Goal: Transaction & Acquisition: Purchase product/service

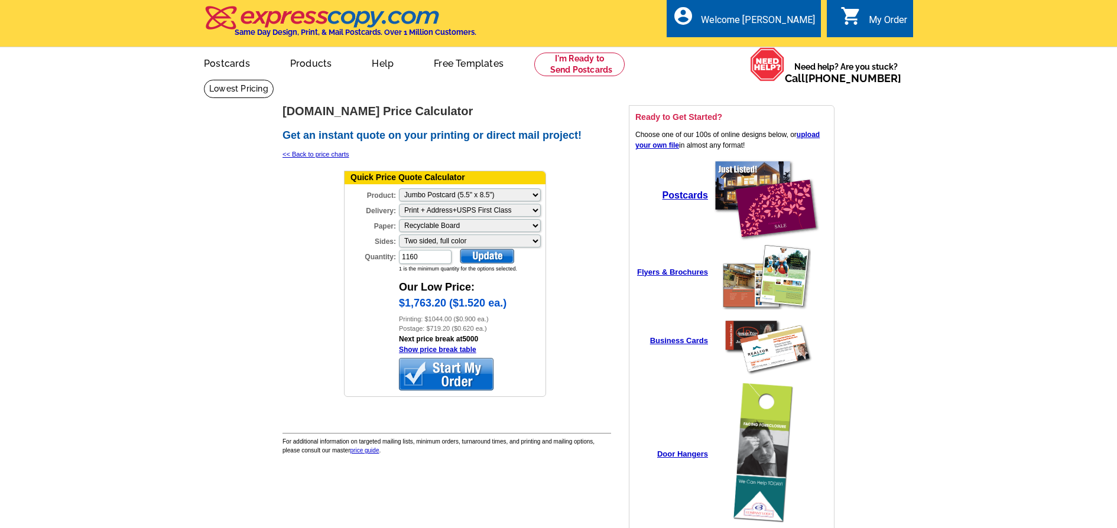
select select "2"
select select "3"
click at [234, 62] on link "Postcards" at bounding box center [226, 62] width 83 height 28
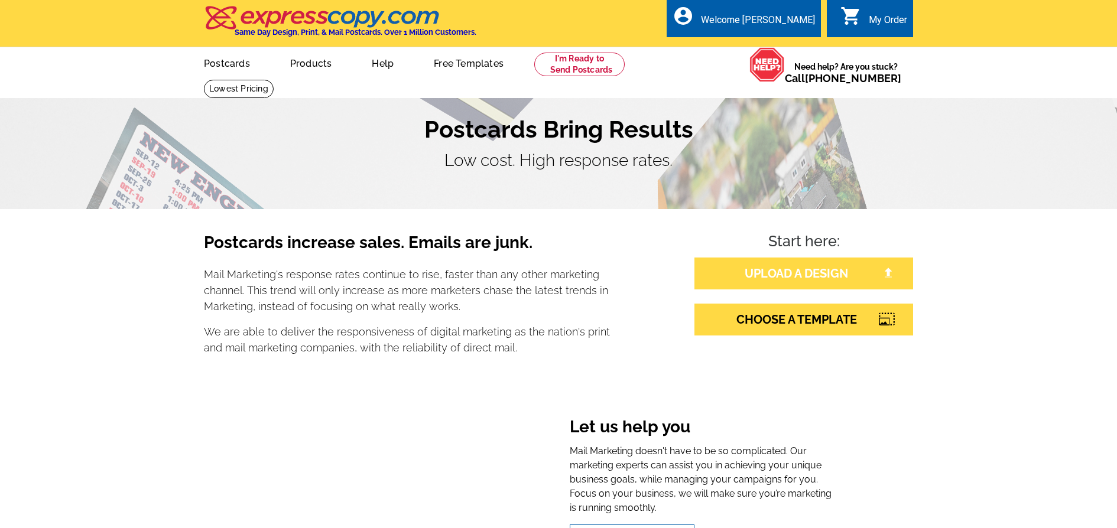
click at [815, 275] on link "UPLOAD A DESIGN" at bounding box center [803, 274] width 219 height 32
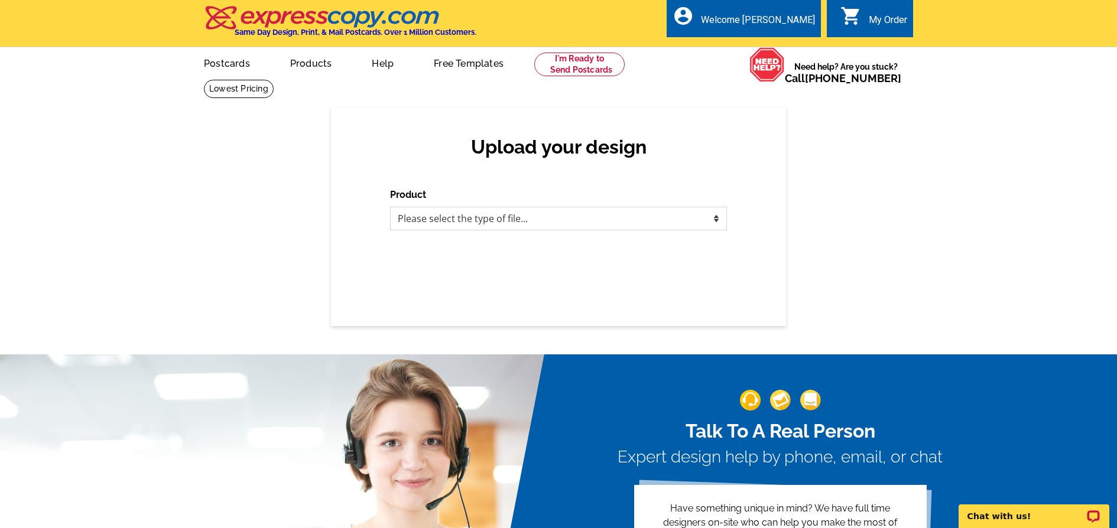
click at [504, 222] on select "Please select the type of file... Postcards Business Cards Letters and flyers G…" at bounding box center [558, 219] width 337 height 24
select select "1"
click at [390, 207] on select "Please select the type of file... Postcards Business Cards Letters and flyers G…" at bounding box center [558, 219] width 337 height 24
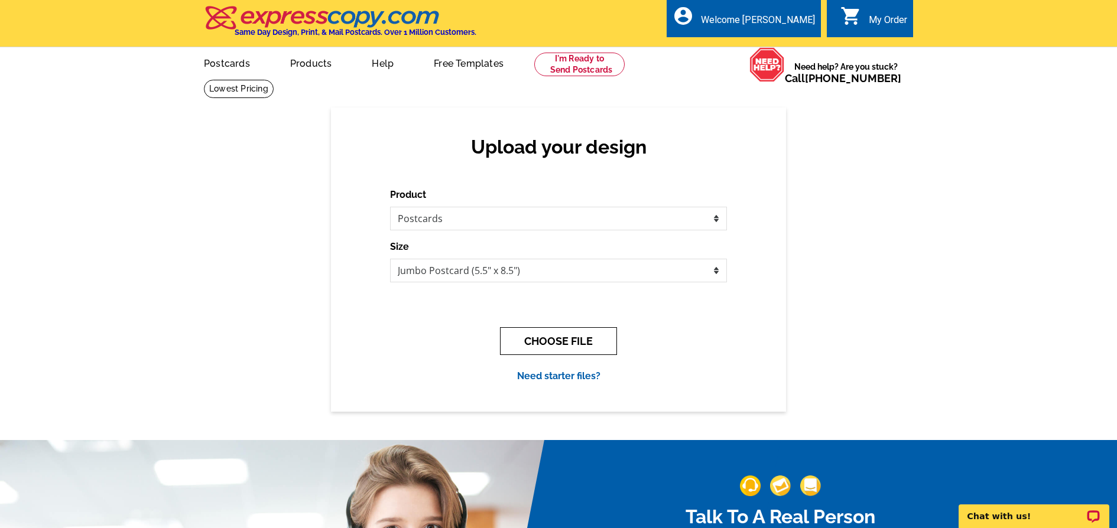
click at [557, 343] on button "CHOOSE FILE" at bounding box center [558, 341] width 117 height 28
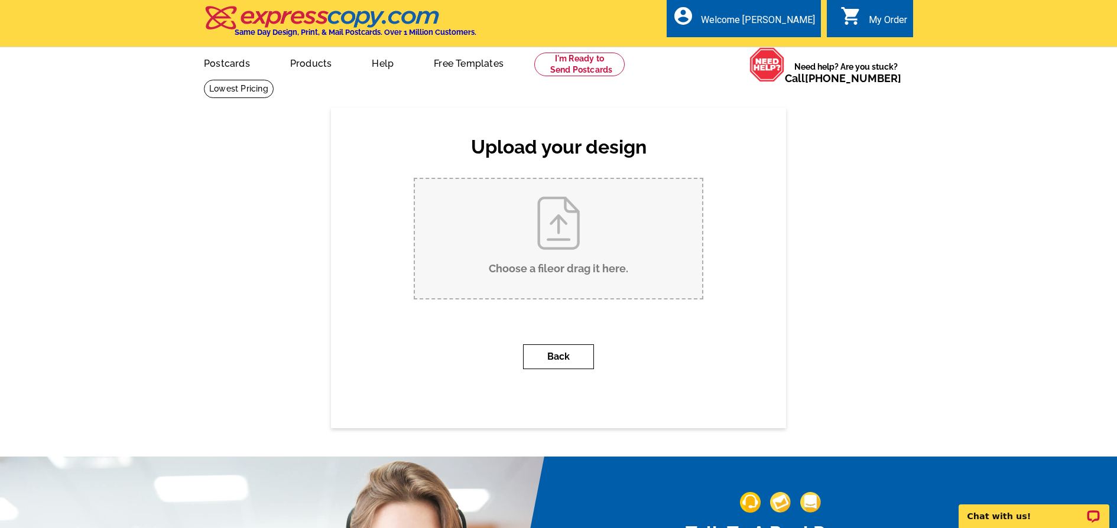
click at [560, 363] on button "Back" at bounding box center [558, 357] width 71 height 25
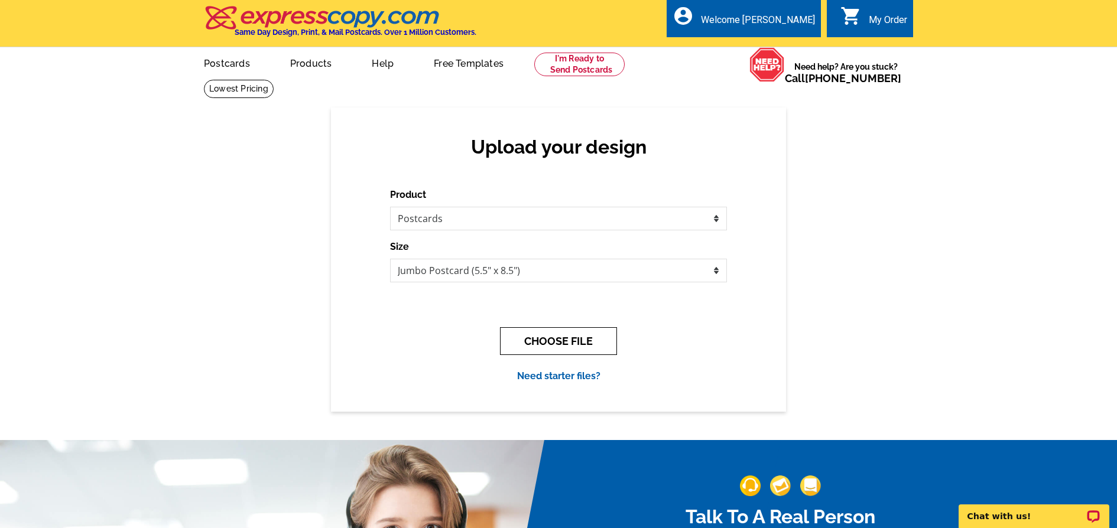
click at [562, 344] on button "CHOOSE FILE" at bounding box center [558, 341] width 117 height 28
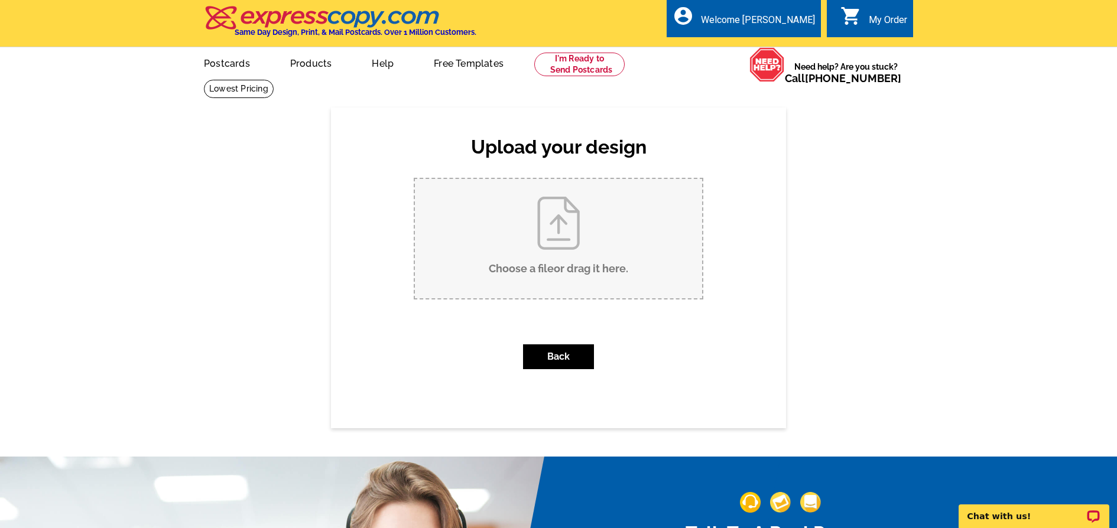
click at [546, 257] on input "Choose a file or drag it here ." at bounding box center [558, 238] width 287 height 119
type input "C:\fakepath\PPFrontFinal.pdf"
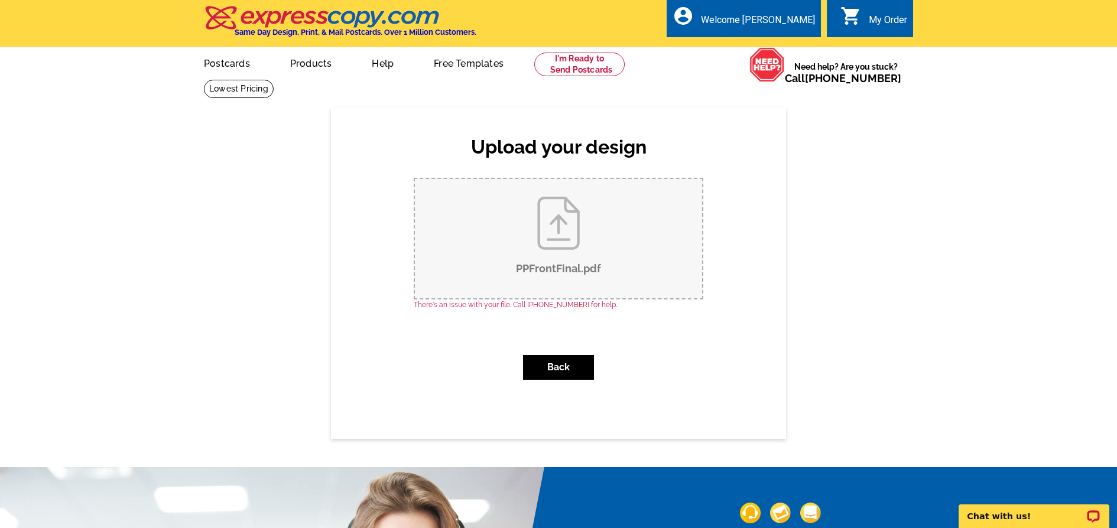
click at [878, 20] on div "My Order" at bounding box center [888, 22] width 38 height 17
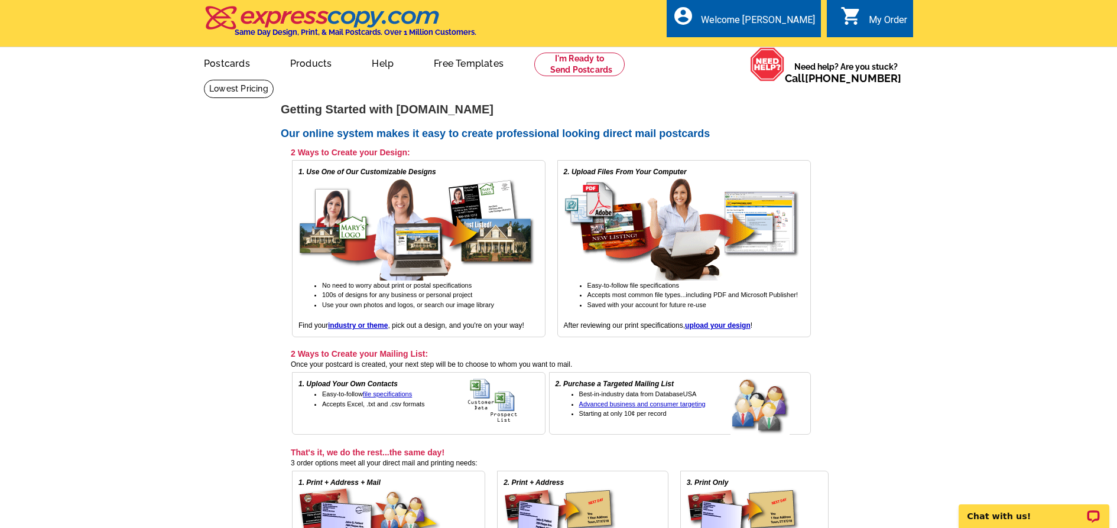
click at [879, 23] on div "My Order" at bounding box center [888, 22] width 38 height 17
click at [736, 19] on div "Welcome [PERSON_NAME]" at bounding box center [758, 22] width 114 height 17
click at [793, 44] on link "My Account" at bounding box center [785, 45] width 51 height 11
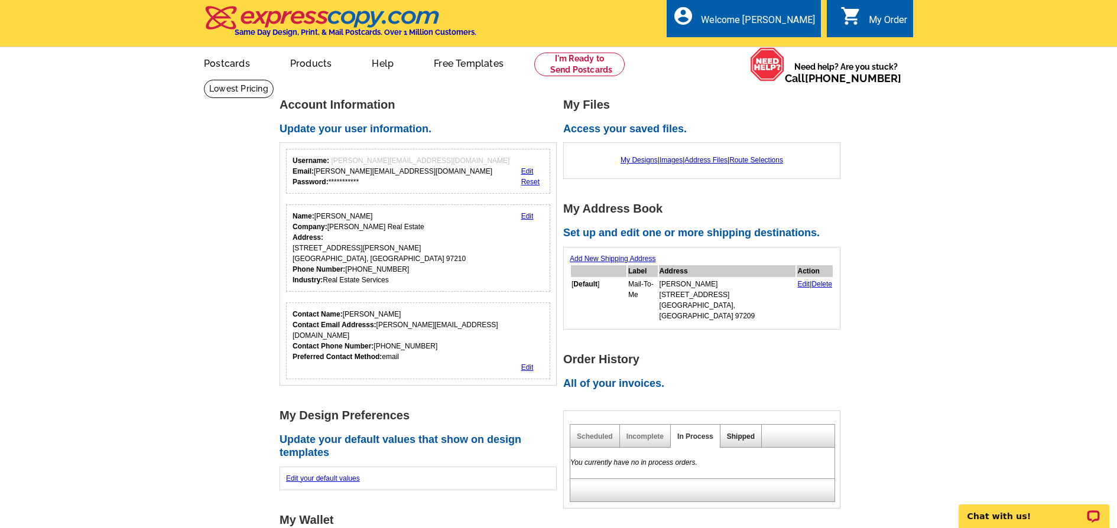
click at [749, 433] on link "Shipped" at bounding box center [741, 437] width 28 height 8
click at [746, 433] on link "Shipped" at bounding box center [741, 437] width 28 height 8
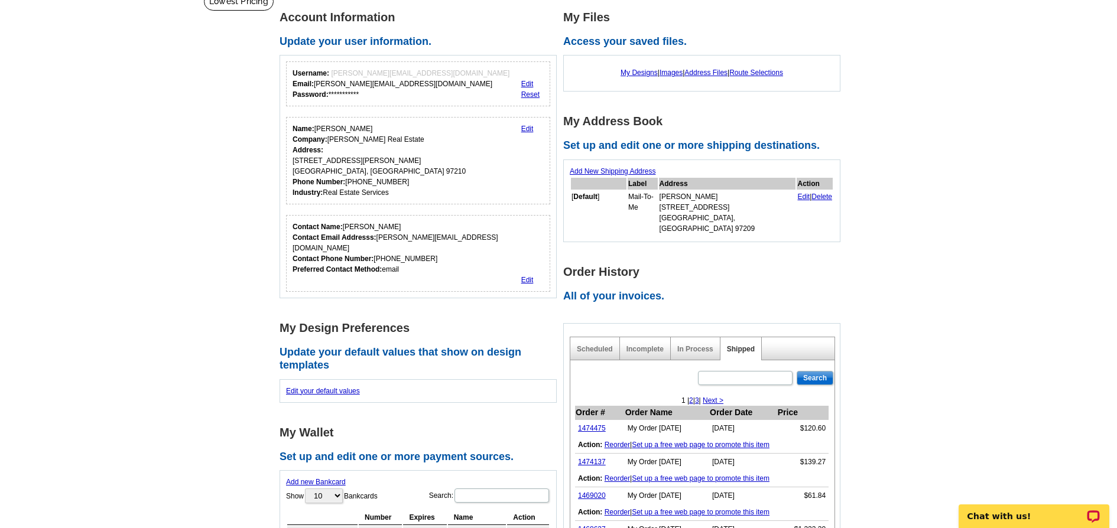
scroll to position [87, 0]
click at [590, 425] on link "1474475" at bounding box center [592, 429] width 28 height 8
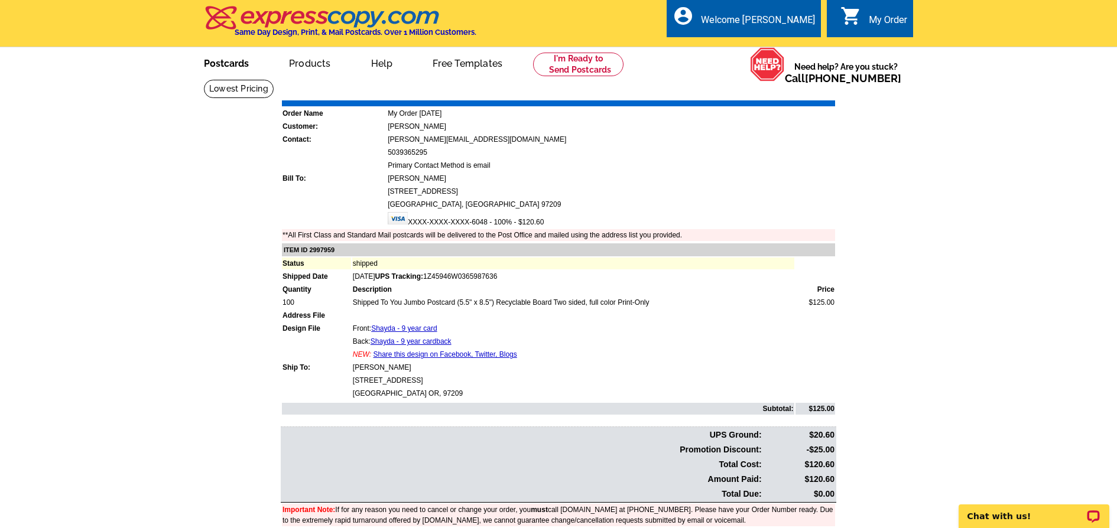
click at [224, 60] on link "Postcards" at bounding box center [226, 62] width 83 height 28
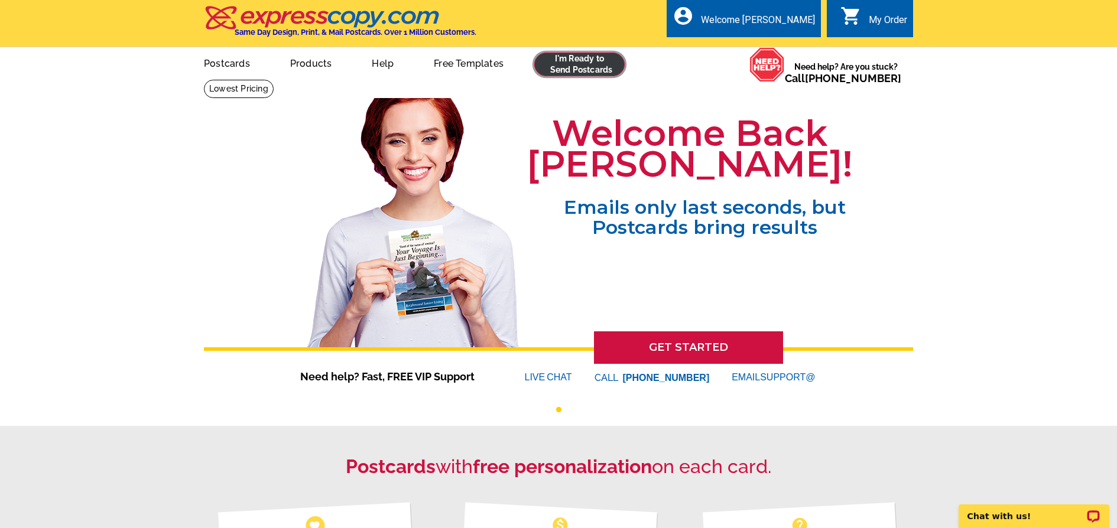
click at [587, 54] on link at bounding box center [579, 65] width 90 height 24
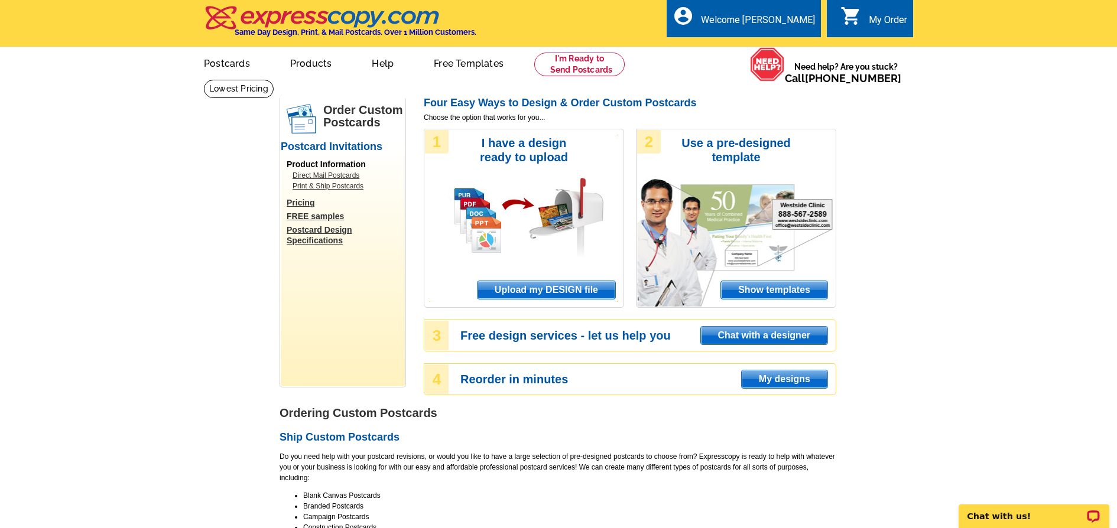
click at [545, 290] on span "Upload my DESIGN file" at bounding box center [547, 290] width 138 height 18
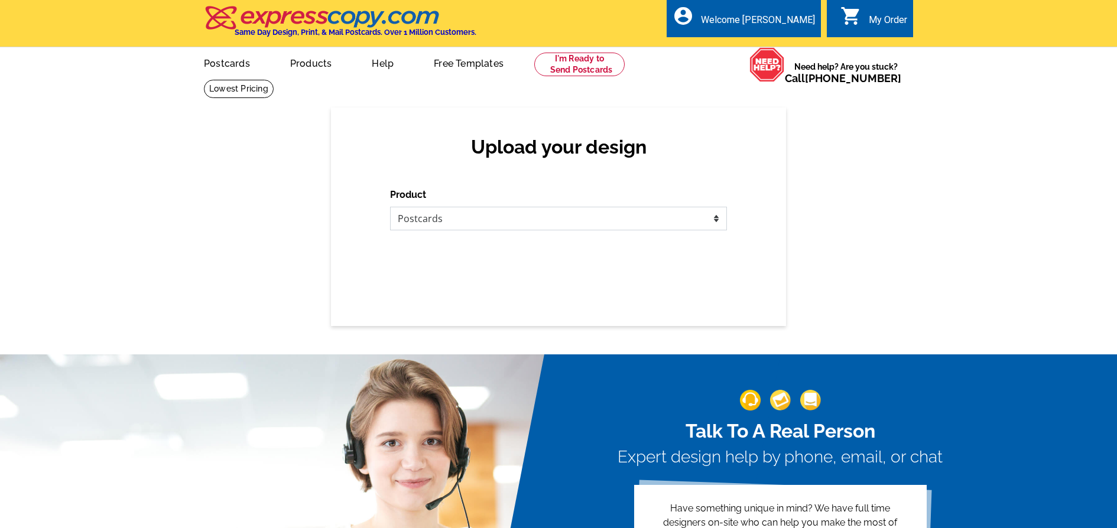
click at [519, 227] on select "Please select the type of file... Postcards Business Cards Letters and flyers G…" at bounding box center [558, 219] width 337 height 24
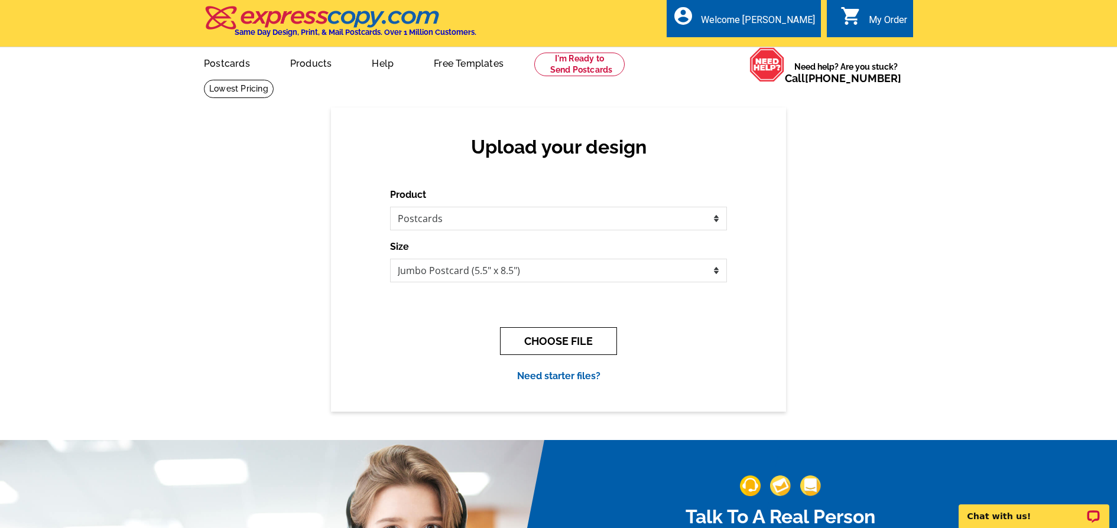
click at [564, 342] on button "CHOOSE FILE" at bounding box center [558, 341] width 117 height 28
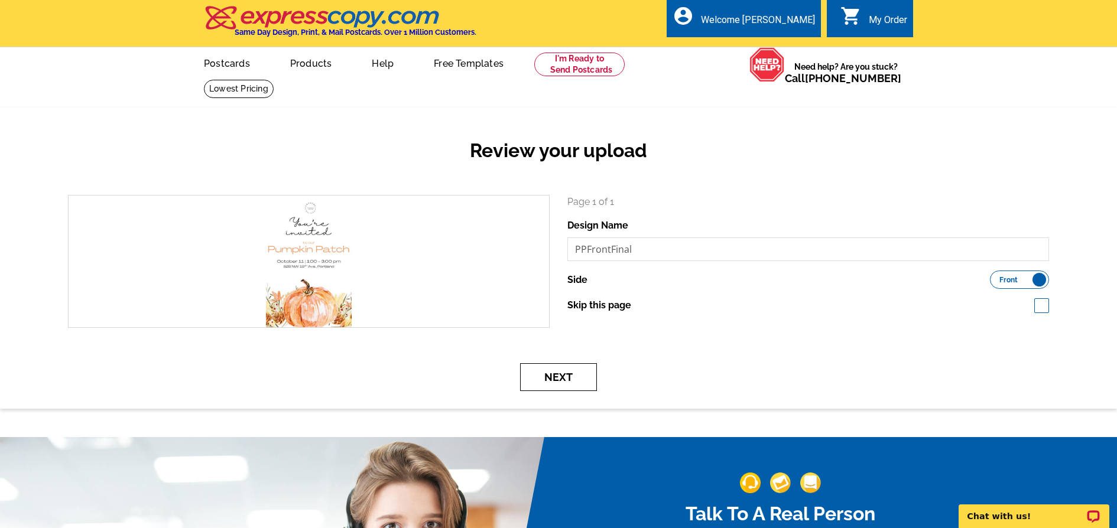
click at [556, 376] on button "Next" at bounding box center [558, 377] width 77 height 28
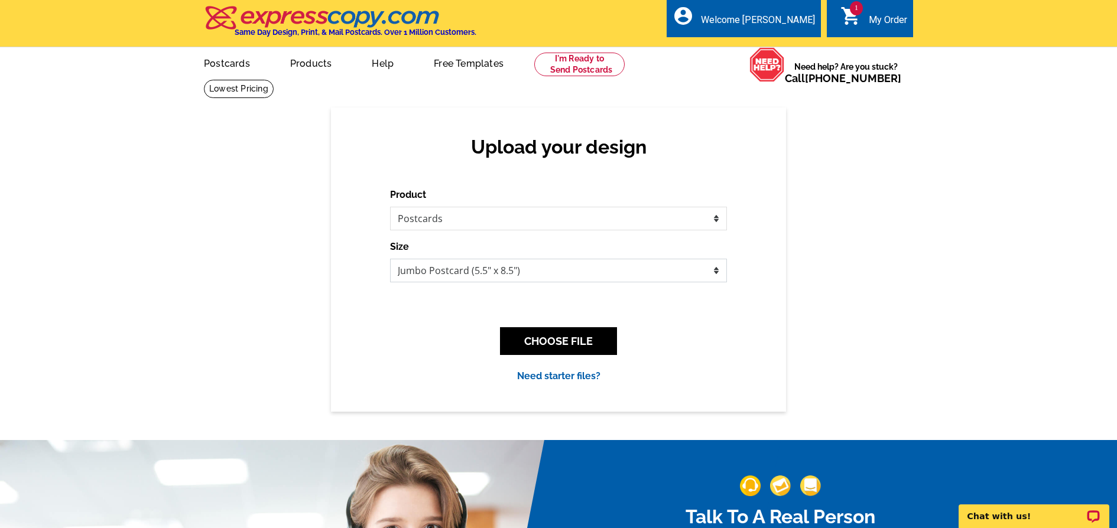
click at [616, 278] on select "Jumbo Postcard (5.5" x 8.5") Regular Postcard (4.25" x 5.6") Panoramic Postcard…" at bounding box center [558, 271] width 337 height 24
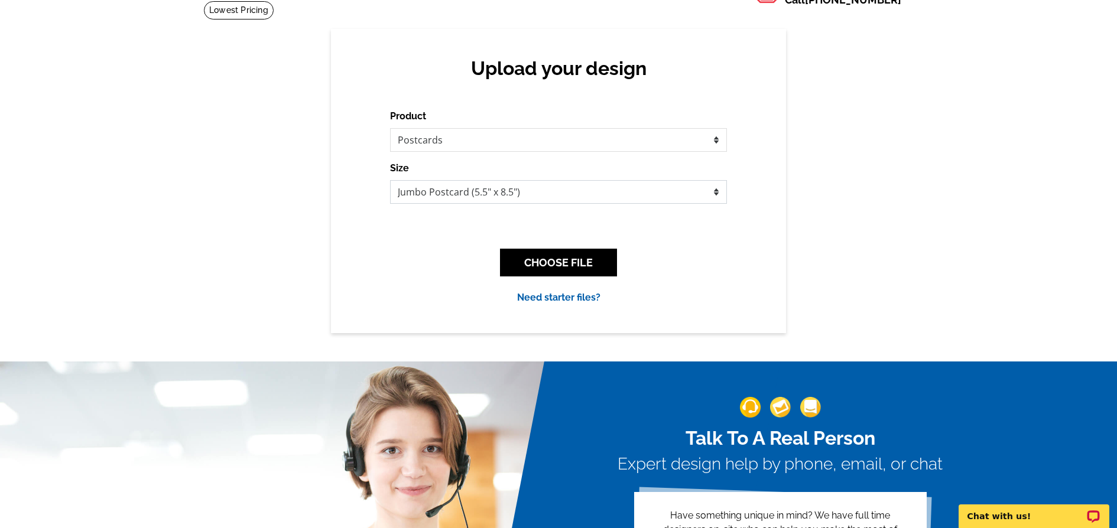
click at [560, 198] on select "Jumbo Postcard (5.5" x 8.5") Regular Postcard (4.25" x 5.6") Panoramic Postcard…" at bounding box center [558, 192] width 337 height 24
click at [579, 262] on button "CHOOSE FILE" at bounding box center [558, 263] width 117 height 28
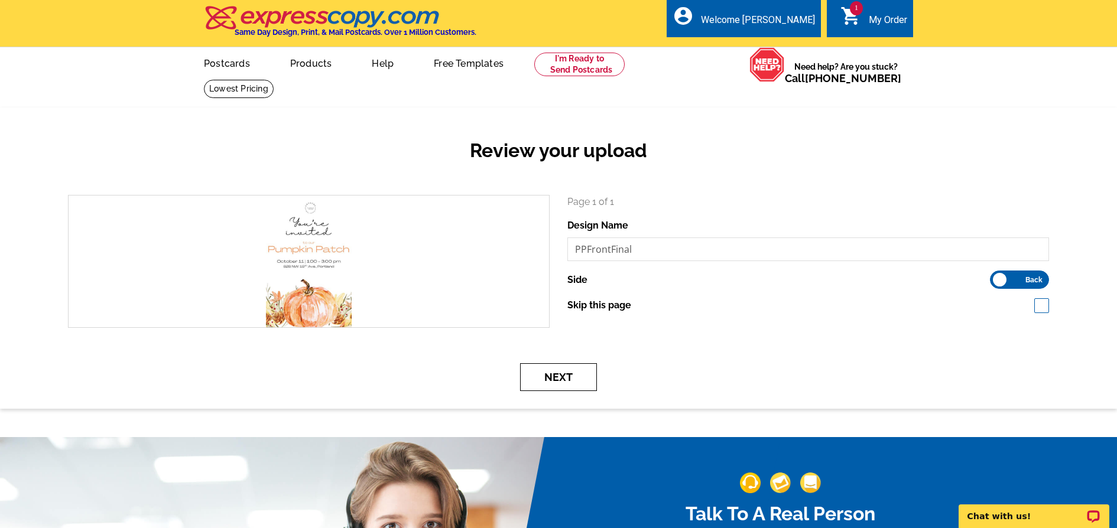
click at [561, 383] on button "Next" at bounding box center [558, 377] width 77 height 28
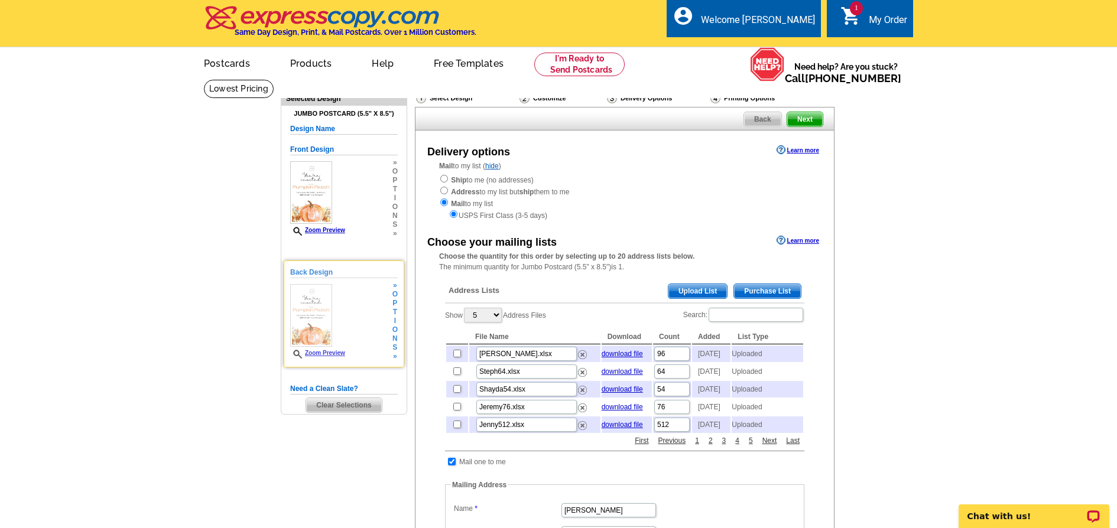
click at [392, 319] on span "i" at bounding box center [394, 321] width 5 height 9
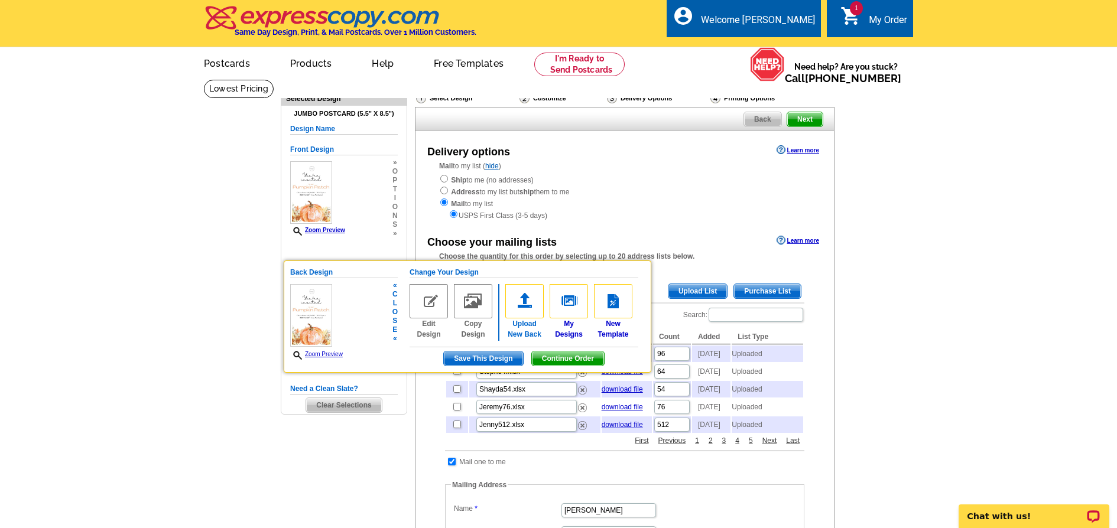
click at [525, 302] on img at bounding box center [524, 301] width 38 height 34
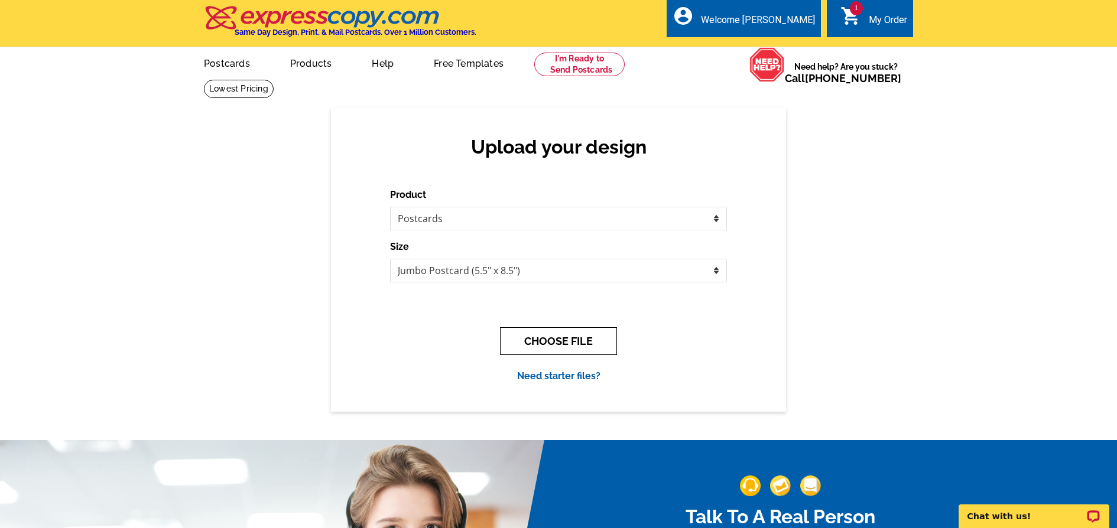
click at [563, 342] on button "CHOOSE FILE" at bounding box center [558, 341] width 117 height 28
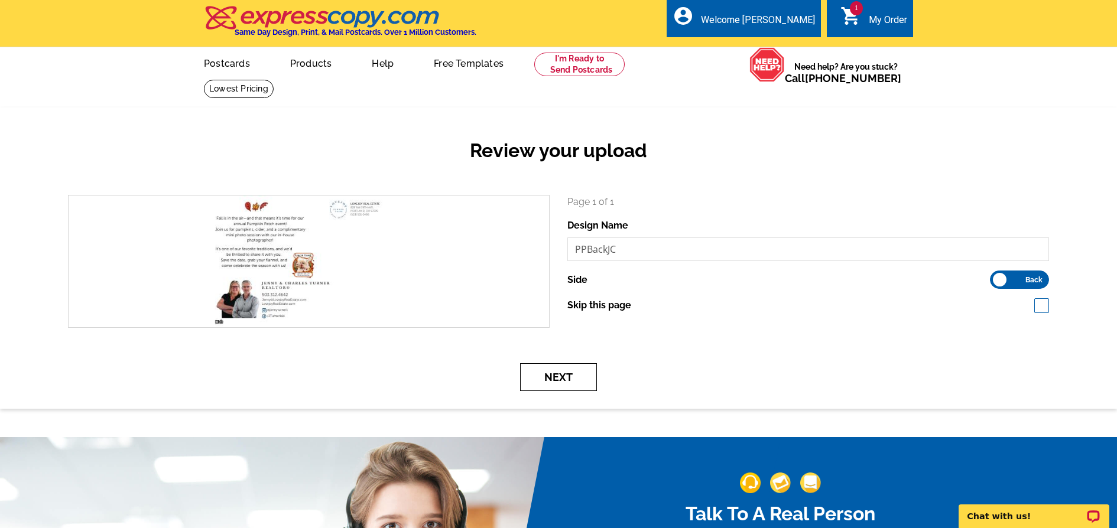
click at [569, 377] on button "Next" at bounding box center [558, 377] width 77 height 28
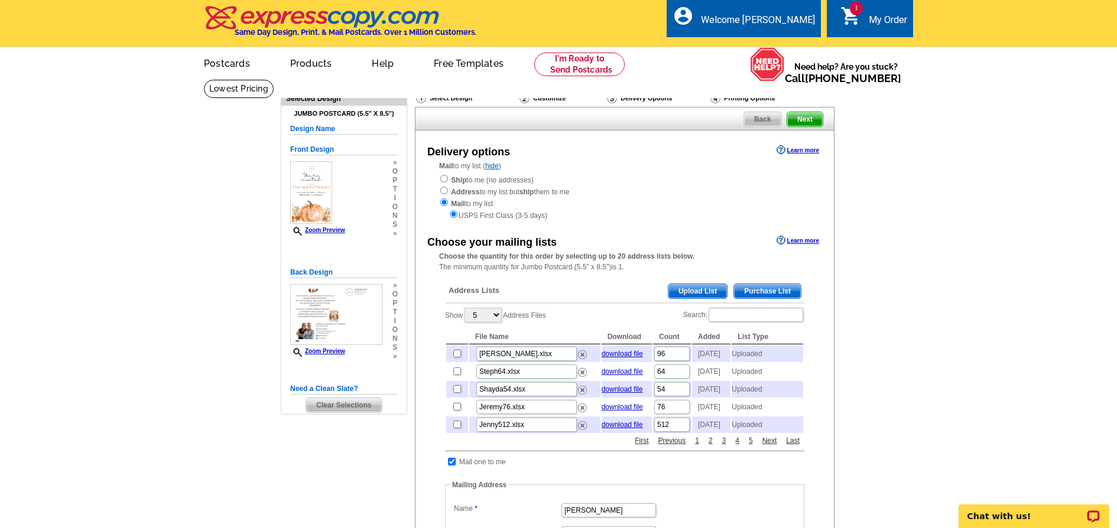
click at [702, 290] on span "Upload List" at bounding box center [697, 291] width 59 height 14
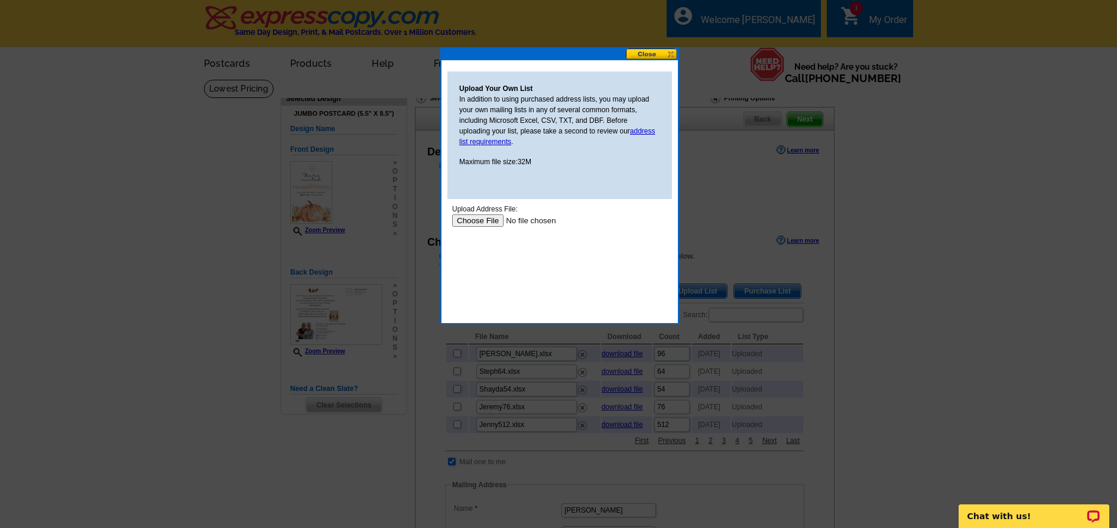
click at [475, 224] on input "file" at bounding box center [527, 221] width 150 height 12
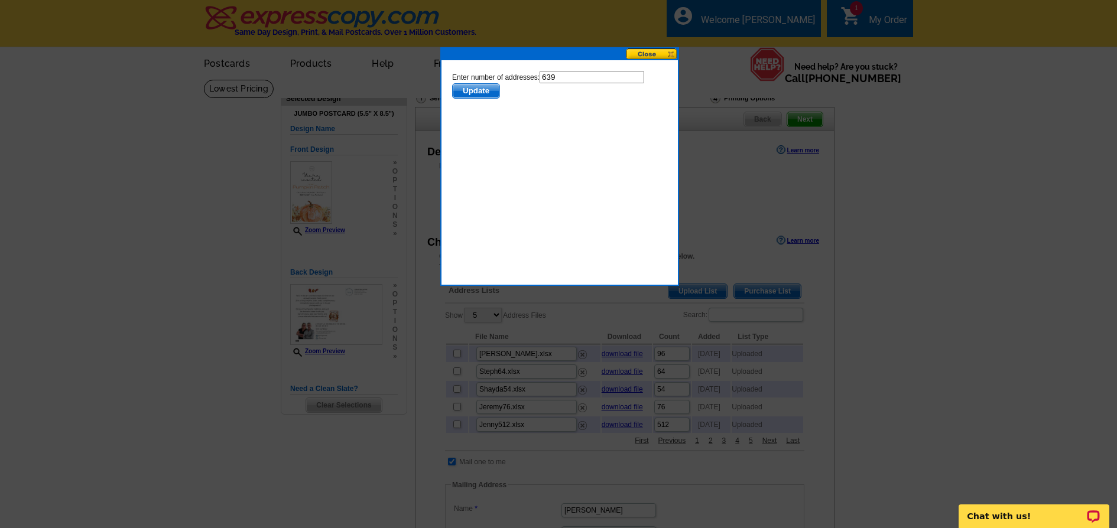
click at [473, 90] on span "Update" at bounding box center [476, 91] width 47 height 14
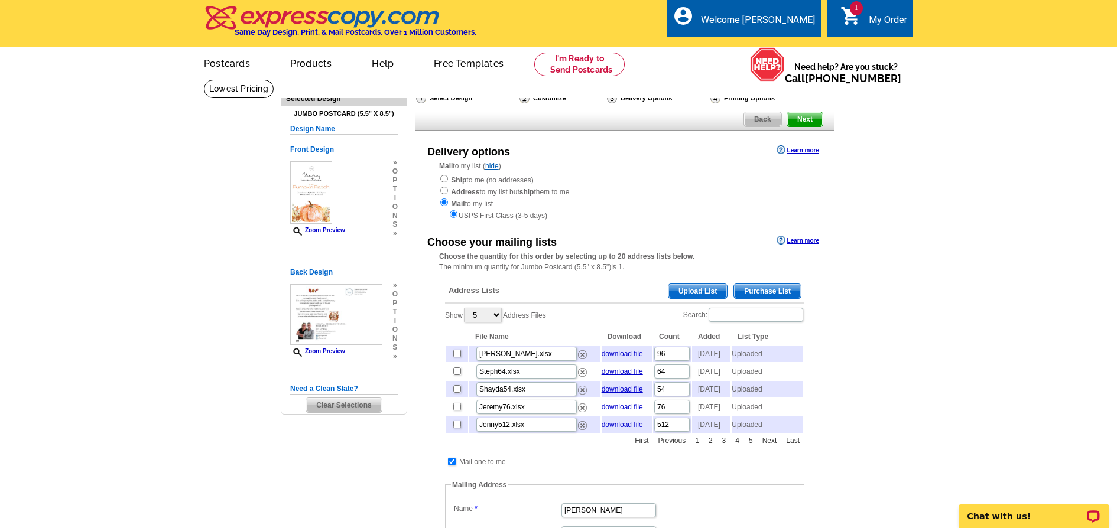
scroll to position [8, 0]
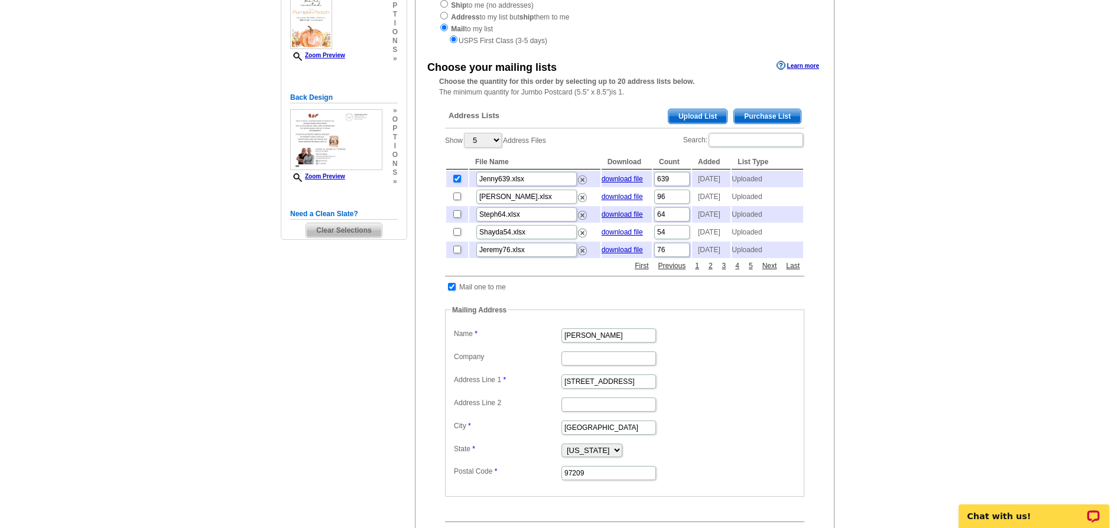
scroll to position [177, 0]
click at [450, 289] on input "checkbox" at bounding box center [452, 285] width 8 height 8
checkbox input "false"
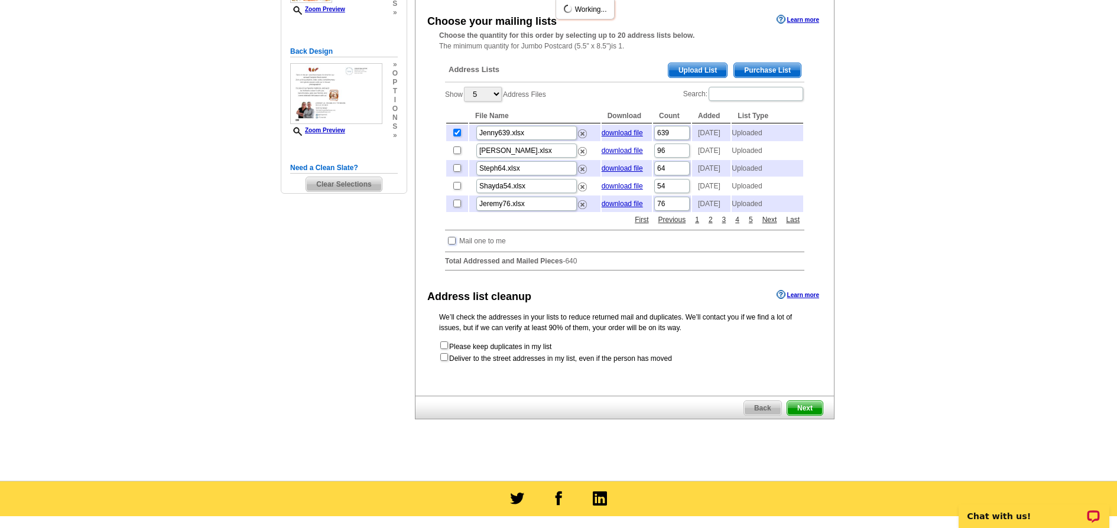
scroll to position [231, 0]
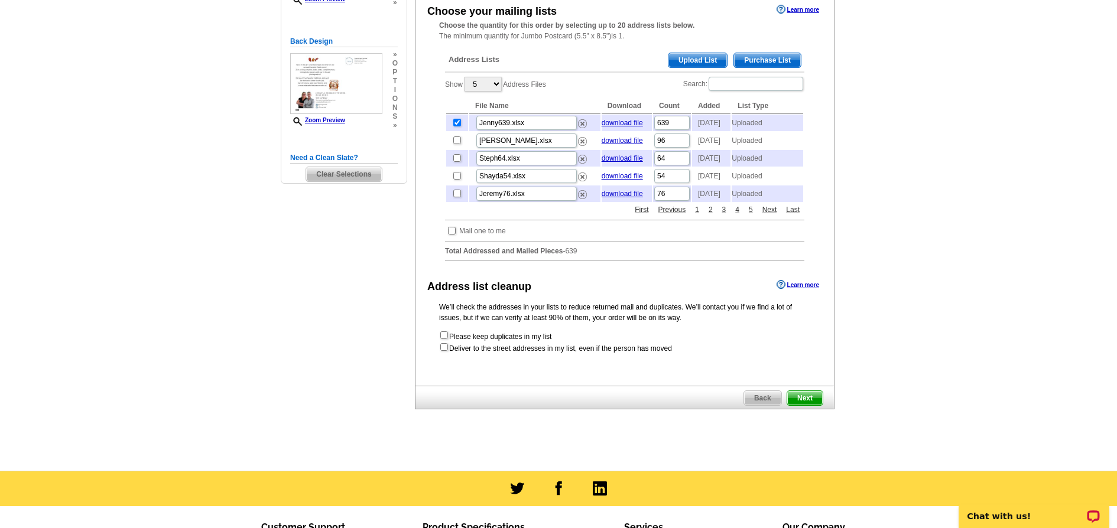
click at [811, 405] on span "Next" at bounding box center [804, 398] width 35 height 14
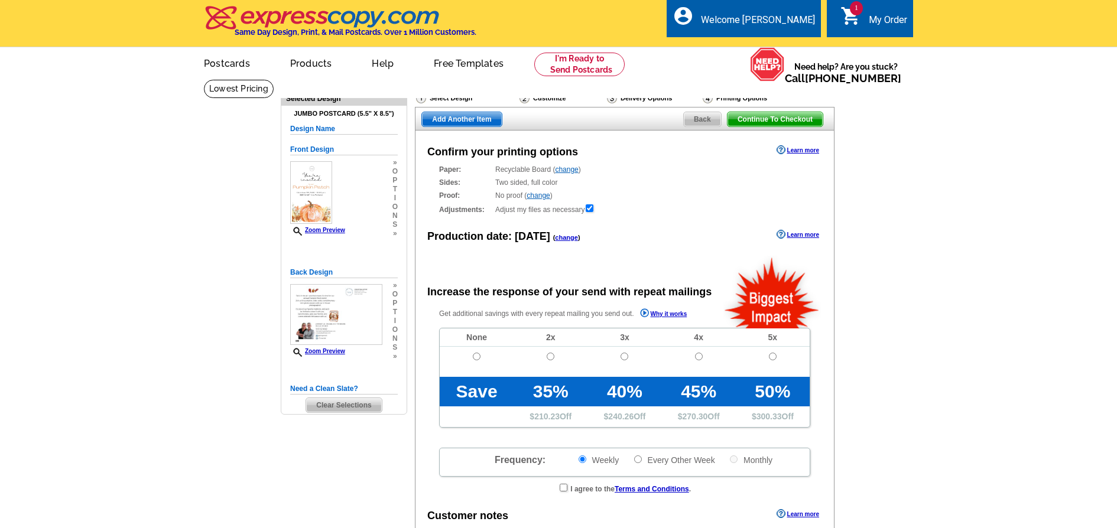
radio input "false"
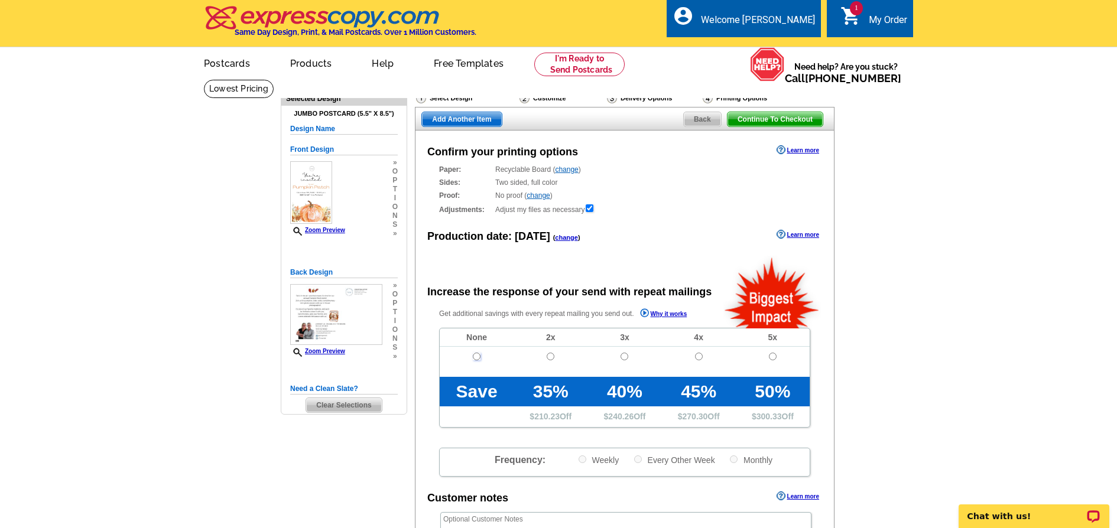
click at [475, 354] on input "radio" at bounding box center [477, 357] width 8 height 8
radio input "true"
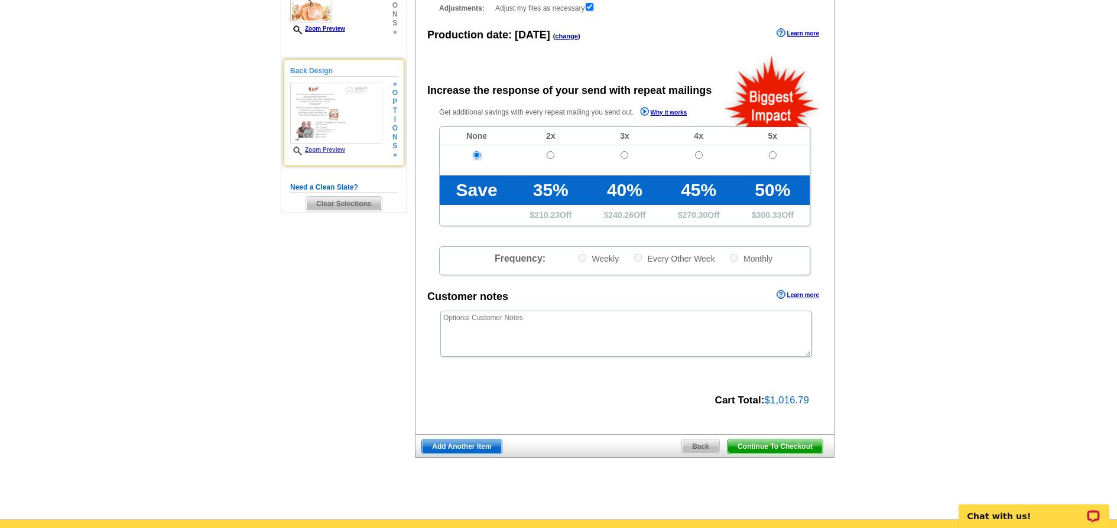
scroll to position [219, 0]
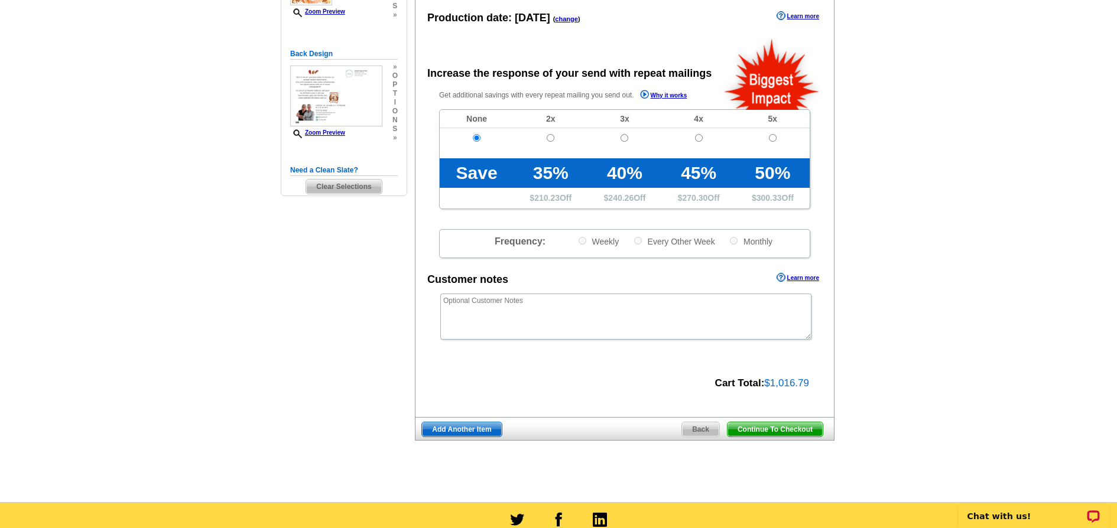
click at [783, 427] on span "Continue To Checkout" at bounding box center [775, 430] width 95 height 14
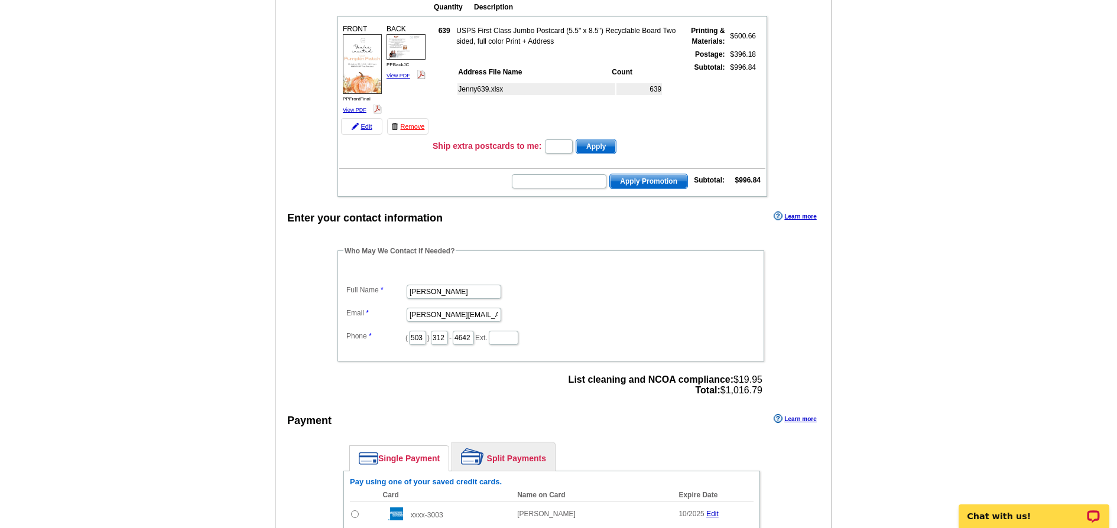
scroll to position [162, 0]
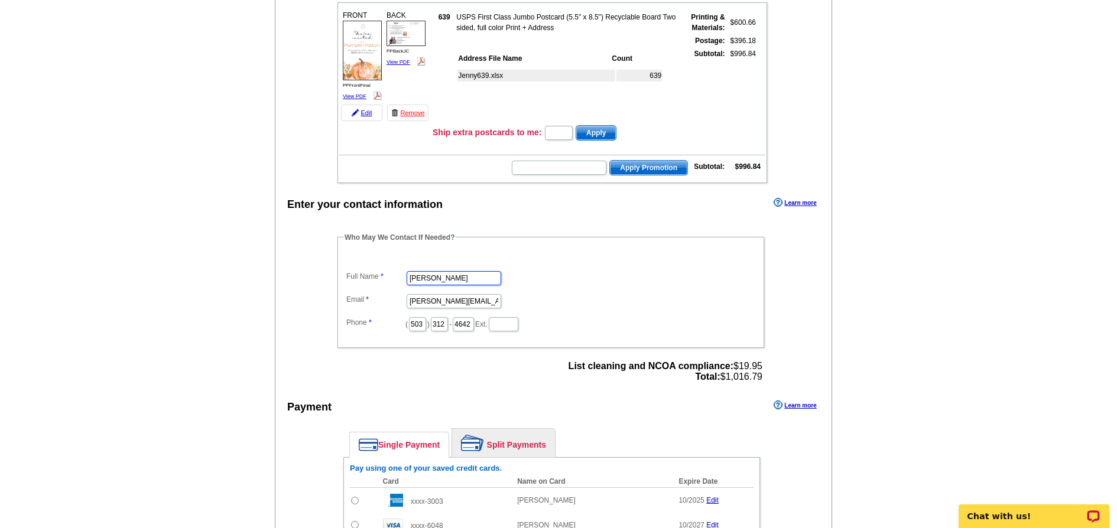
click at [434, 274] on input "[PERSON_NAME]" at bounding box center [454, 278] width 95 height 14
type input "[PERSON_NAME]"
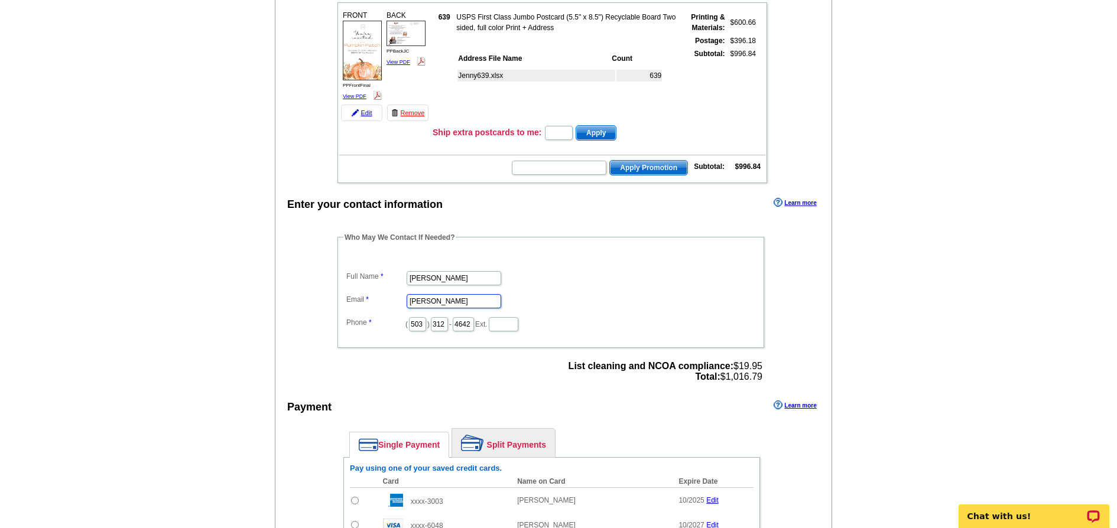
type input "[PERSON_NAME][EMAIL_ADDRESS][DOMAIN_NAME]"
type input "936"
type input "5295"
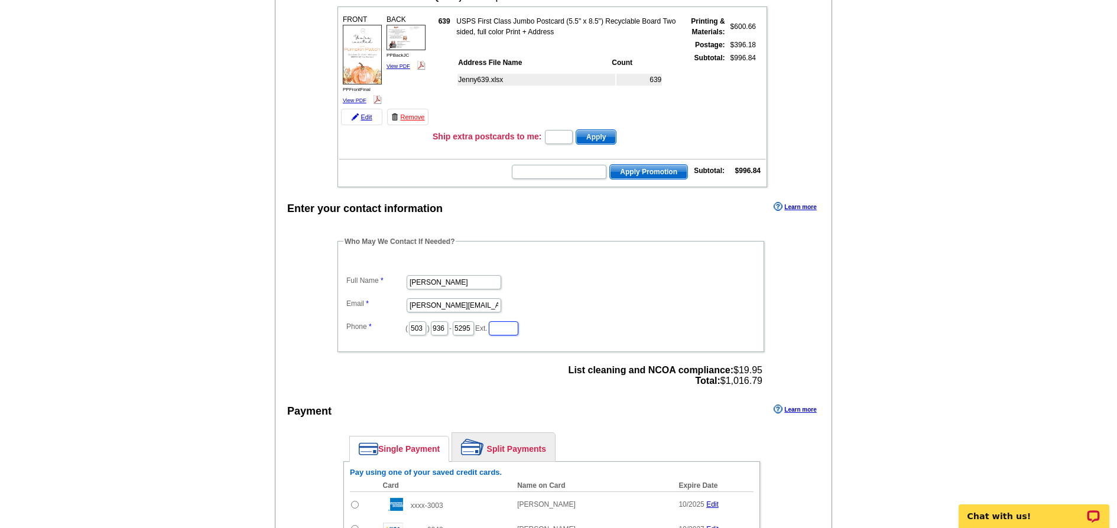
scroll to position [0, 0]
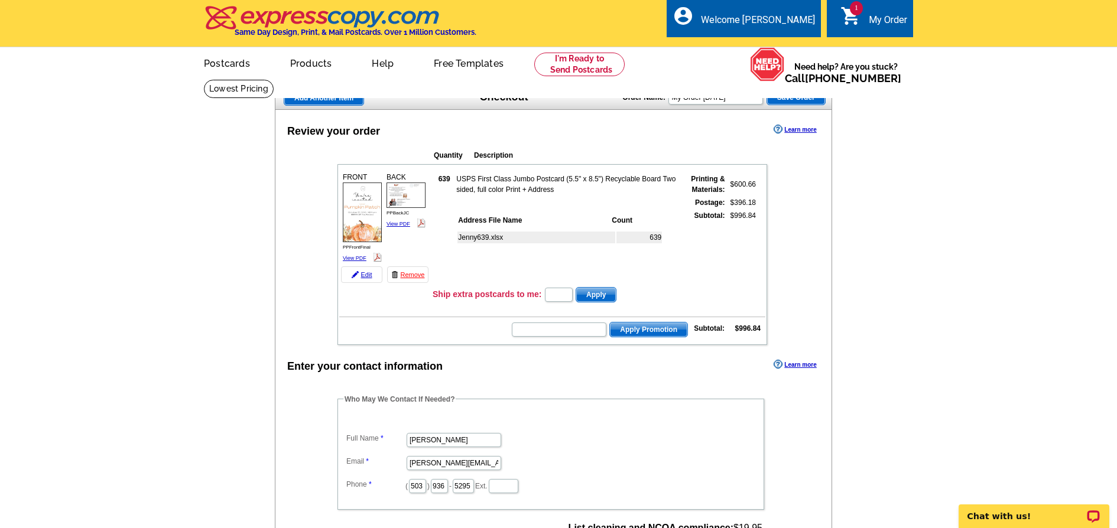
click at [315, 97] on span "Add Another Item" at bounding box center [323, 98] width 79 height 14
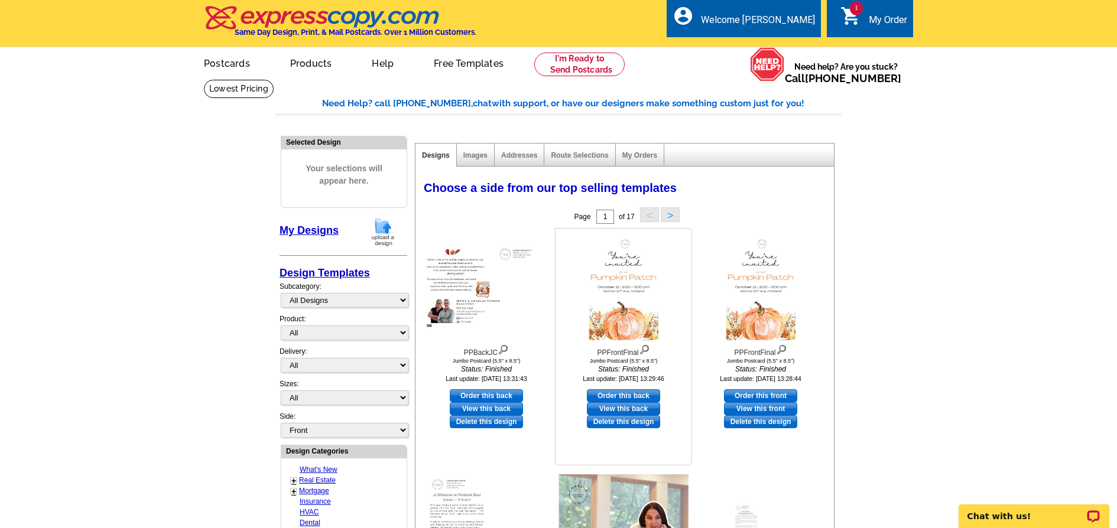
click at [644, 423] on link "Delete this design" at bounding box center [623, 421] width 73 height 13
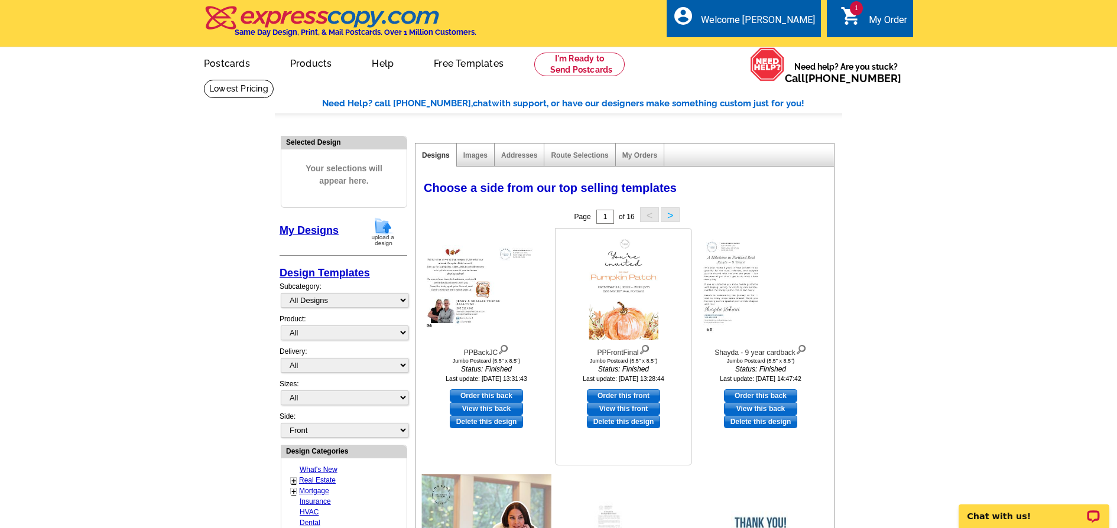
click at [619, 395] on link "Order this front" at bounding box center [623, 395] width 73 height 13
select select "2"
select select "back"
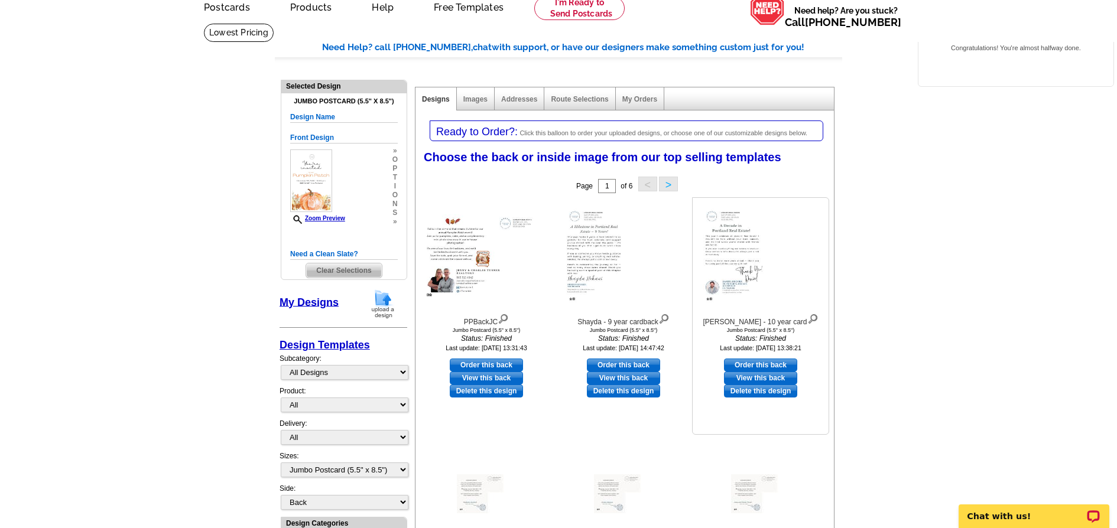
scroll to position [35, 0]
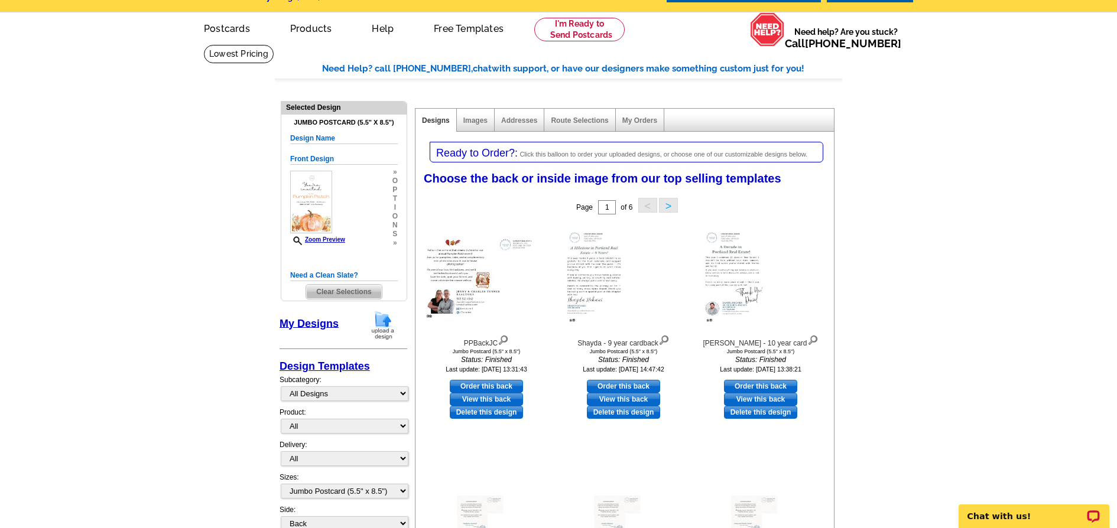
click at [387, 330] on img at bounding box center [383, 325] width 31 height 30
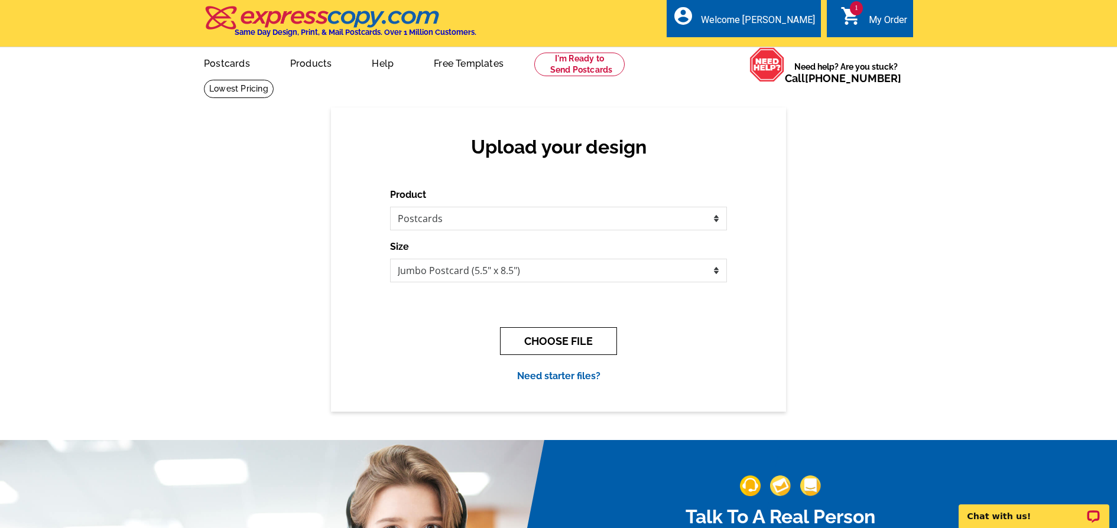
click at [582, 346] on button "CHOOSE FILE" at bounding box center [558, 341] width 117 height 28
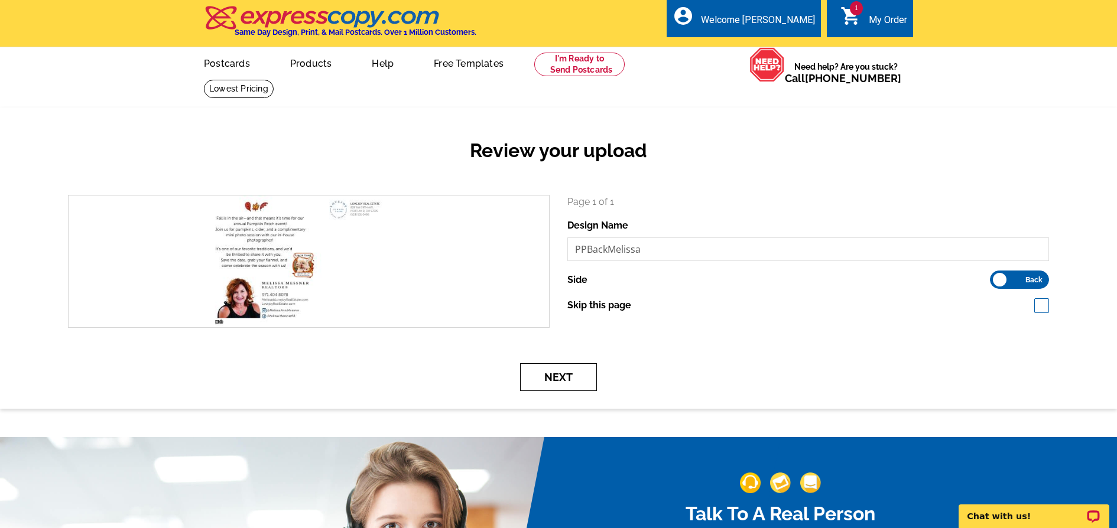
click at [564, 375] on button "Next" at bounding box center [558, 377] width 77 height 28
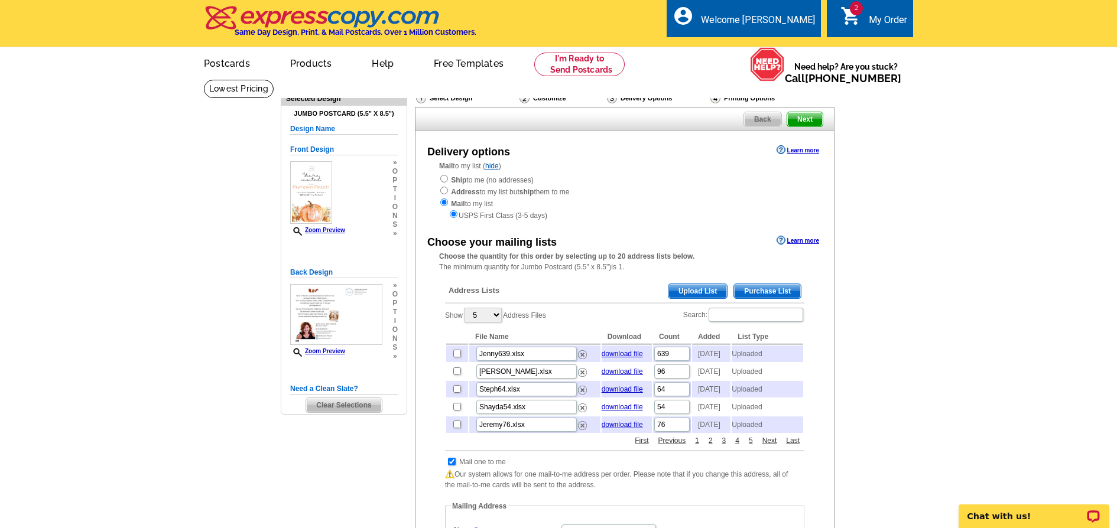
click at [696, 291] on span "Upload List" at bounding box center [697, 291] width 59 height 14
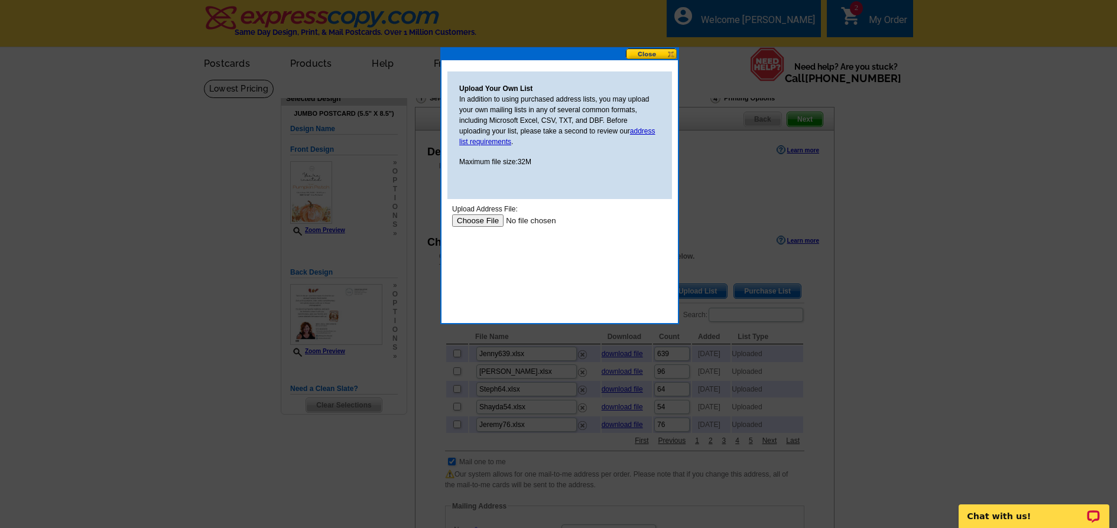
click at [480, 217] on input "file" at bounding box center [527, 221] width 150 height 12
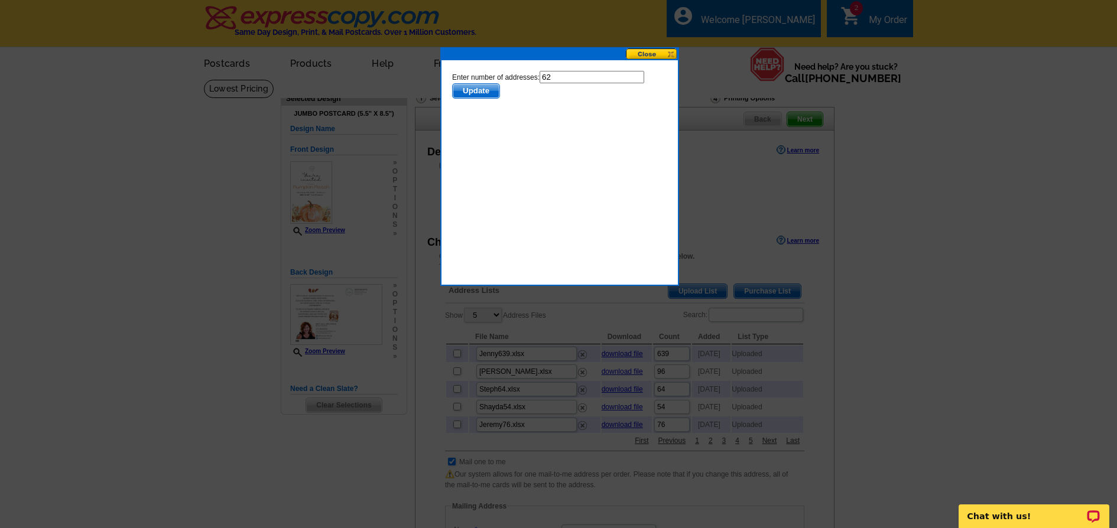
click at [485, 91] on span "Update" at bounding box center [476, 91] width 47 height 14
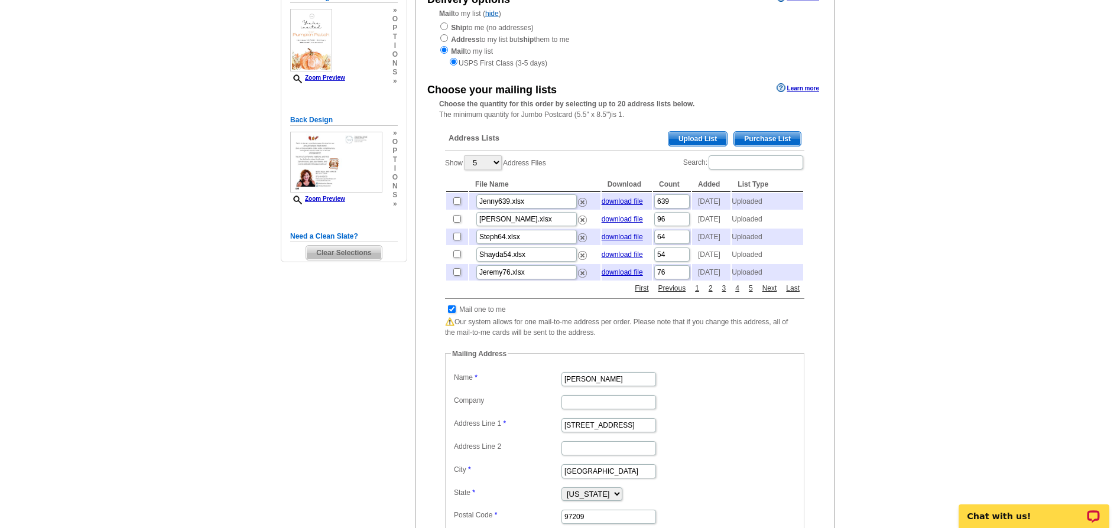
scroll to position [173, 0]
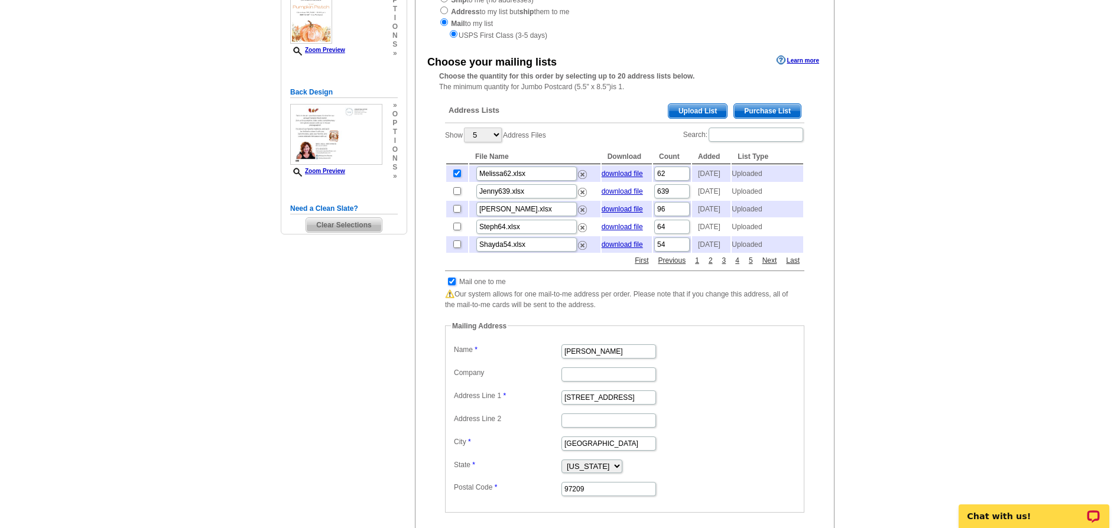
click at [449, 285] on input "checkbox" at bounding box center [452, 282] width 8 height 8
checkbox input "false"
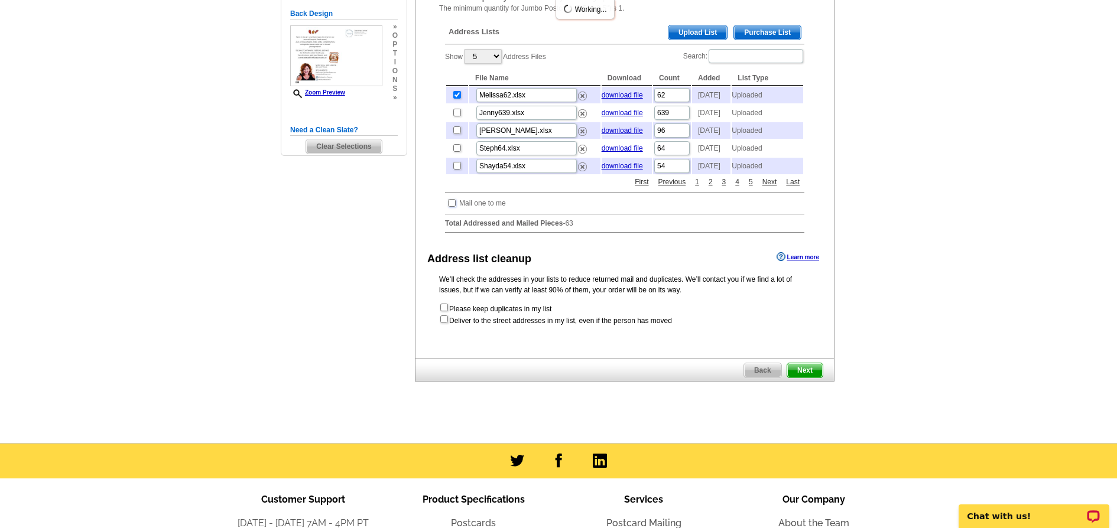
scroll to position [261, 0]
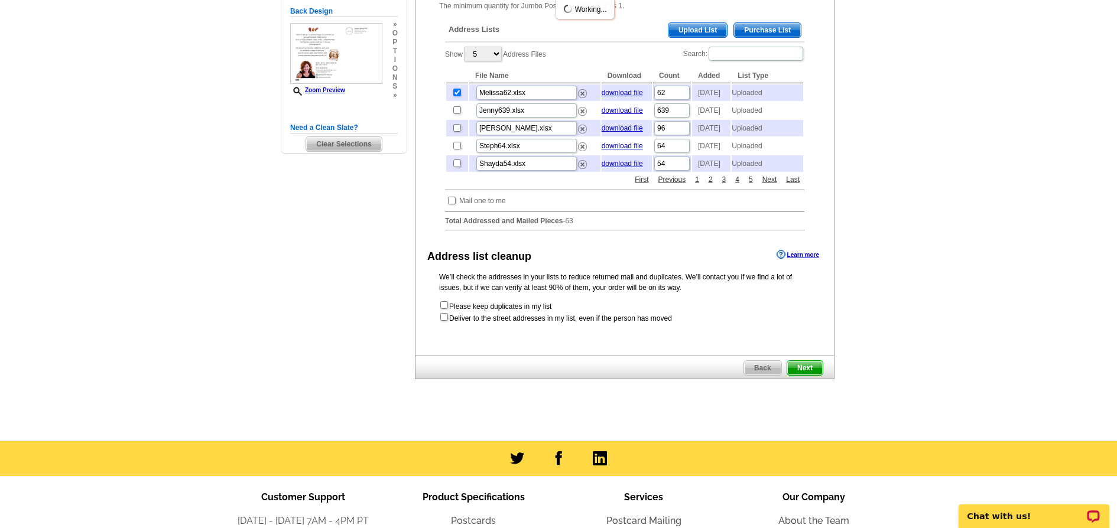
click at [806, 375] on span "Next" at bounding box center [804, 368] width 35 height 14
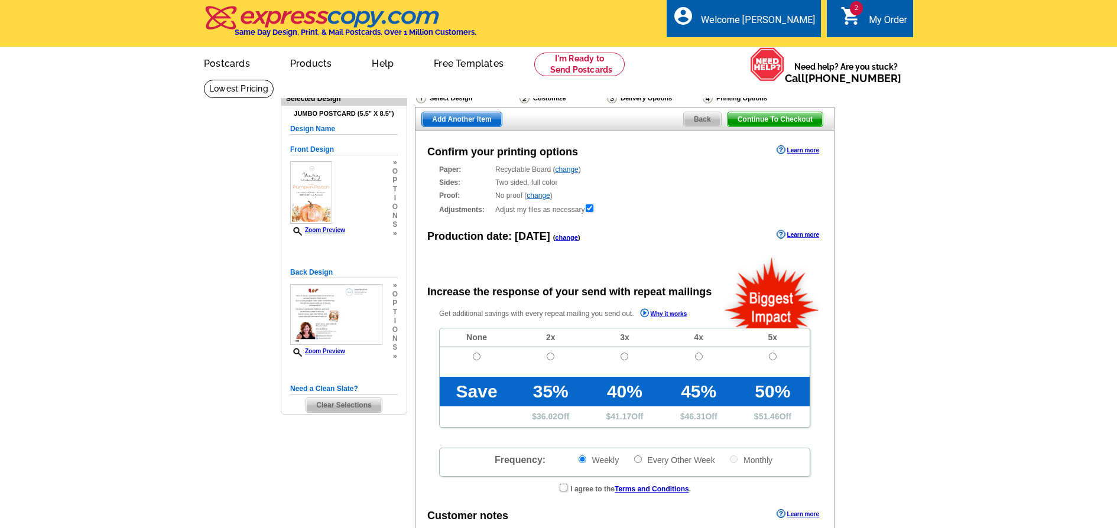
radio input "false"
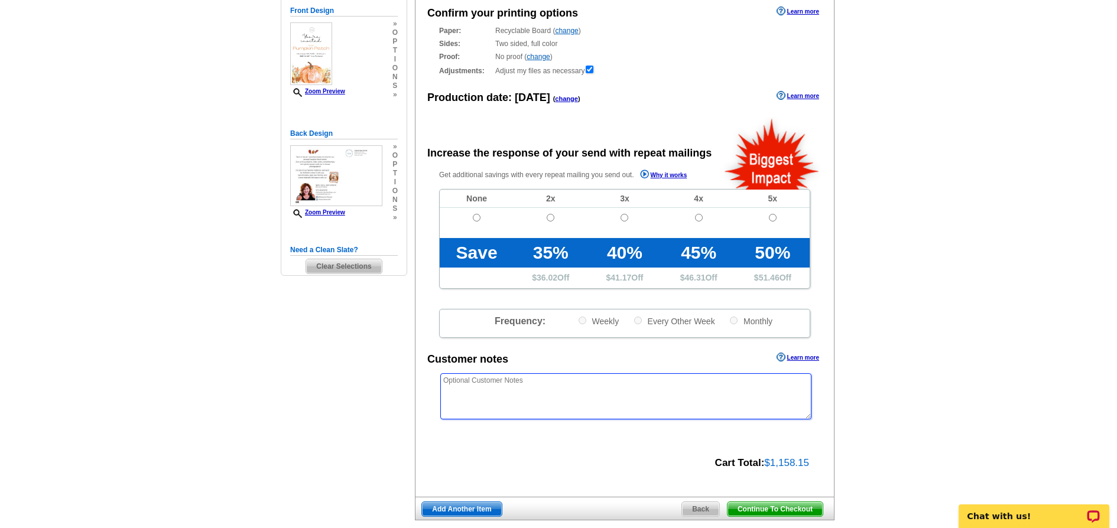
click at [521, 397] on textarea at bounding box center [625, 397] width 371 height 46
type textarea "P"
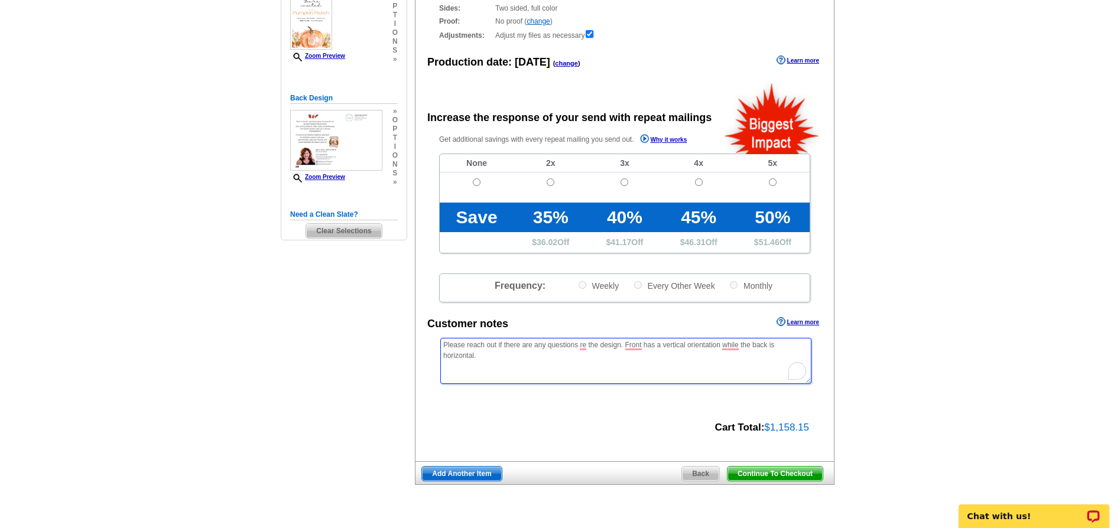
scroll to position [228, 0]
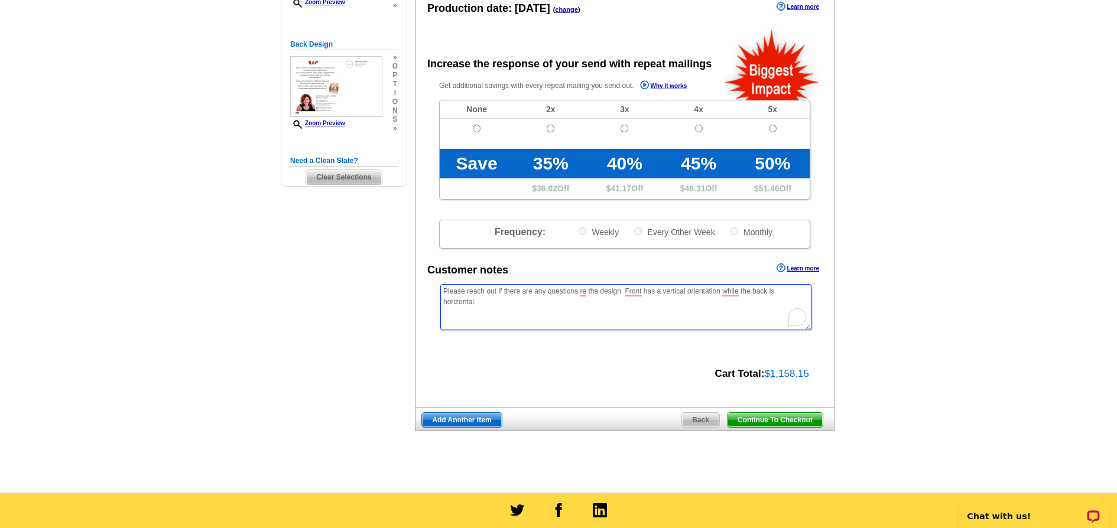
type textarea "Please reach out if there are any questions re the design. Front has a vertical…"
click at [787, 423] on span "Continue To Checkout" at bounding box center [775, 420] width 95 height 14
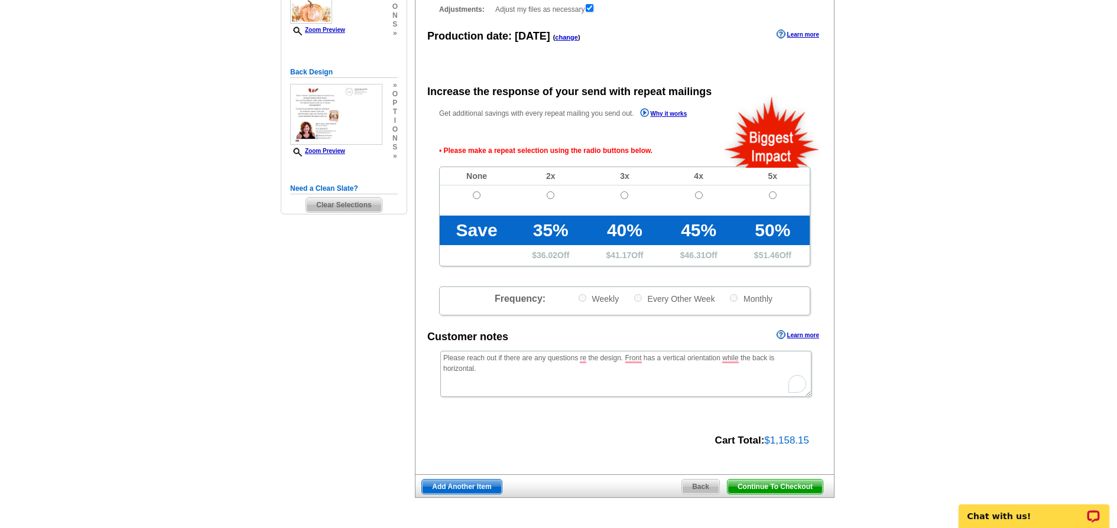
scroll to position [197, 0]
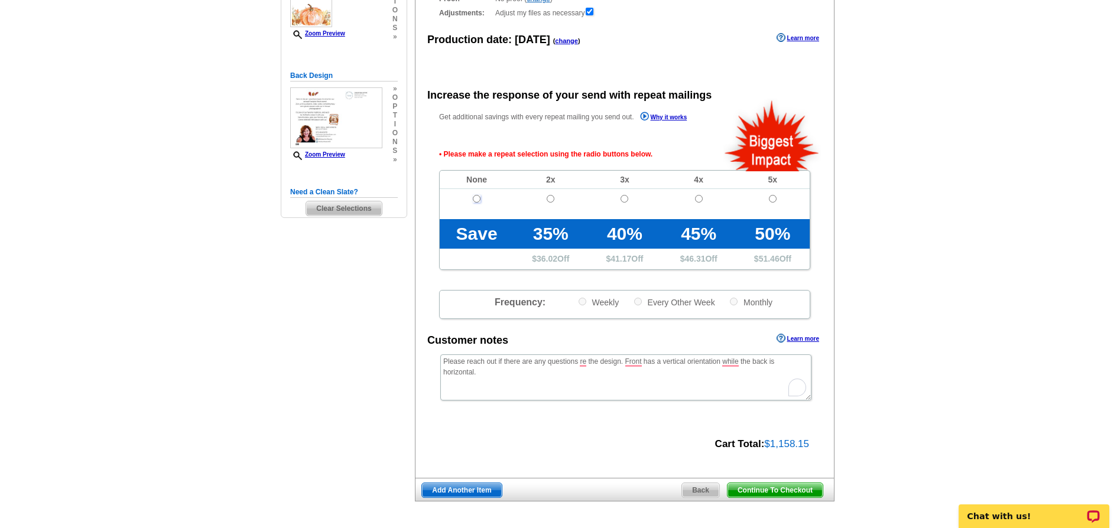
drag, startPoint x: 476, startPoint y: 197, endPoint x: 543, endPoint y: 224, distance: 72.4
click at [476, 197] on input "radio" at bounding box center [477, 199] width 8 height 8
radio input "true"
click at [789, 488] on span "Continue To Checkout" at bounding box center [775, 490] width 95 height 14
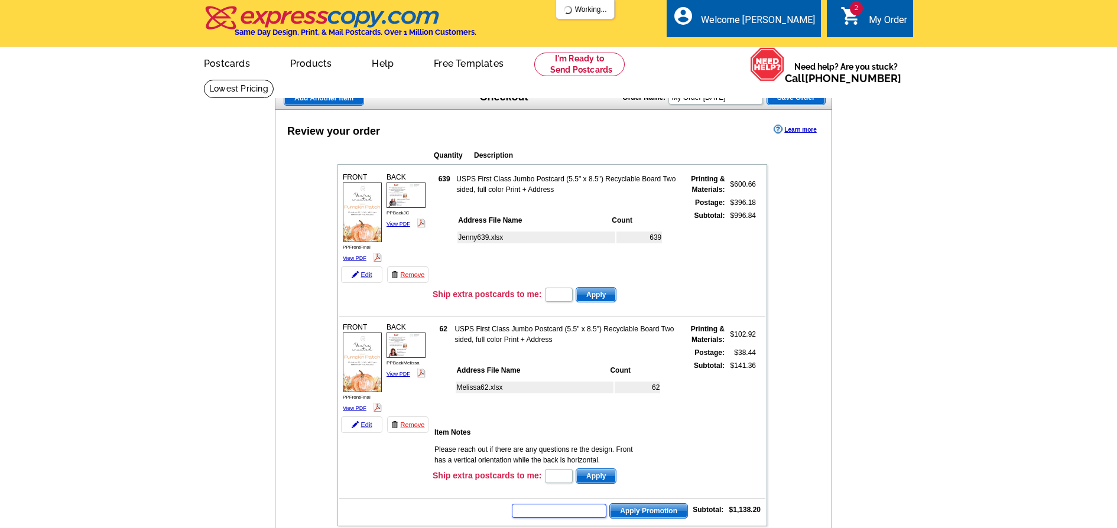
click at [564, 510] on input "text" at bounding box center [559, 511] width 95 height 14
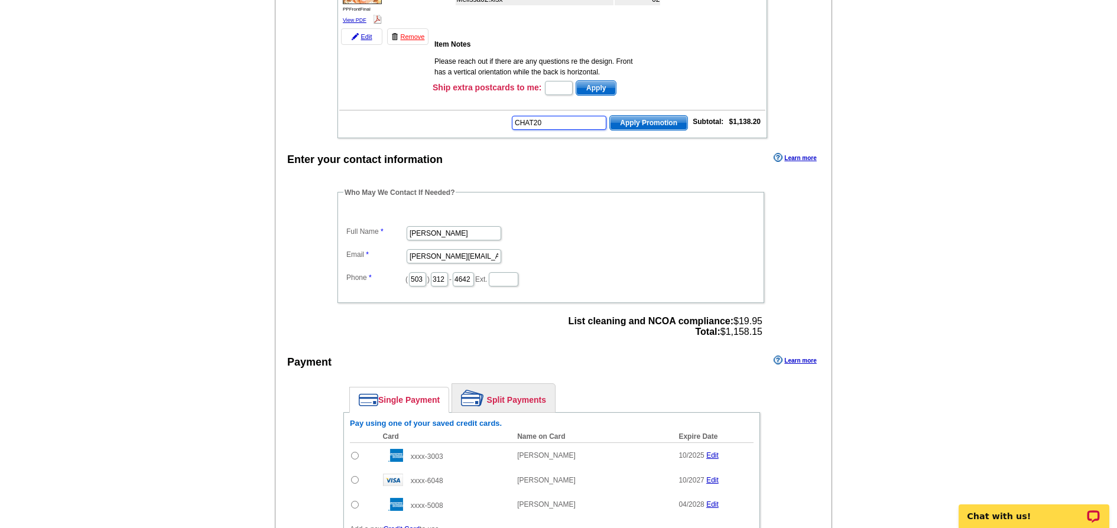
type input "CHAT20"
click at [644, 125] on span "Apply Promotion" at bounding box center [648, 123] width 77 height 14
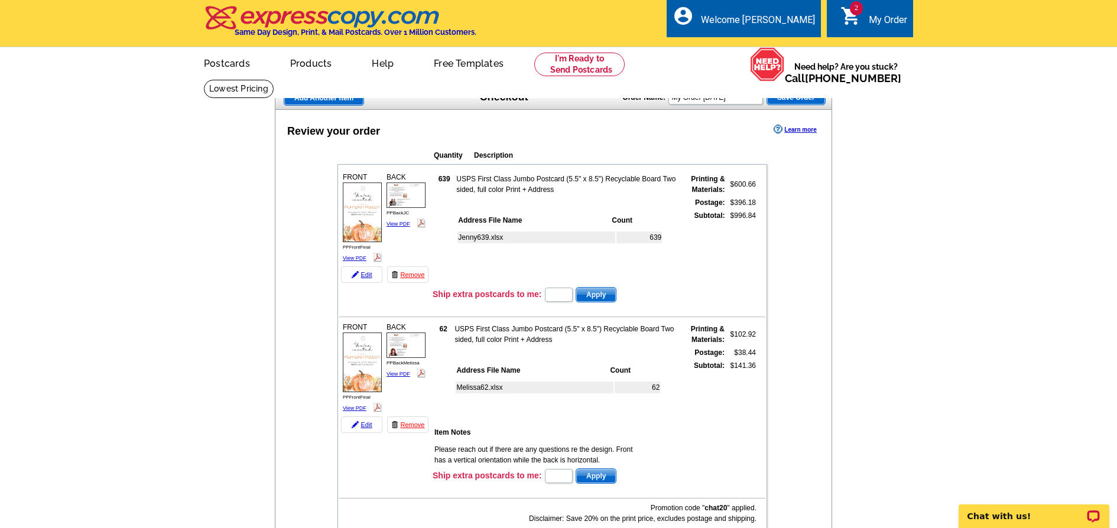
click at [341, 100] on span "Add Another Item" at bounding box center [323, 98] width 79 height 14
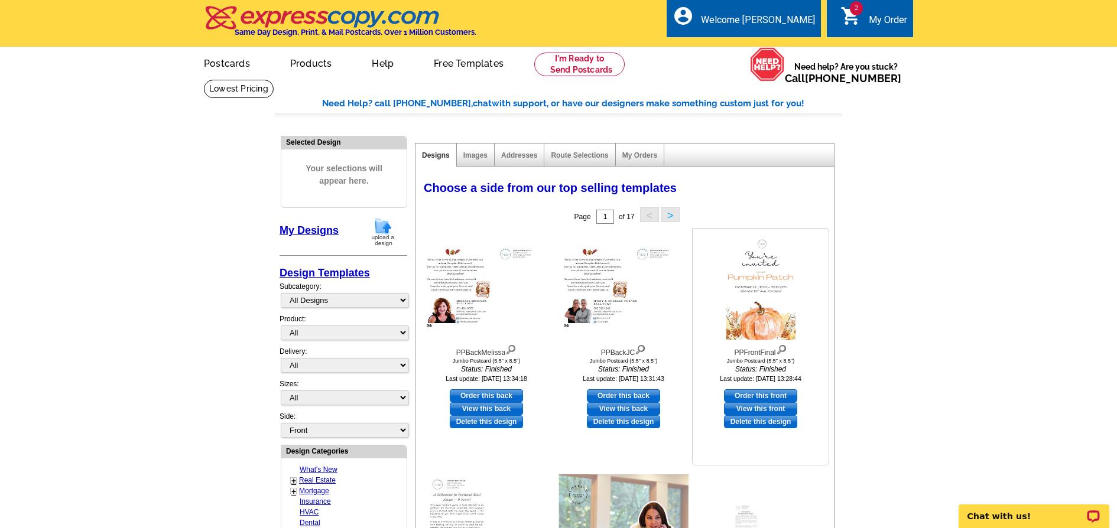
click at [765, 394] on link "Order this front" at bounding box center [760, 395] width 73 height 13
select select "2"
select select "back"
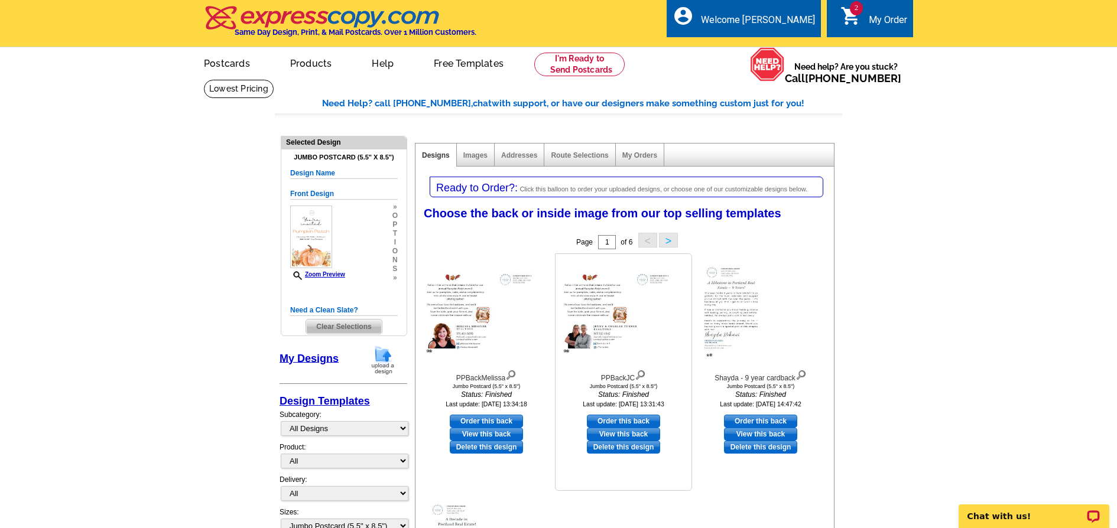
scroll to position [5, 0]
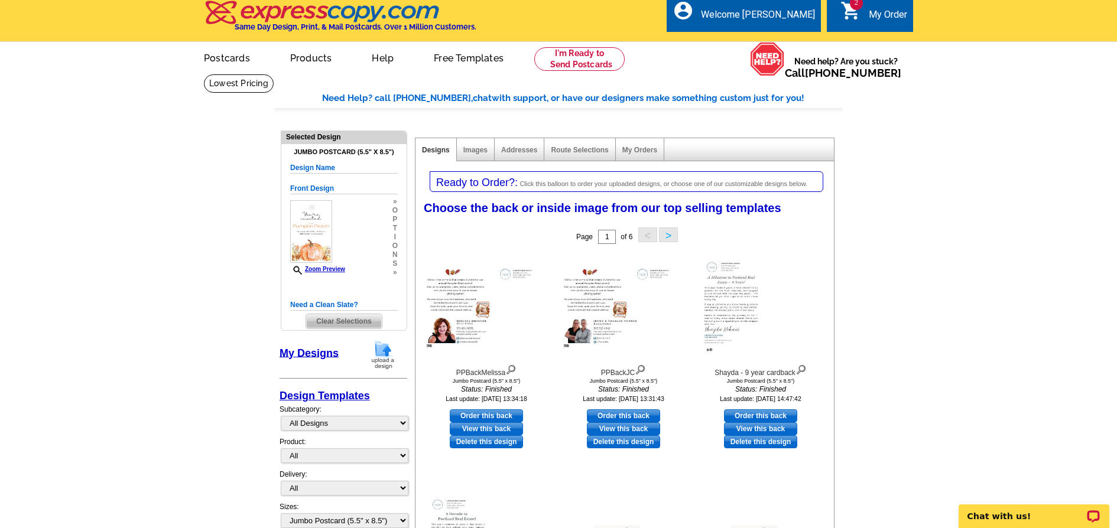
click at [384, 355] on img at bounding box center [383, 355] width 31 height 30
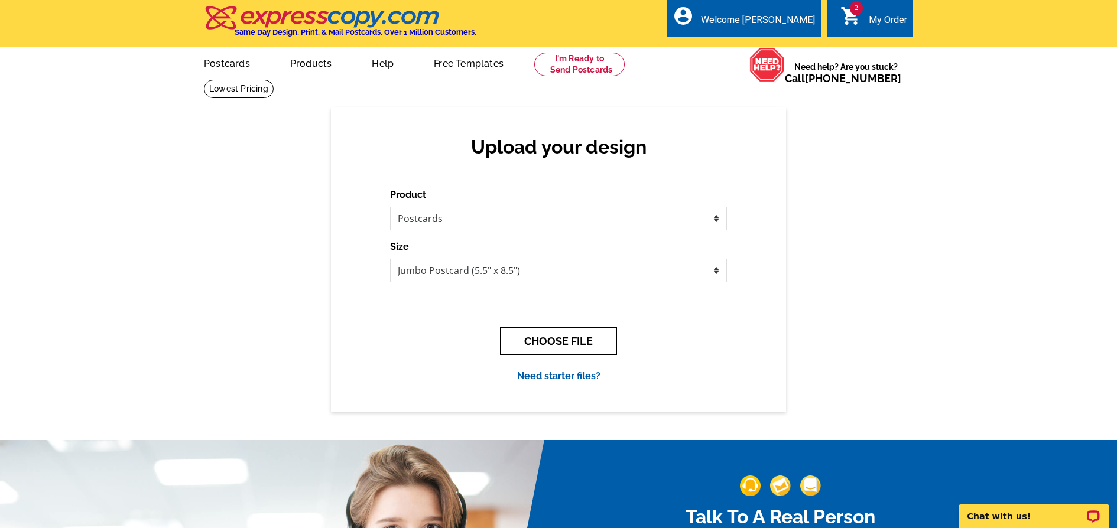
click at [557, 340] on button "CHOOSE FILE" at bounding box center [558, 341] width 117 height 28
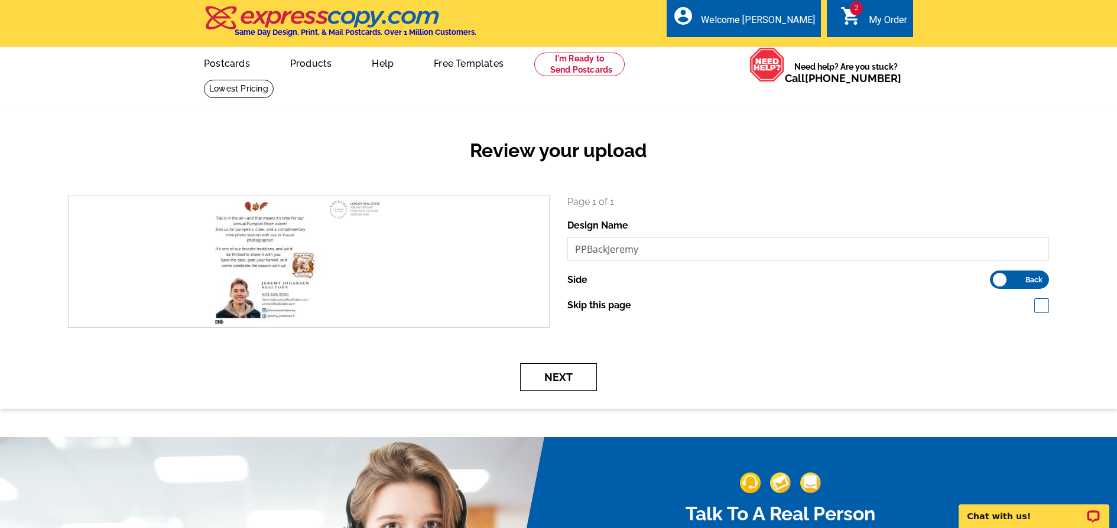
click at [563, 376] on button "Next" at bounding box center [558, 377] width 77 height 28
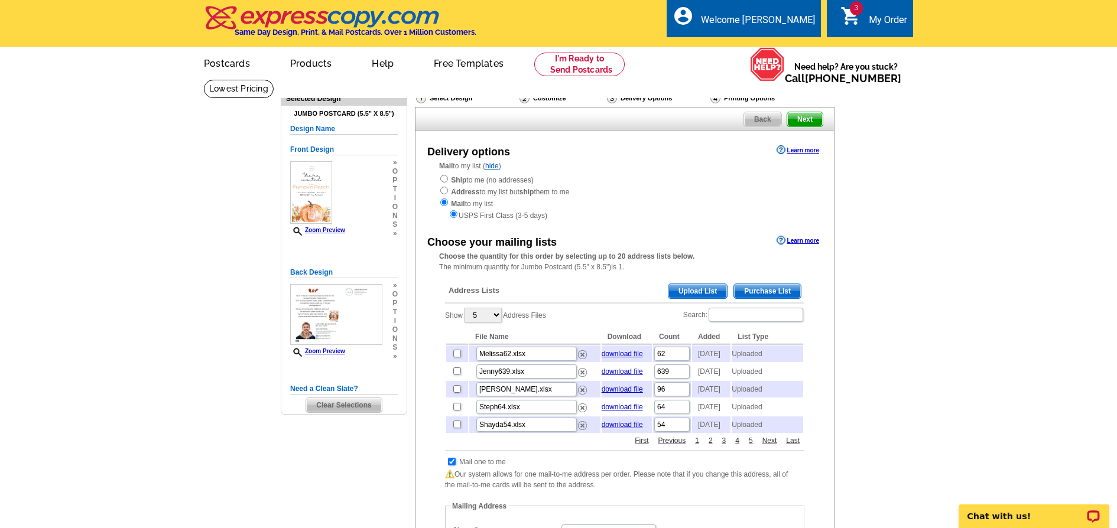
click at [683, 288] on span "Upload List" at bounding box center [697, 291] width 59 height 14
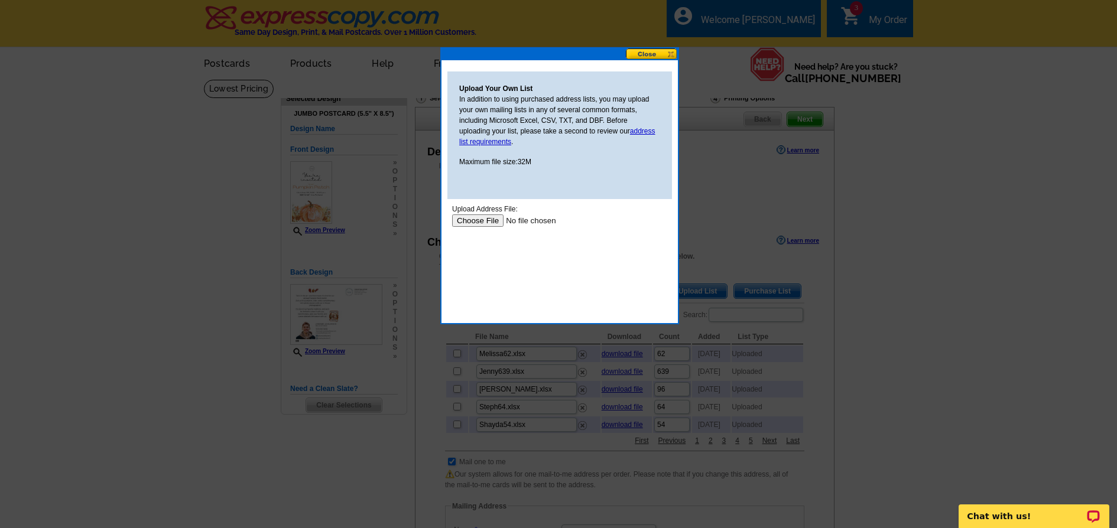
click at [481, 224] on input "file" at bounding box center [527, 221] width 150 height 12
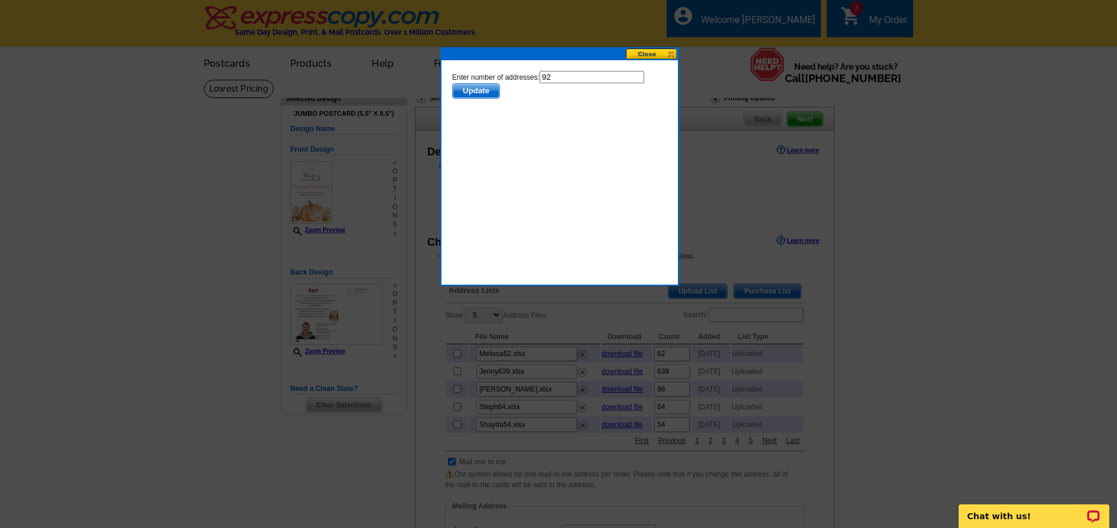
click at [475, 96] on span "Update" at bounding box center [476, 91] width 47 height 14
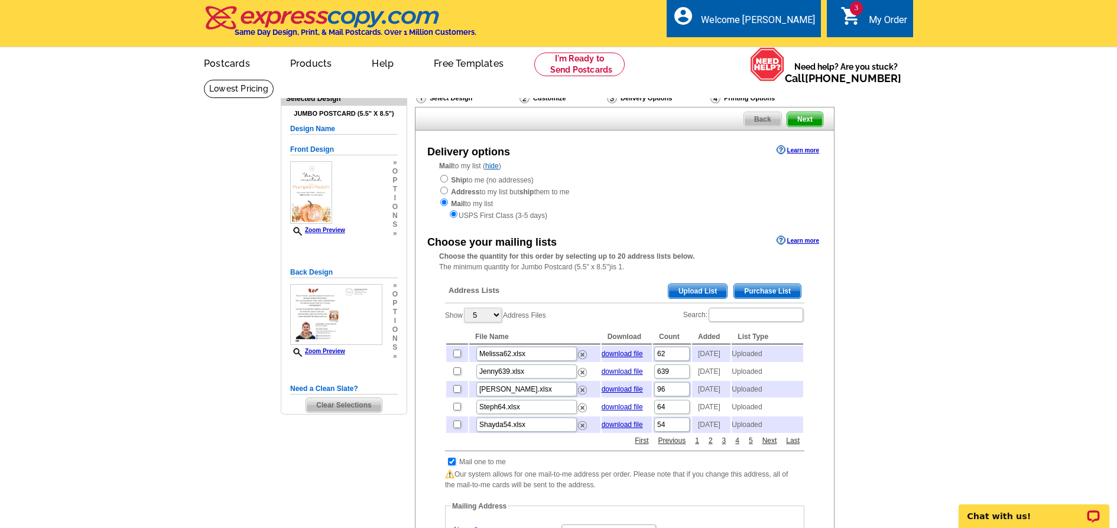
scroll to position [14, 0]
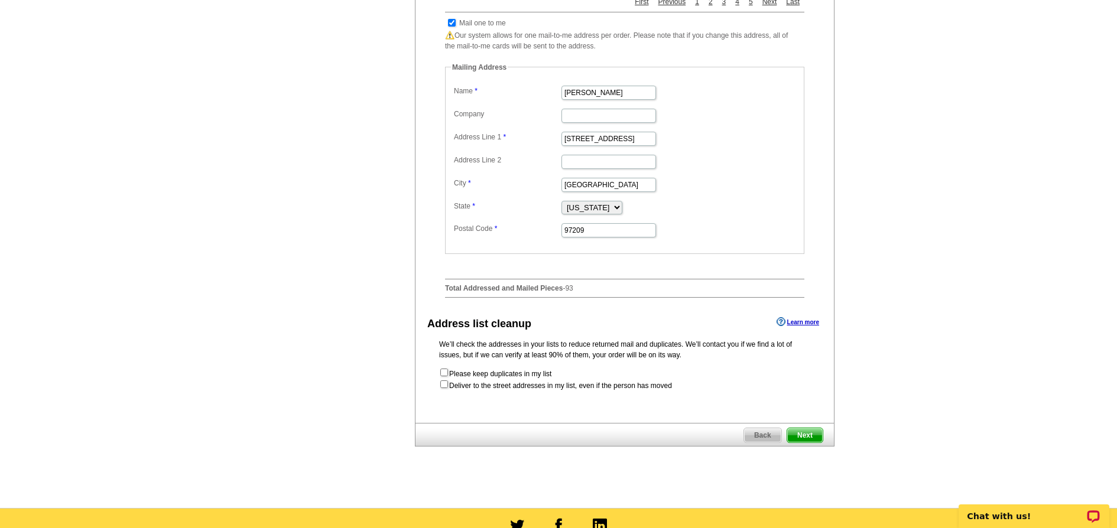
scroll to position [485, 0]
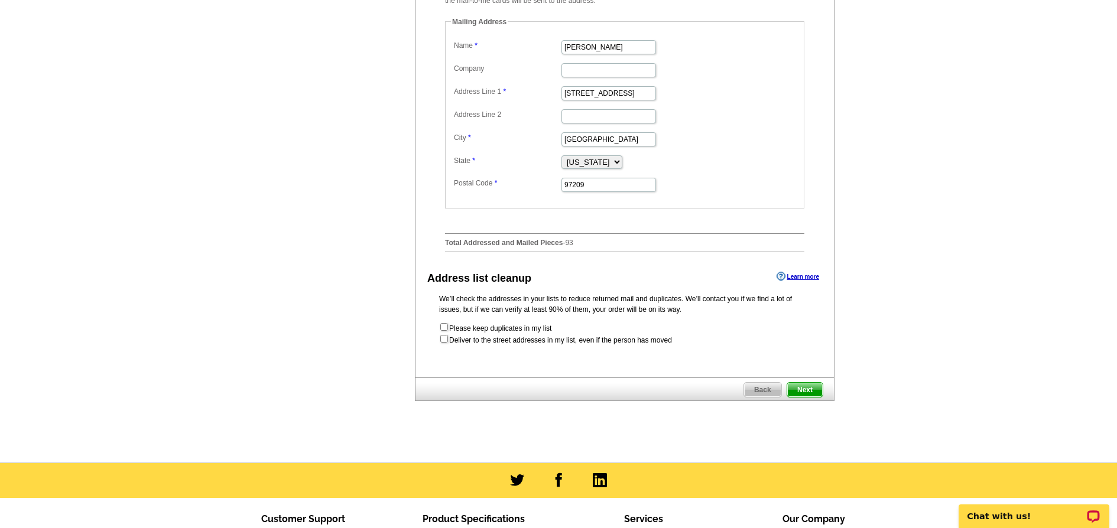
click at [807, 397] on span "Next" at bounding box center [804, 390] width 35 height 14
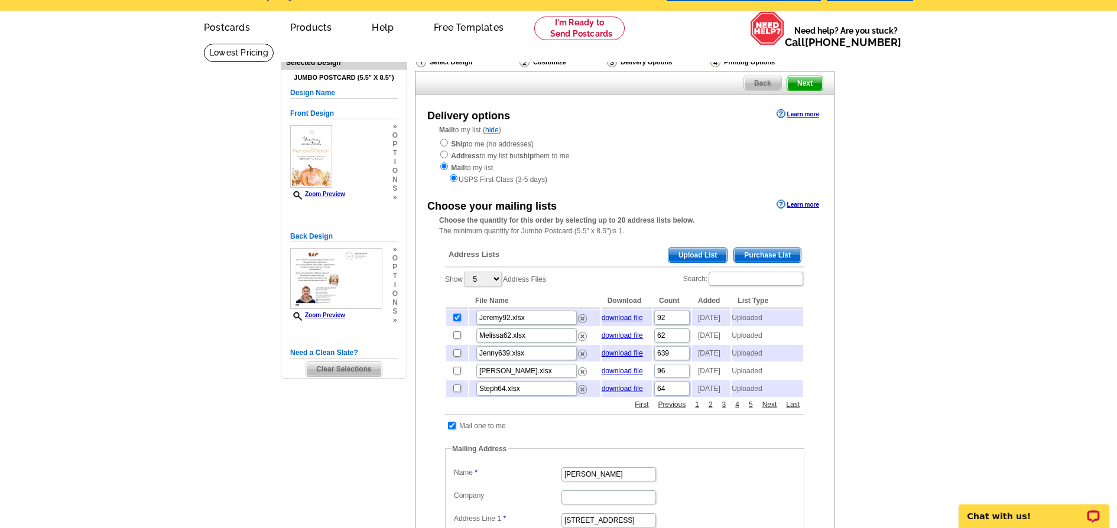
scroll to position [0, 0]
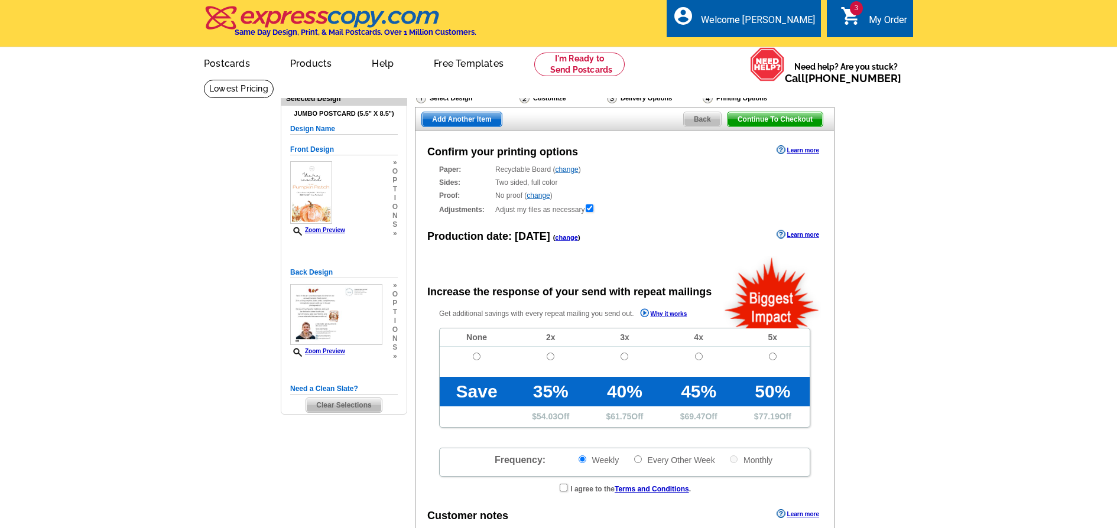
radio input "false"
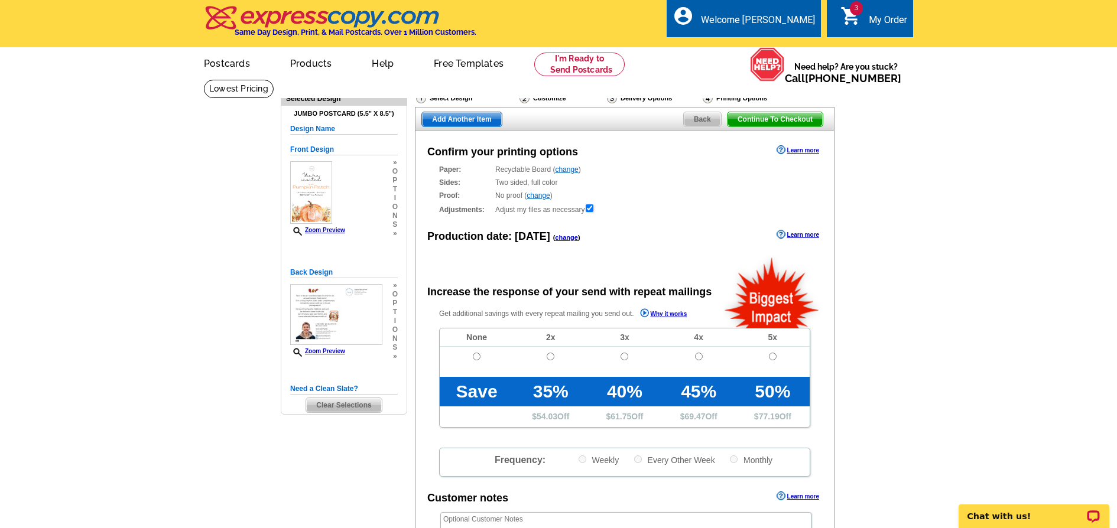
click at [475, 119] on span "Add Another Item" at bounding box center [461, 119] width 79 height 14
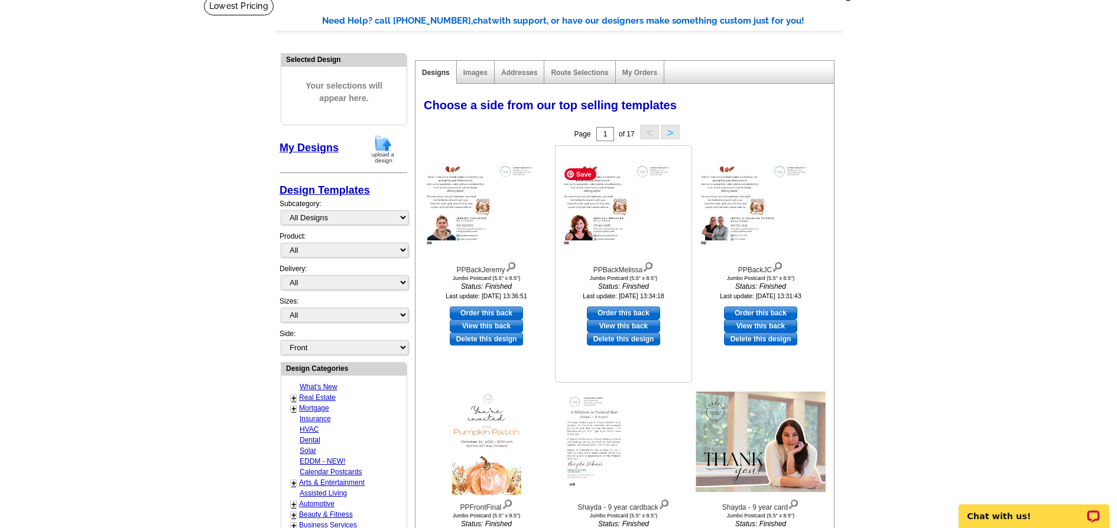
scroll to position [109, 0]
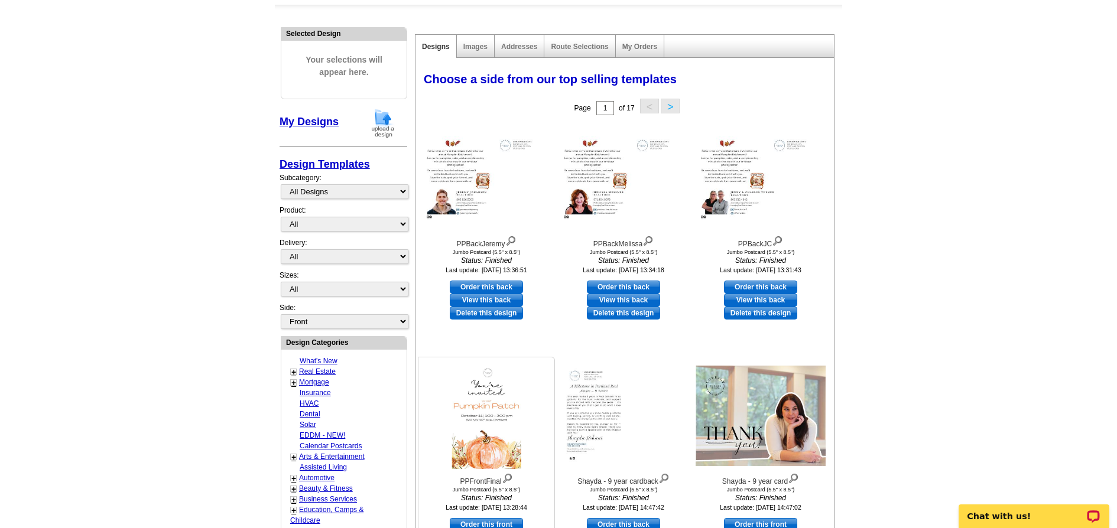
click at [488, 466] on img at bounding box center [486, 416] width 69 height 106
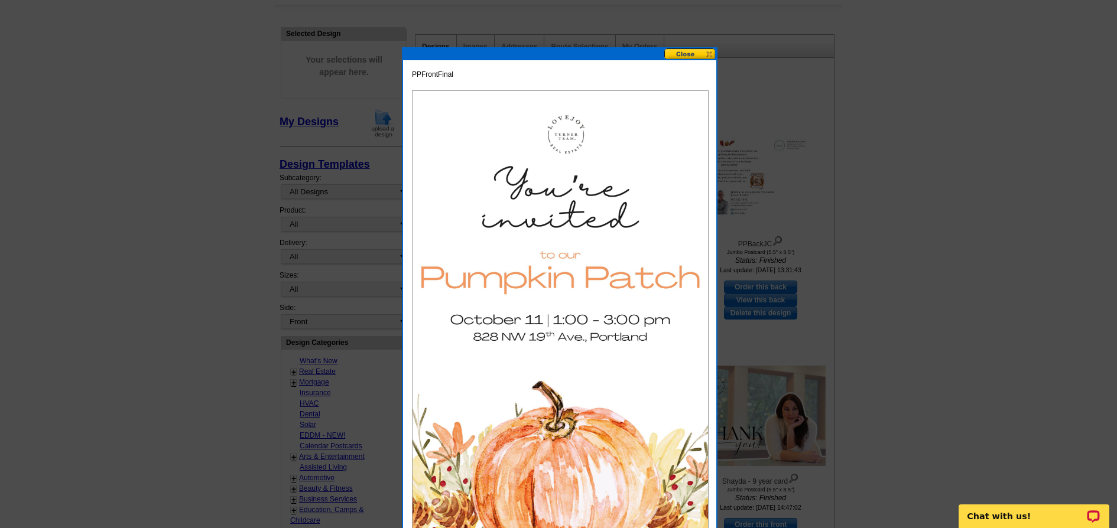
click at [702, 53] on button at bounding box center [690, 53] width 52 height 11
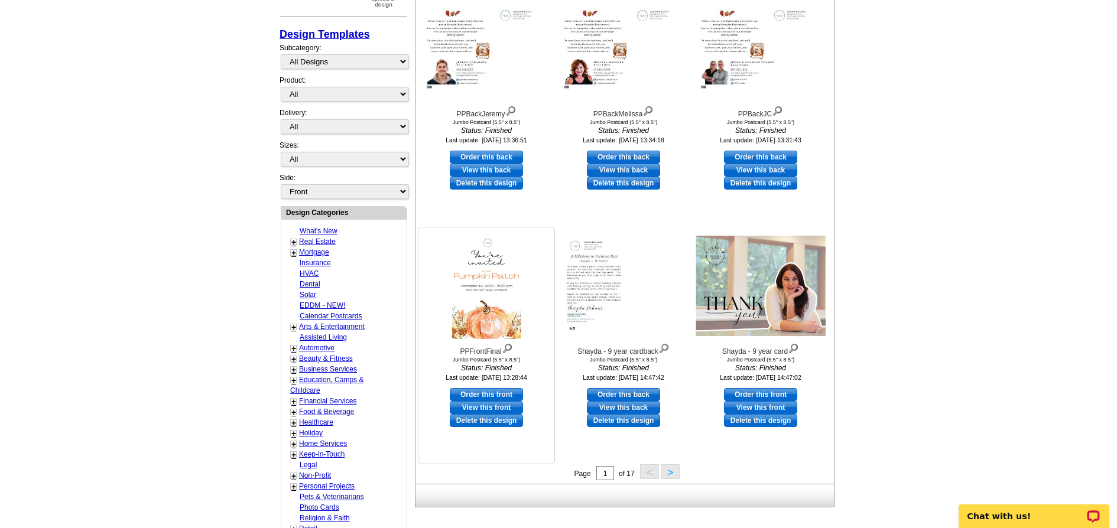
scroll to position [244, 0]
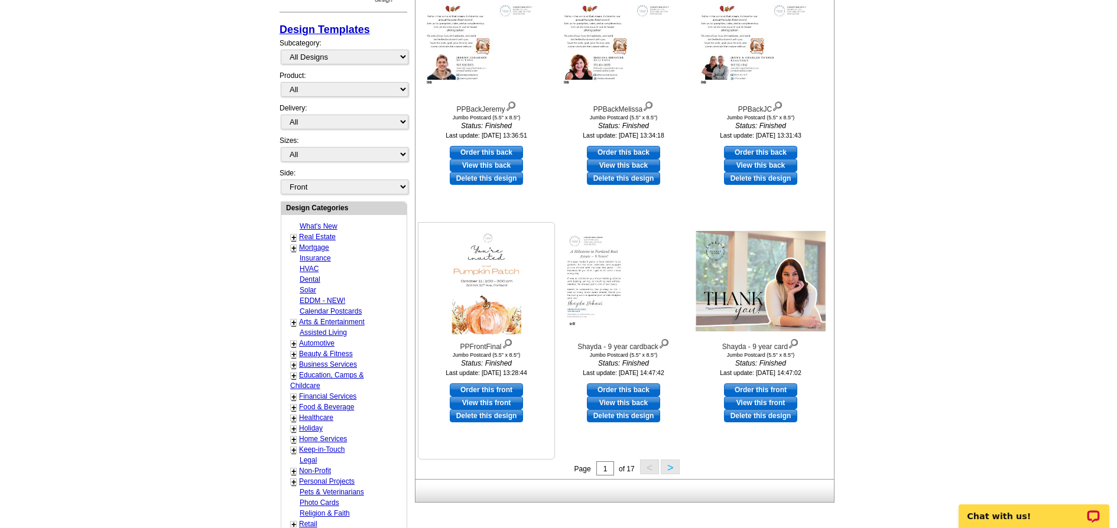
click at [494, 389] on link "Order this front" at bounding box center [486, 390] width 73 height 13
select select "2"
select select "back"
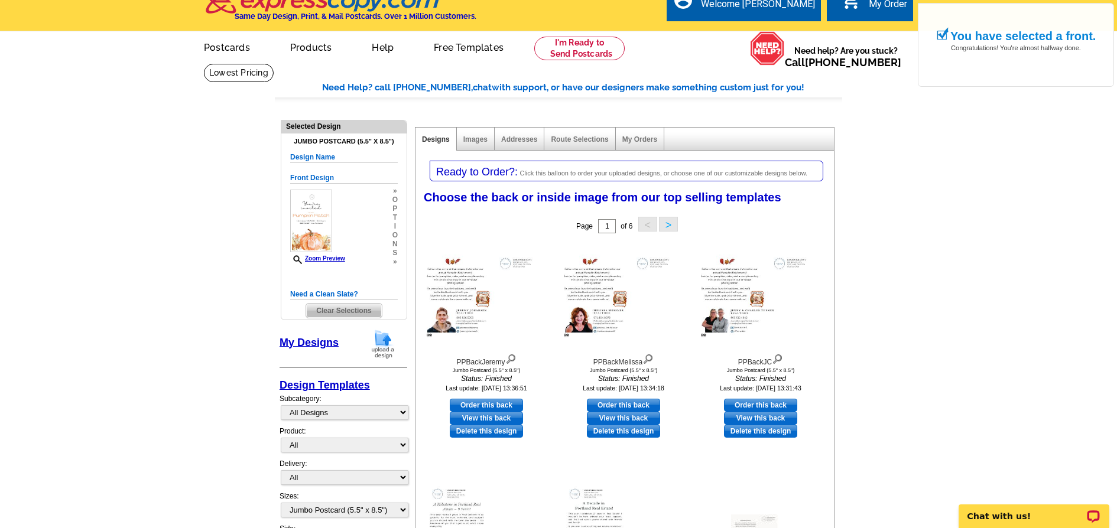
scroll to position [20, 0]
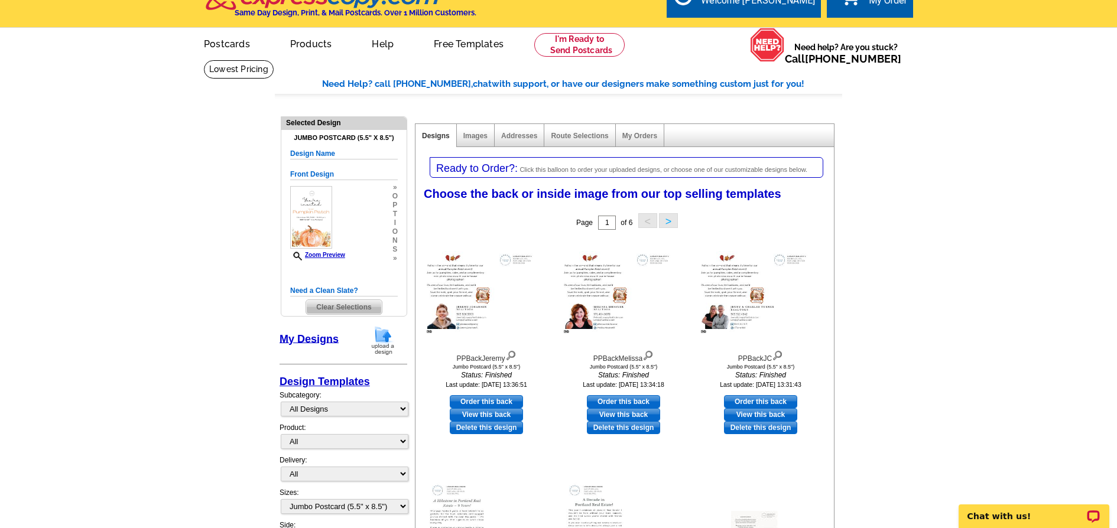
click at [381, 344] on img at bounding box center [383, 341] width 31 height 30
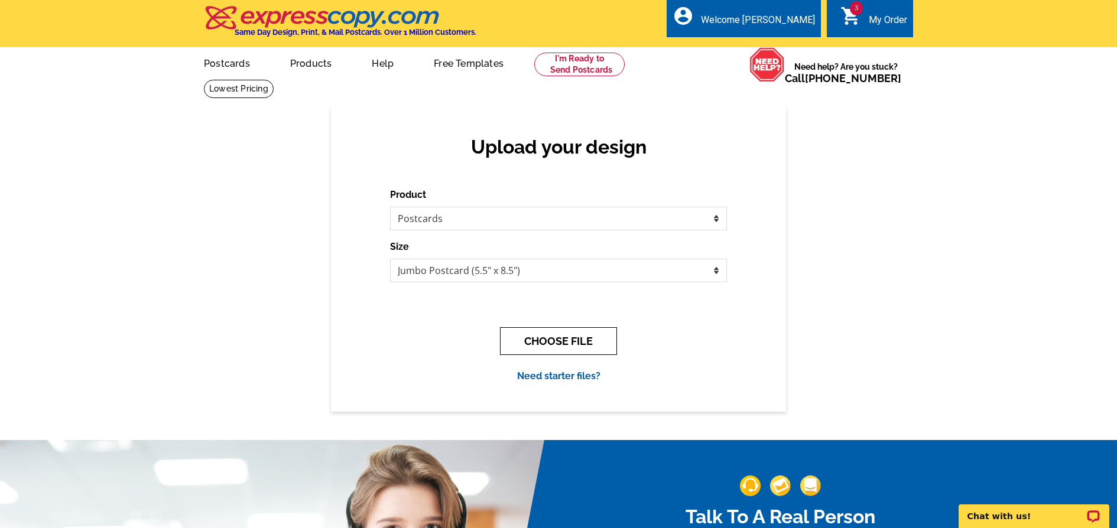
click at [549, 339] on button "CHOOSE FILE" at bounding box center [558, 341] width 117 height 28
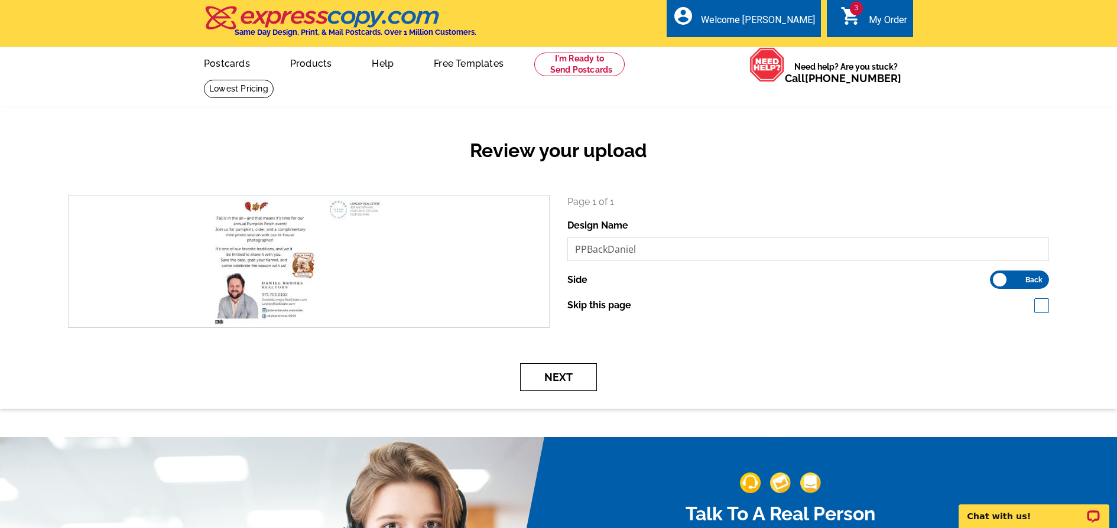
click at [572, 378] on button "Next" at bounding box center [558, 377] width 77 height 28
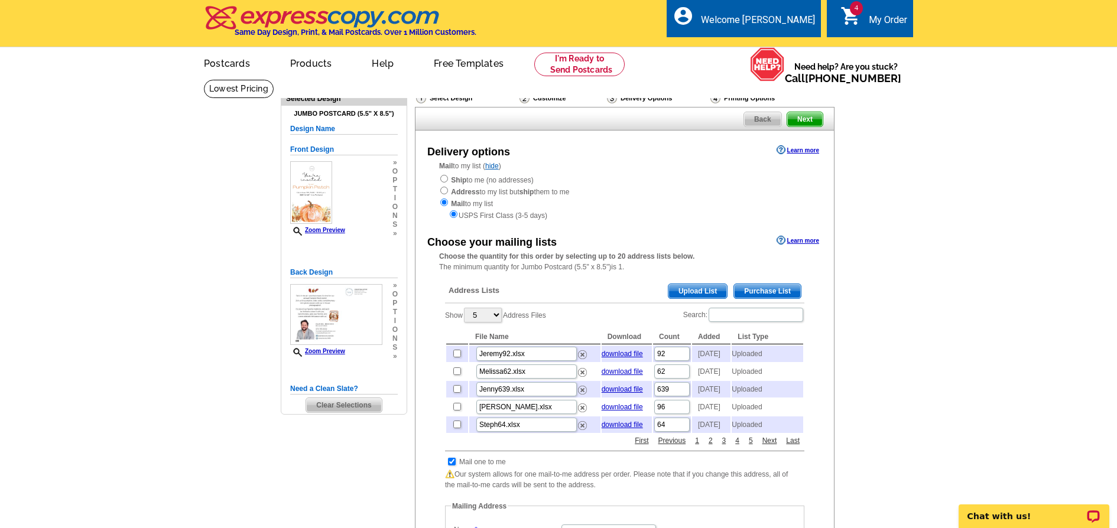
click at [705, 291] on span "Upload List" at bounding box center [697, 291] width 59 height 14
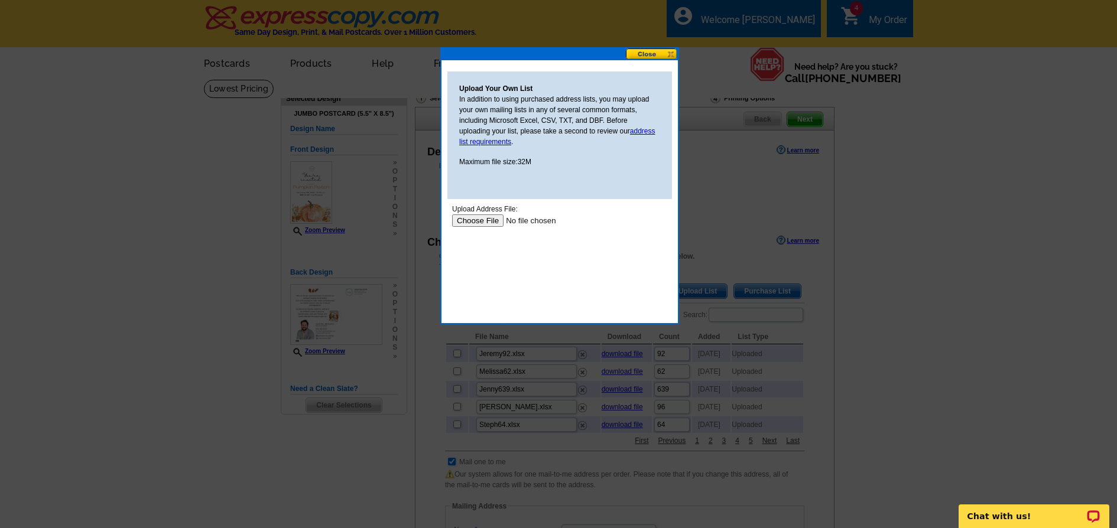
click at [478, 225] on input "file" at bounding box center [527, 221] width 150 height 12
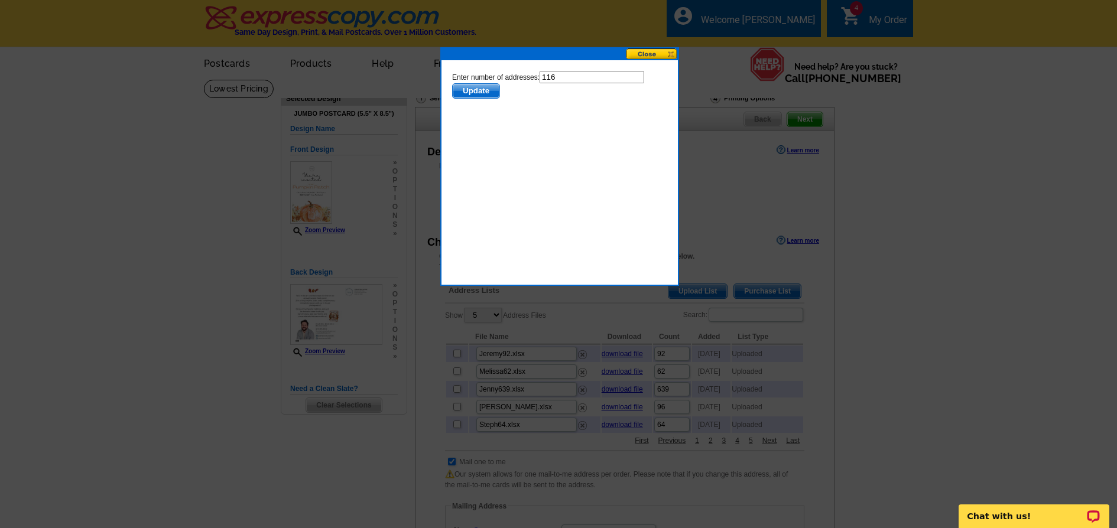
click at [472, 92] on span "Update" at bounding box center [476, 91] width 47 height 14
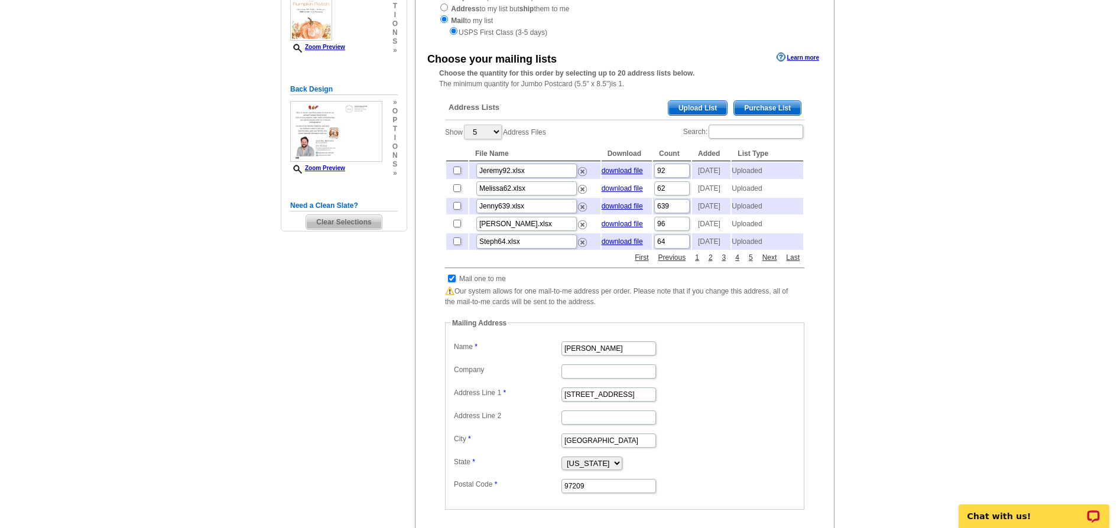
scroll to position [235, 0]
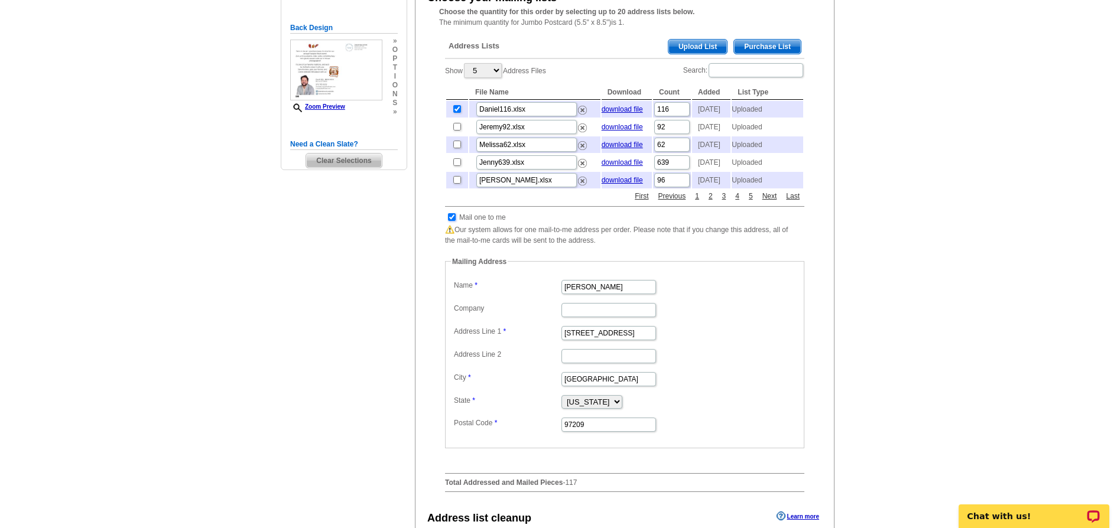
click at [452, 221] on input "checkbox" at bounding box center [452, 217] width 8 height 8
checkbox input "false"
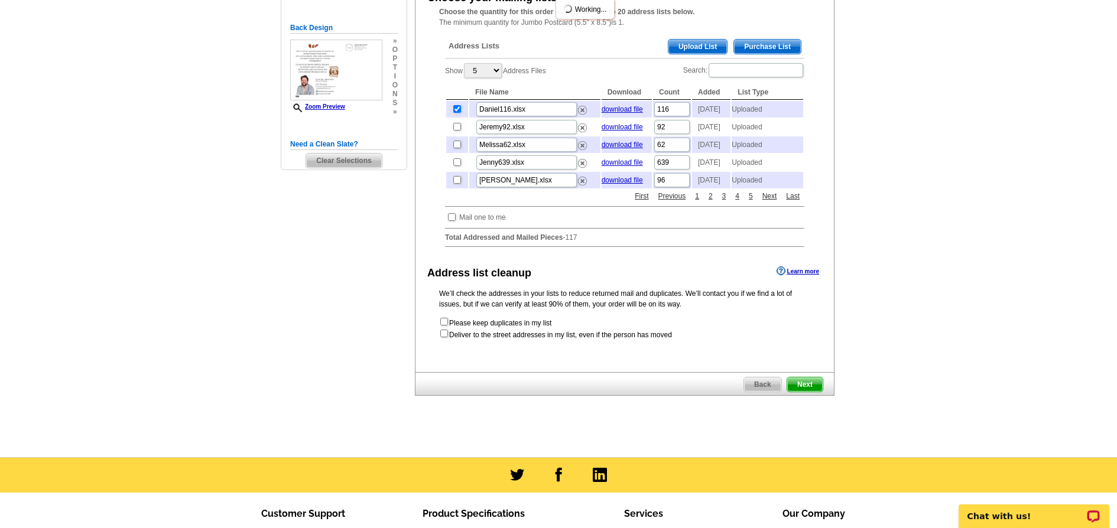
click at [803, 392] on span "Next" at bounding box center [804, 385] width 35 height 14
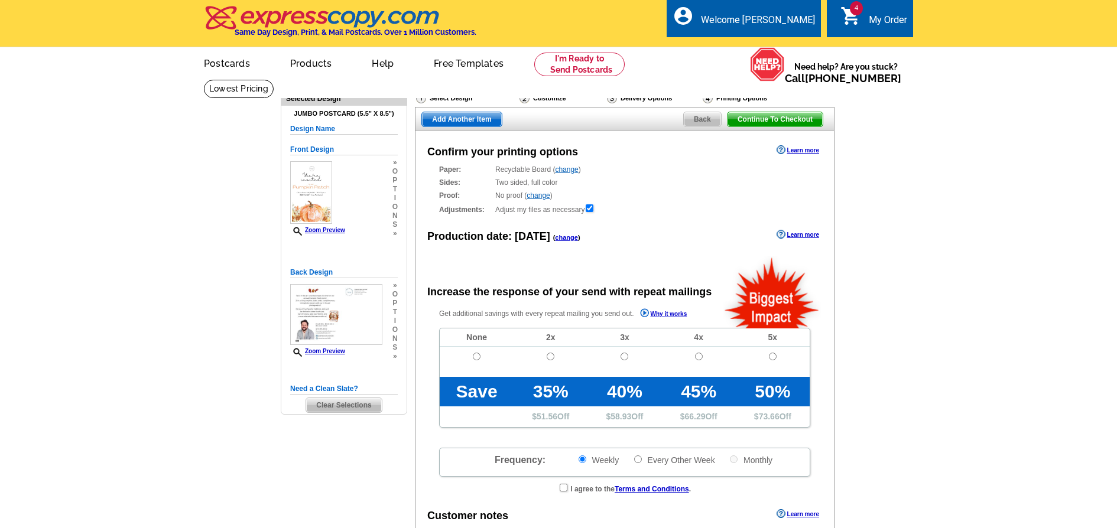
radio input "false"
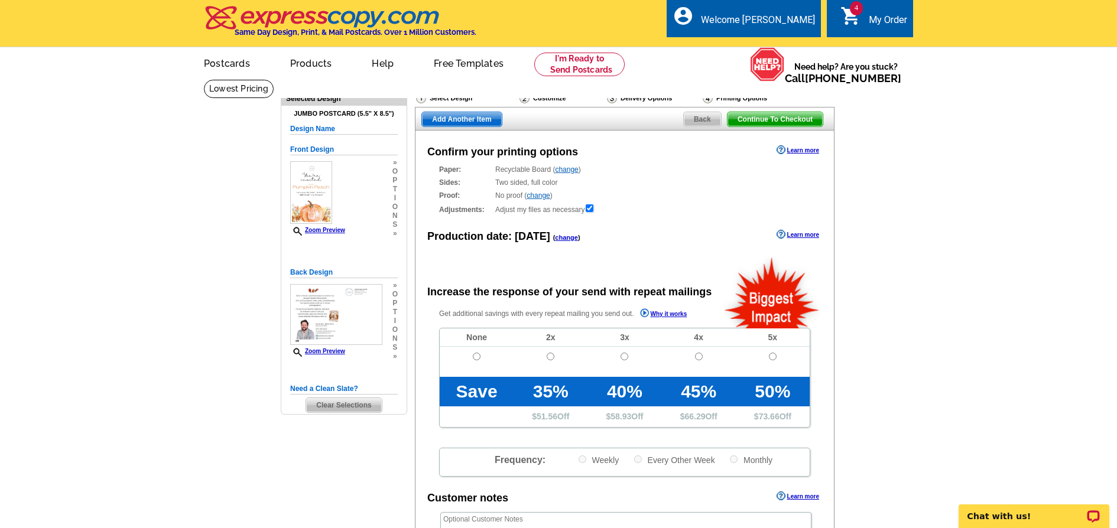
click at [469, 114] on span "Add Another Item" at bounding box center [461, 119] width 79 height 14
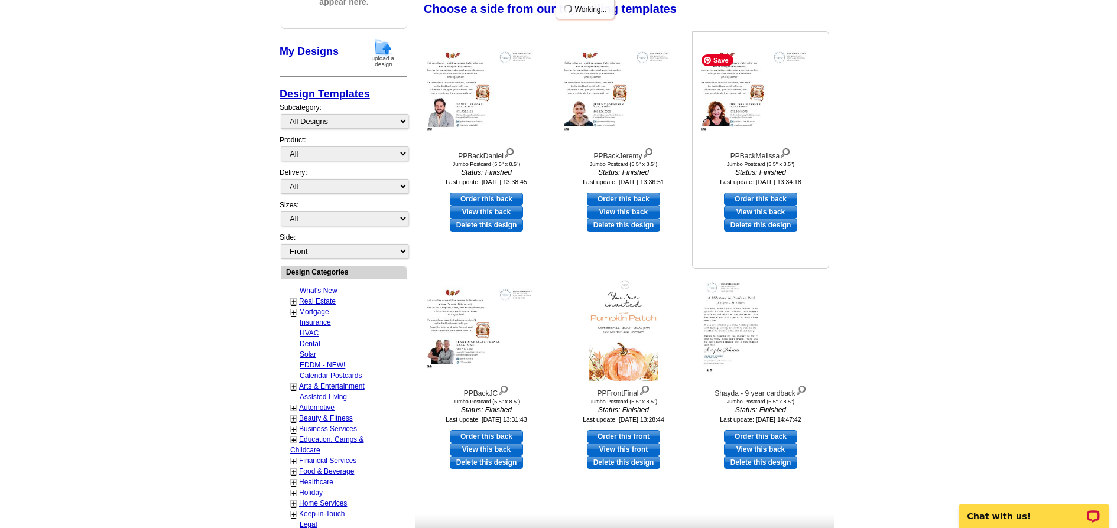
scroll to position [222, 0]
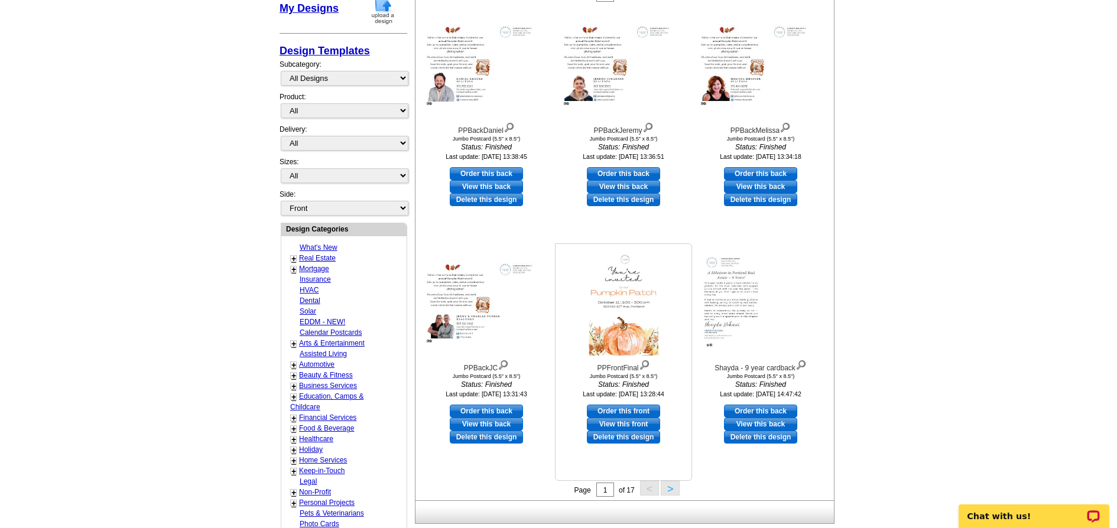
click at [644, 414] on link "Order this front" at bounding box center [623, 411] width 73 height 13
select select "2"
select select "back"
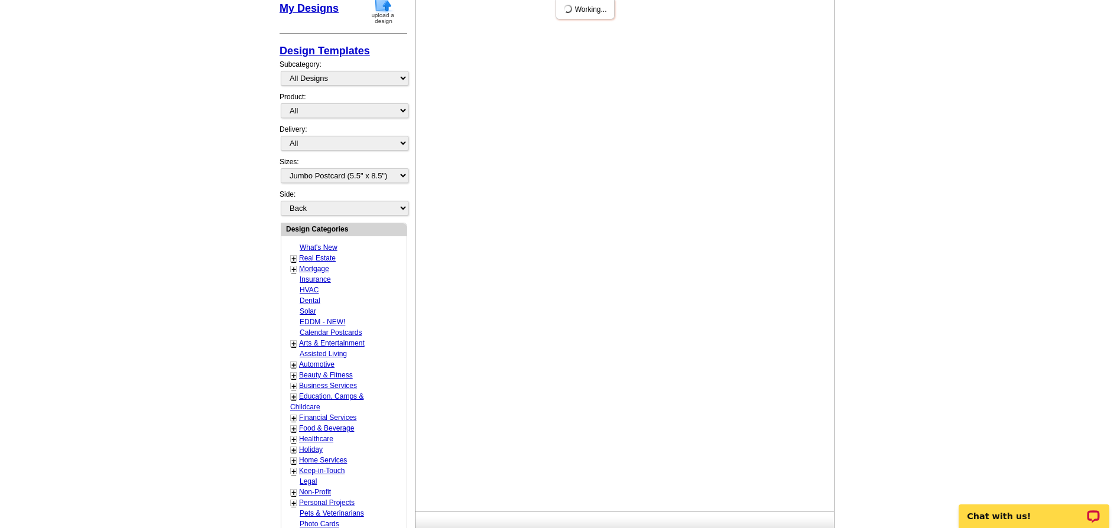
scroll to position [0, 0]
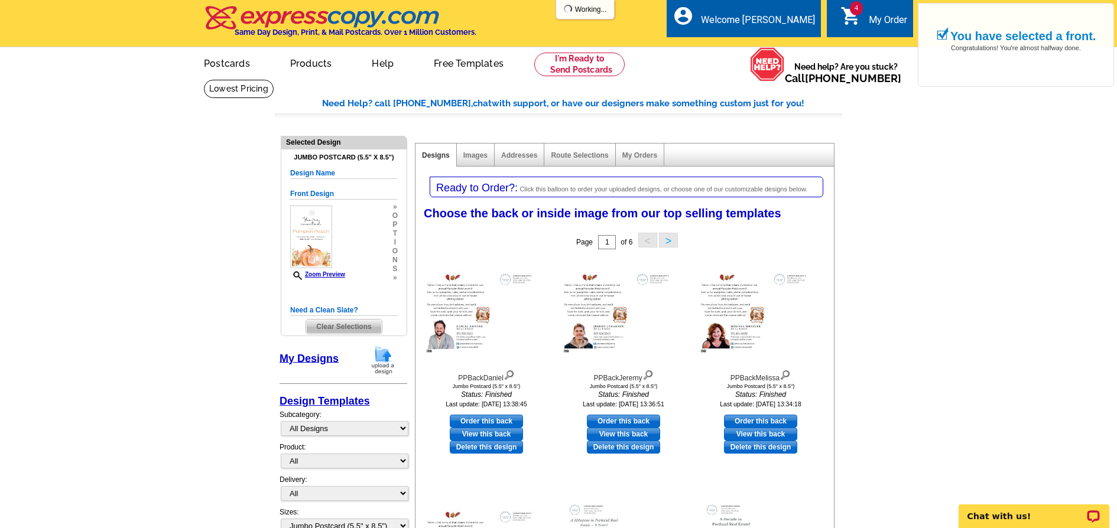
click at [391, 369] on img at bounding box center [383, 360] width 31 height 30
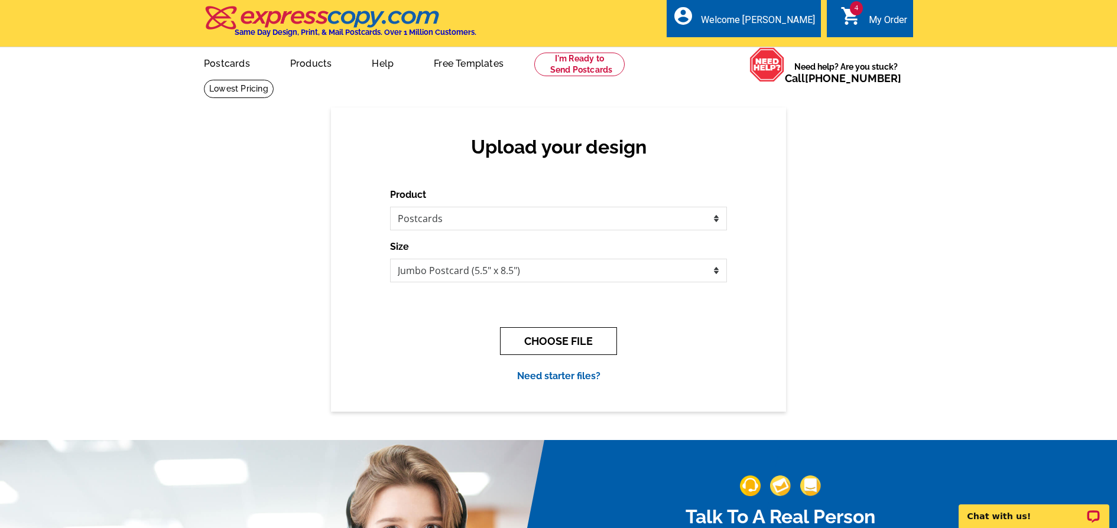
click at [554, 342] on button "CHOOSE FILE" at bounding box center [558, 341] width 117 height 28
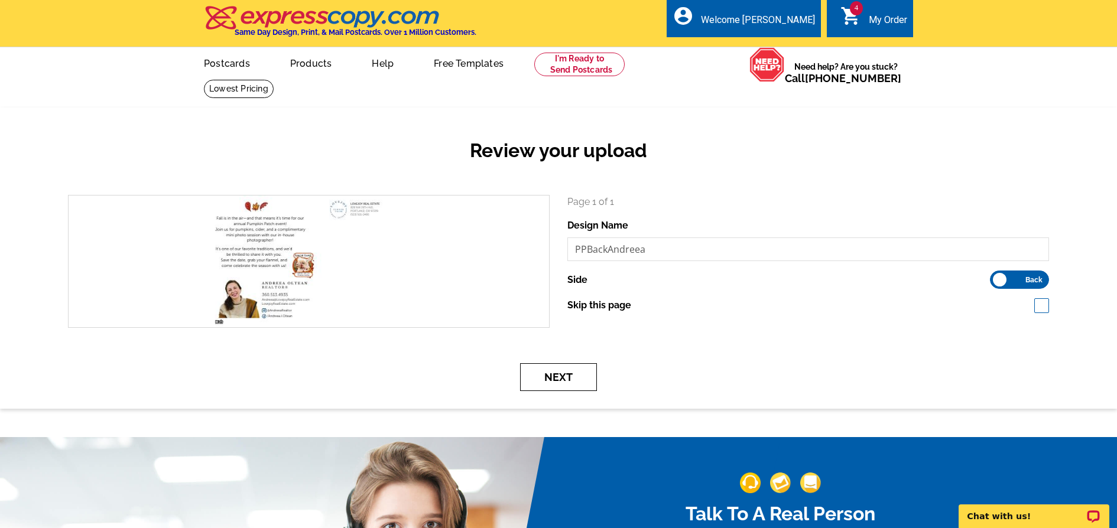
click at [561, 370] on button "Next" at bounding box center [558, 377] width 77 height 28
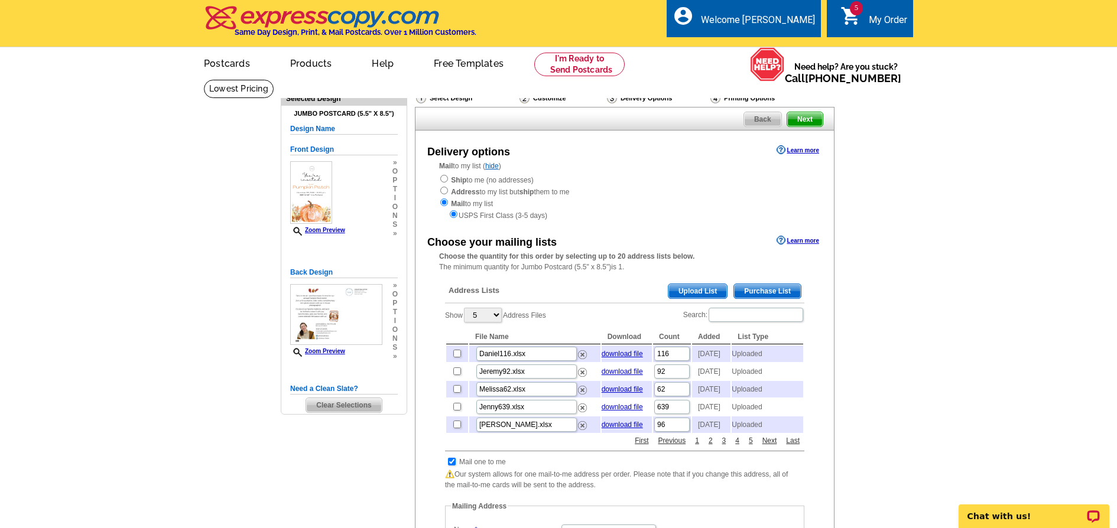
click at [680, 286] on span "Upload List" at bounding box center [697, 291] width 59 height 14
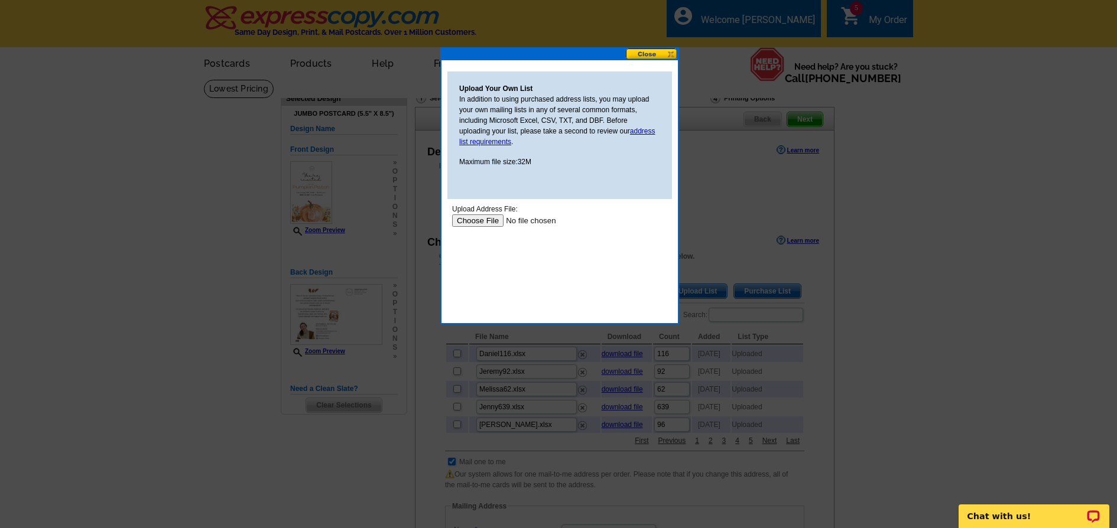
click at [486, 218] on input "file" at bounding box center [527, 221] width 150 height 12
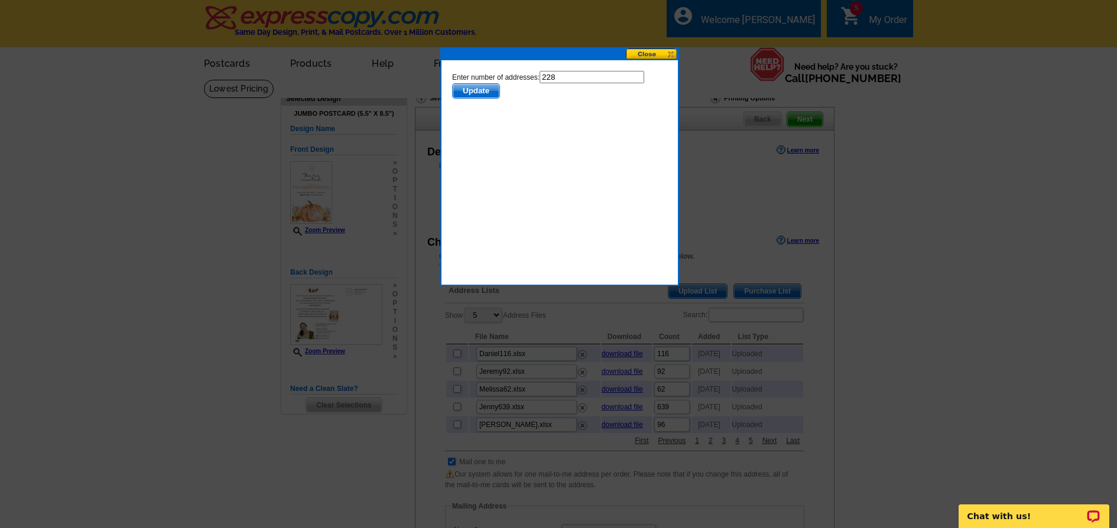
click at [478, 98] on span "Update" at bounding box center [476, 91] width 47 height 14
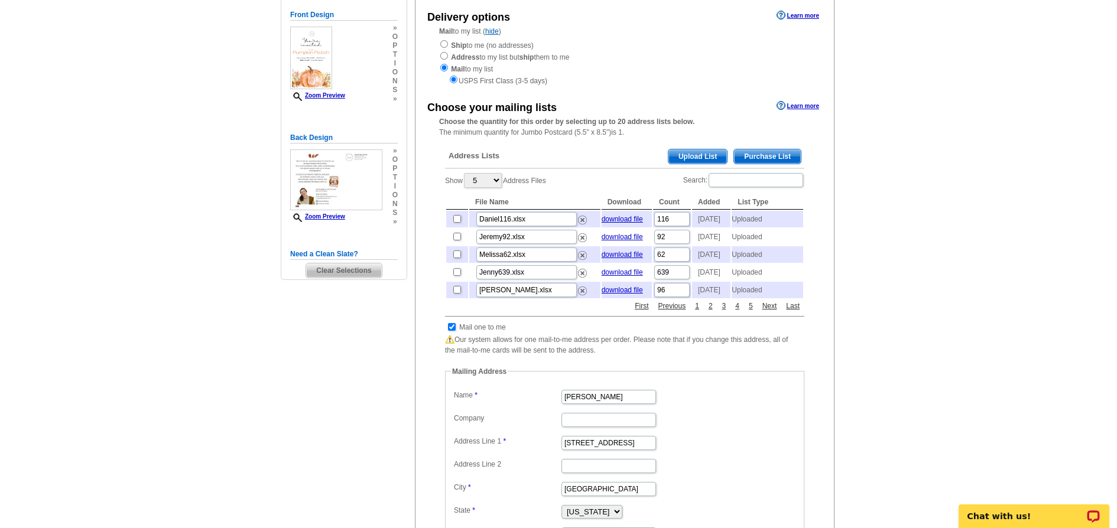
scroll to position [257, 0]
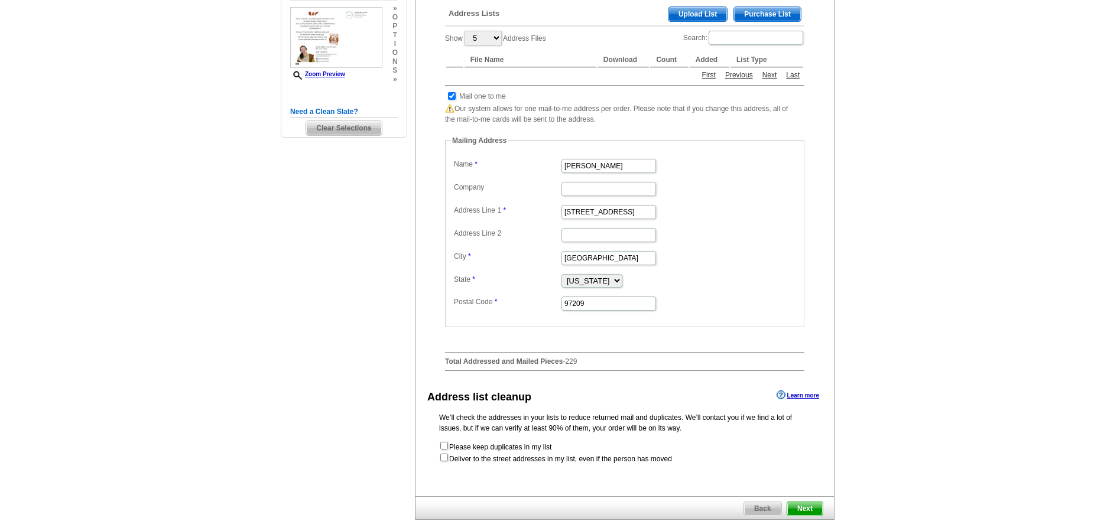
click at [496, 188] on label "Company" at bounding box center [507, 187] width 106 height 11
click at [561, 188] on input "Company" at bounding box center [608, 189] width 95 height 14
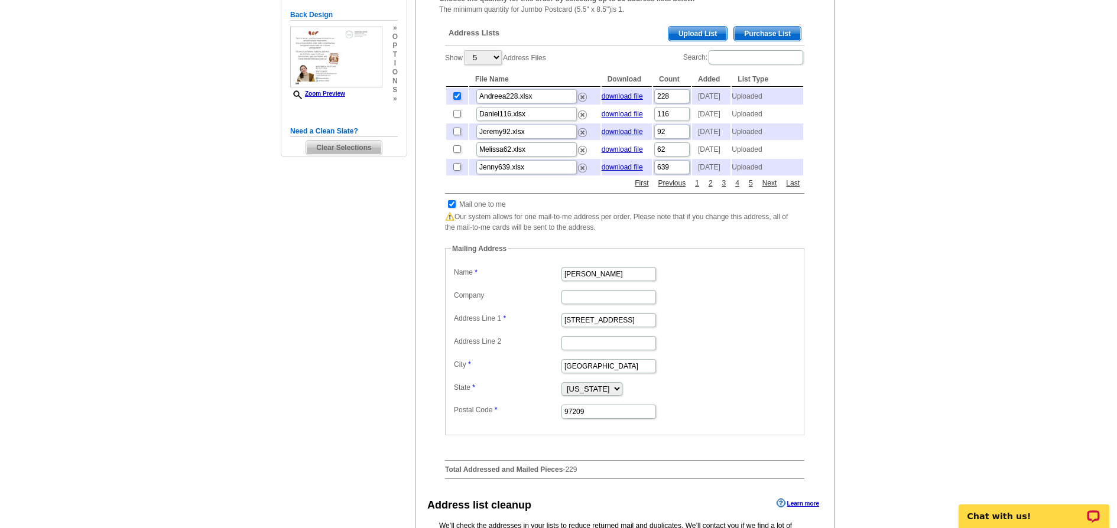
click at [478, 210] on td "Mail one to me" at bounding box center [483, 205] width 48 height 12
click at [455, 208] on input "checkbox" at bounding box center [452, 204] width 8 height 8
checkbox input "false"
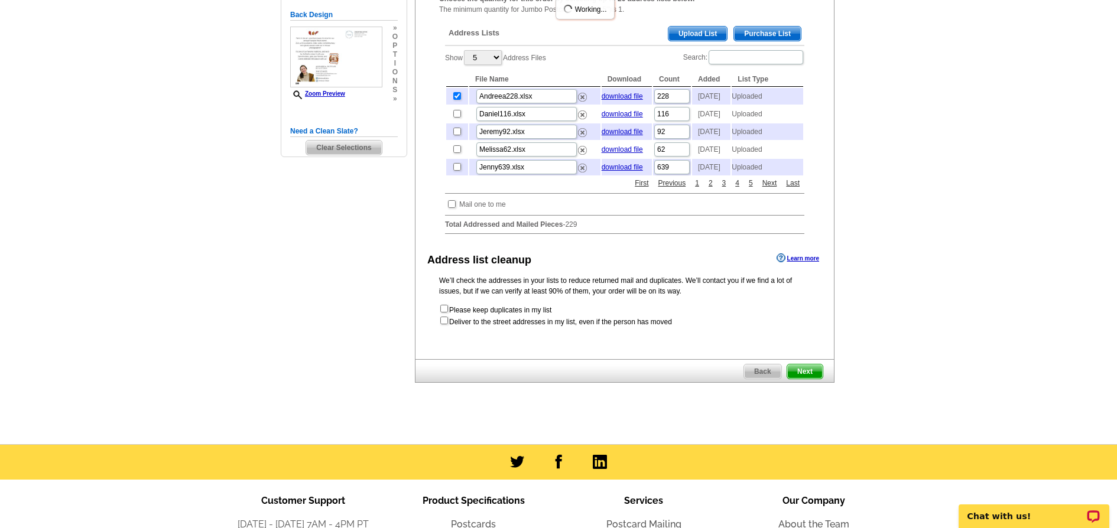
click at [807, 379] on span "Next" at bounding box center [804, 372] width 35 height 14
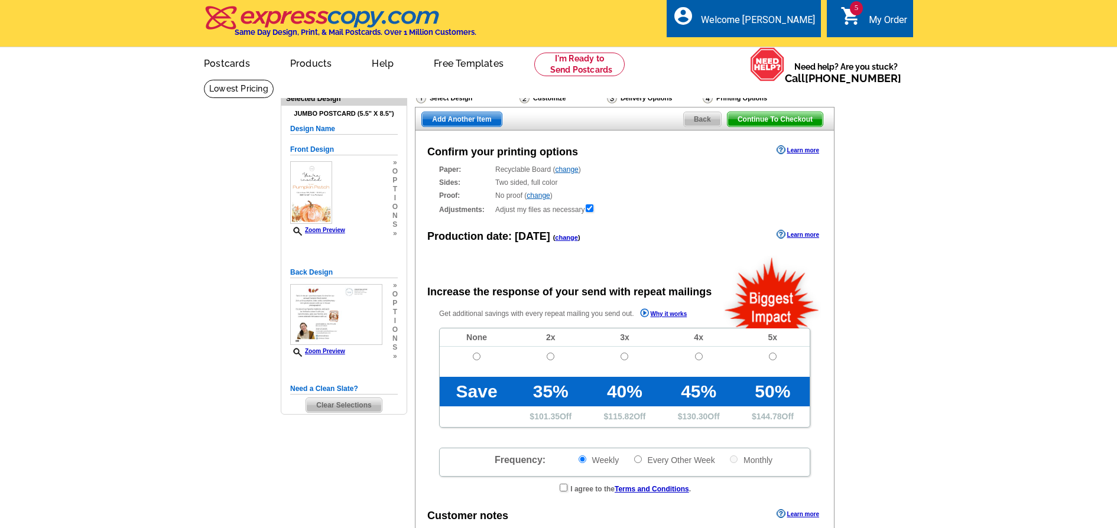
radio input "false"
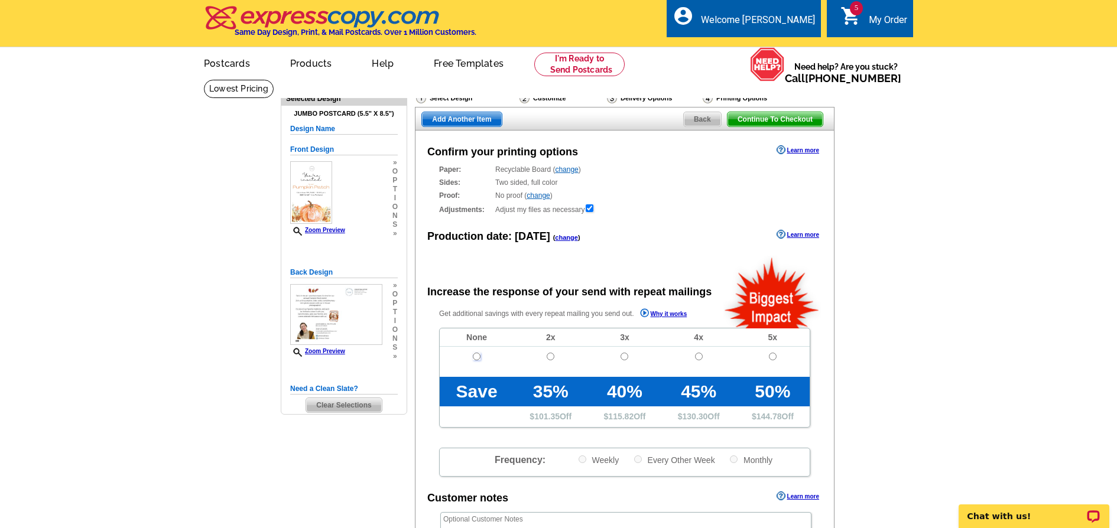
click at [476, 356] on input "radio" at bounding box center [477, 357] width 8 height 8
radio input "true"
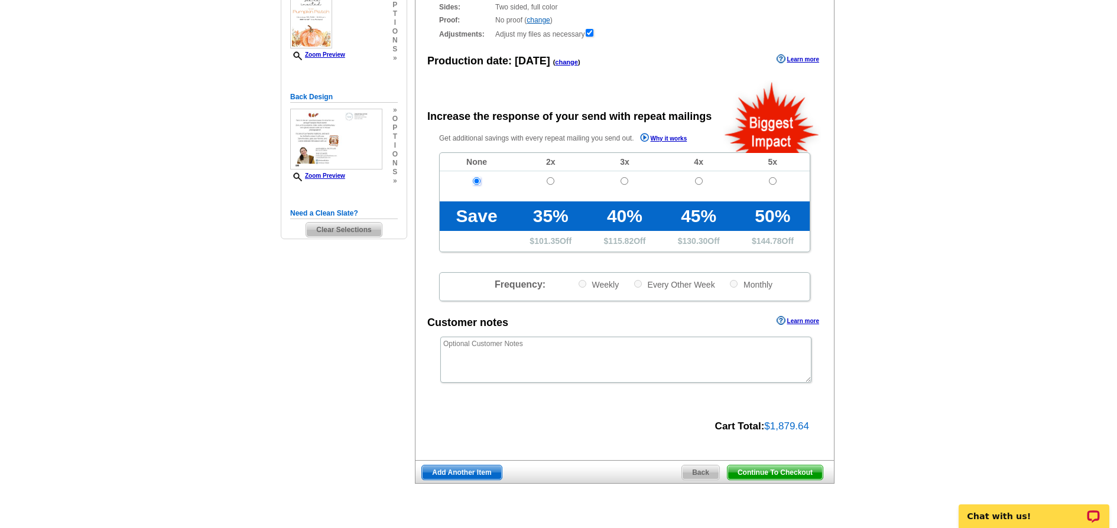
scroll to position [189, 0]
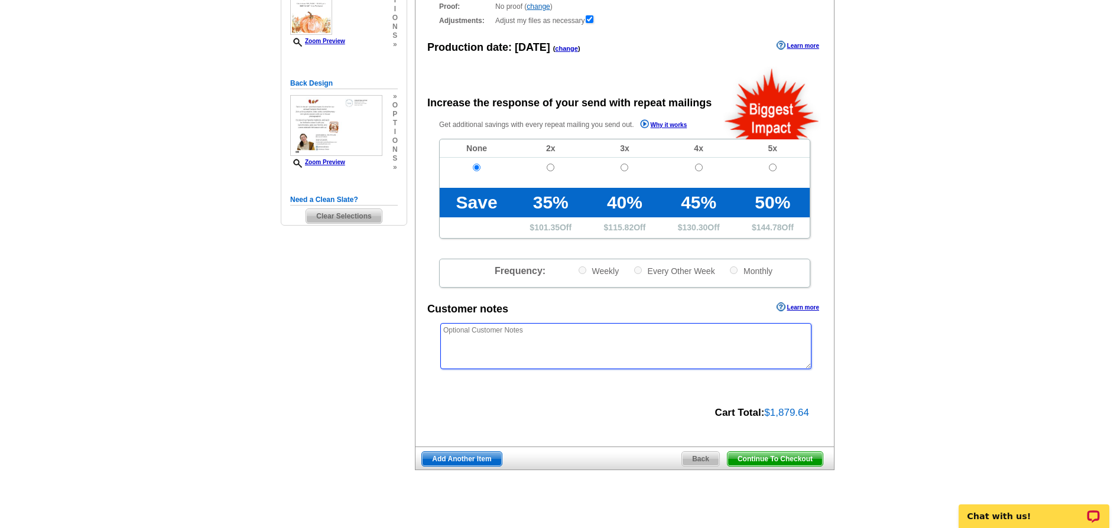
click at [551, 339] on textarea at bounding box center [625, 346] width 371 height 46
type textarea "Please reach out for any questions on the design. Orientation of front is verti…"
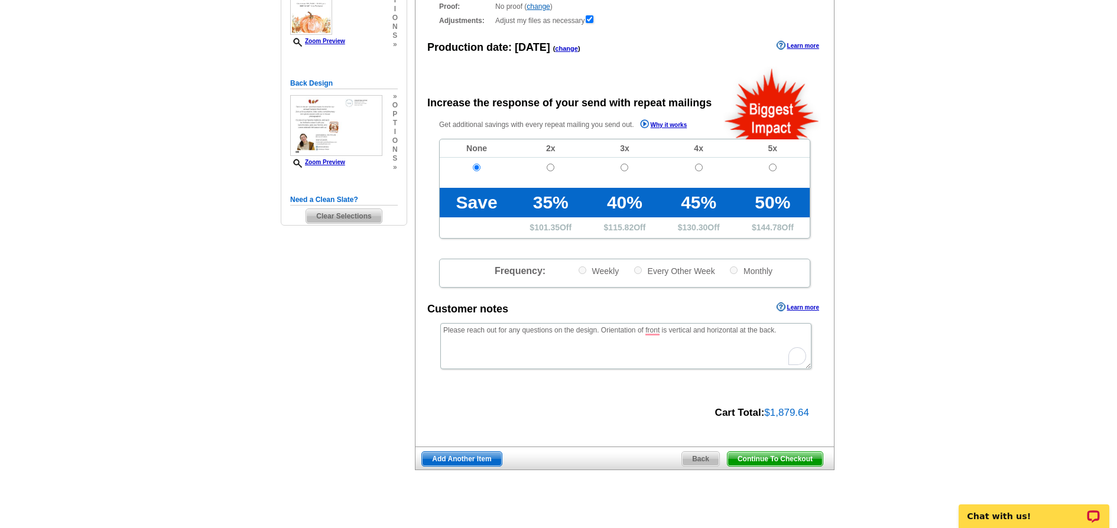
click at [897, 442] on main "Need Help? call 800-260-5887, chat with support, or have our designers make som…" at bounding box center [558, 211] width 1117 height 642
click at [771, 461] on span "Continue To Checkout" at bounding box center [775, 459] width 95 height 14
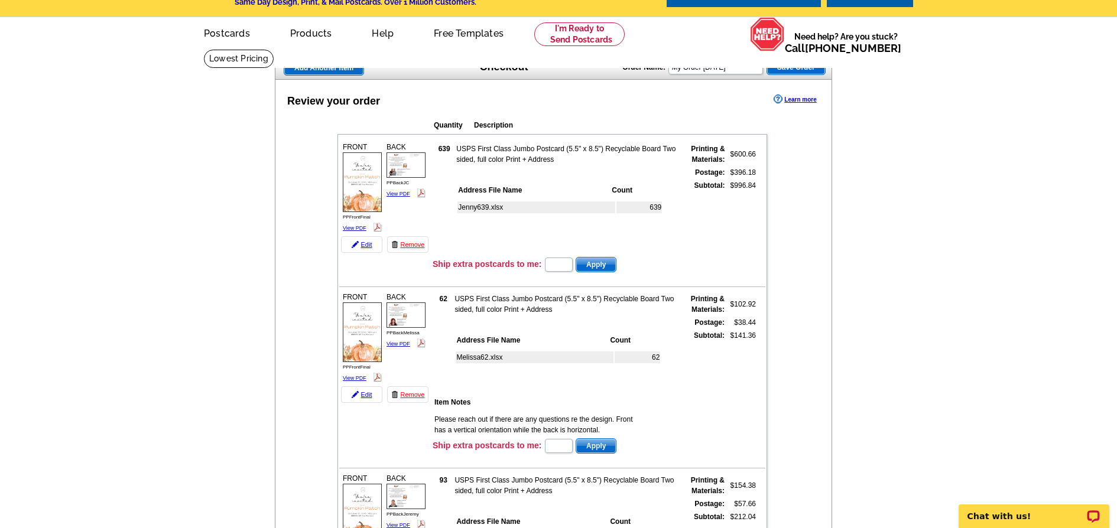
scroll to position [33, 0]
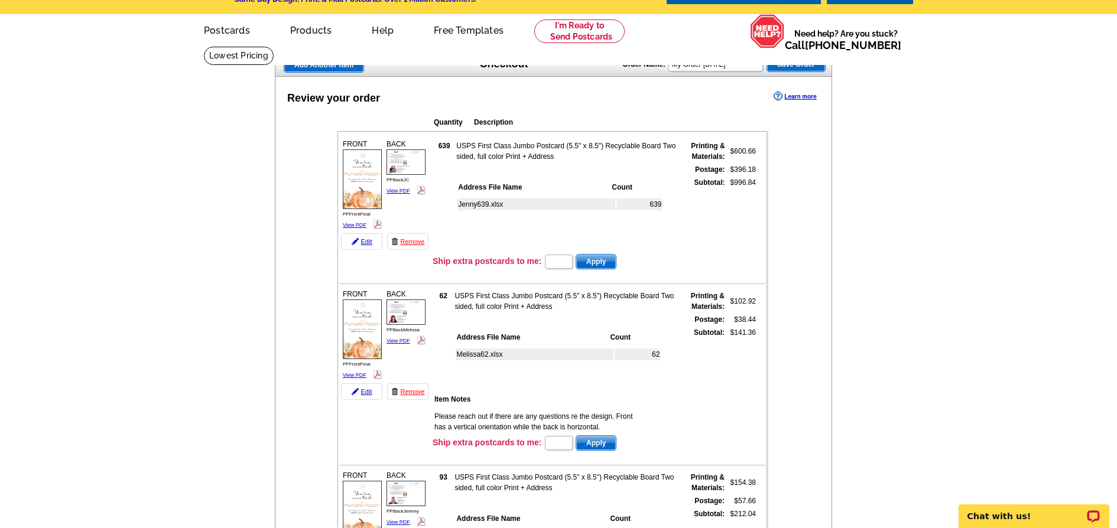
click at [352, 193] on img at bounding box center [362, 180] width 39 height 60
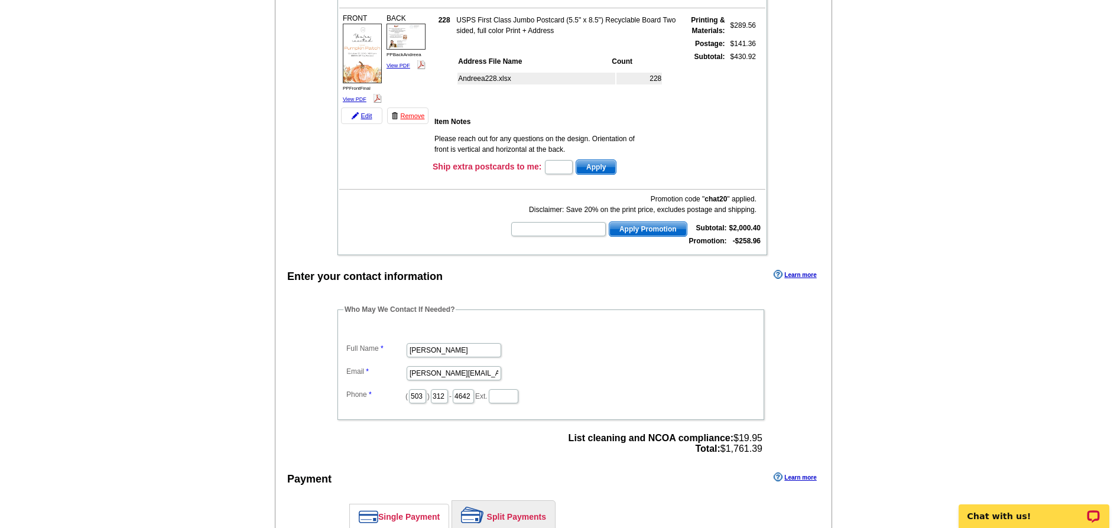
scroll to position [819, 0]
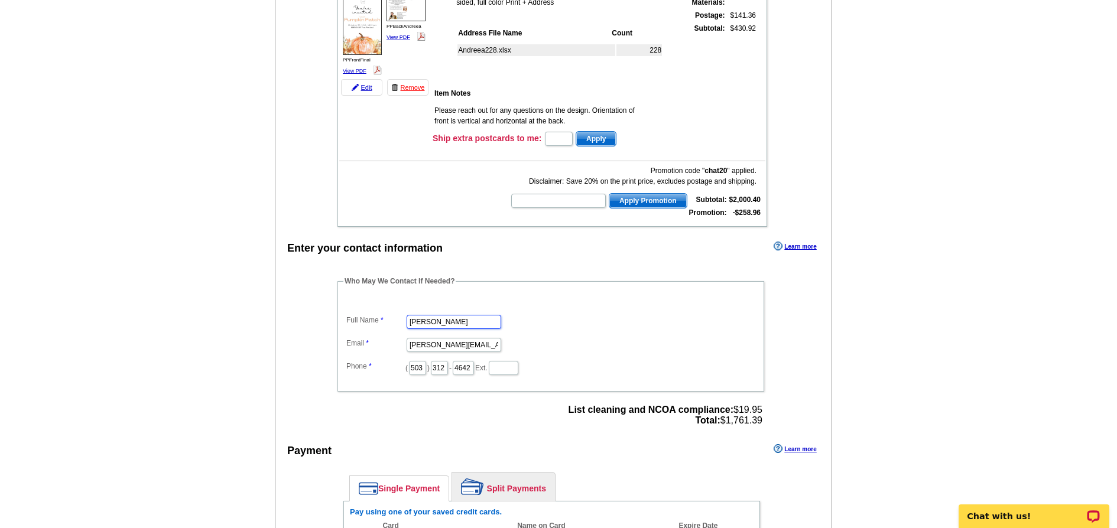
click at [462, 322] on input "Jennifer Turner" at bounding box center [454, 322] width 95 height 14
click at [462, 322] on input "[PERSON_NAME]" at bounding box center [454, 322] width 95 height 14
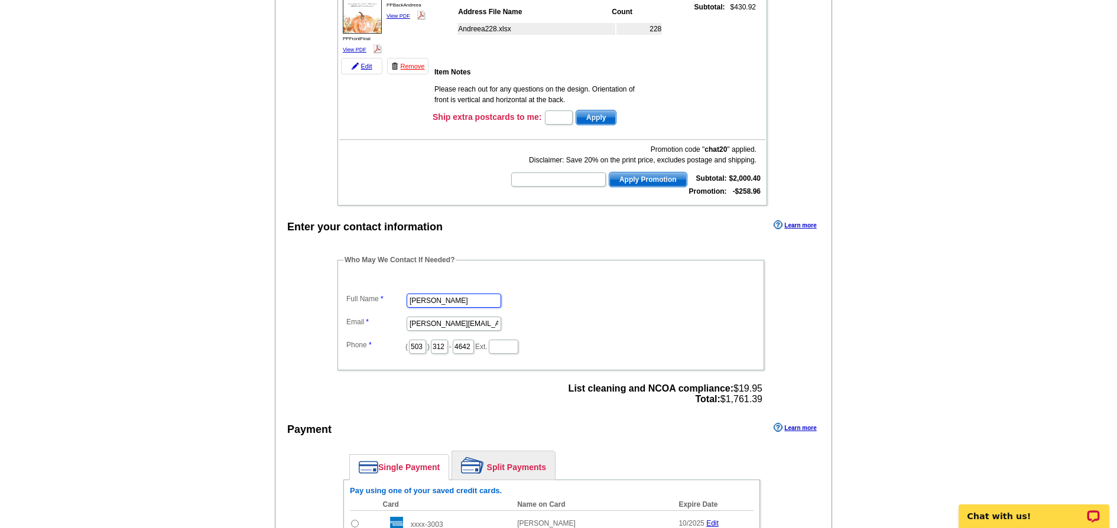
scroll to position [844, 0]
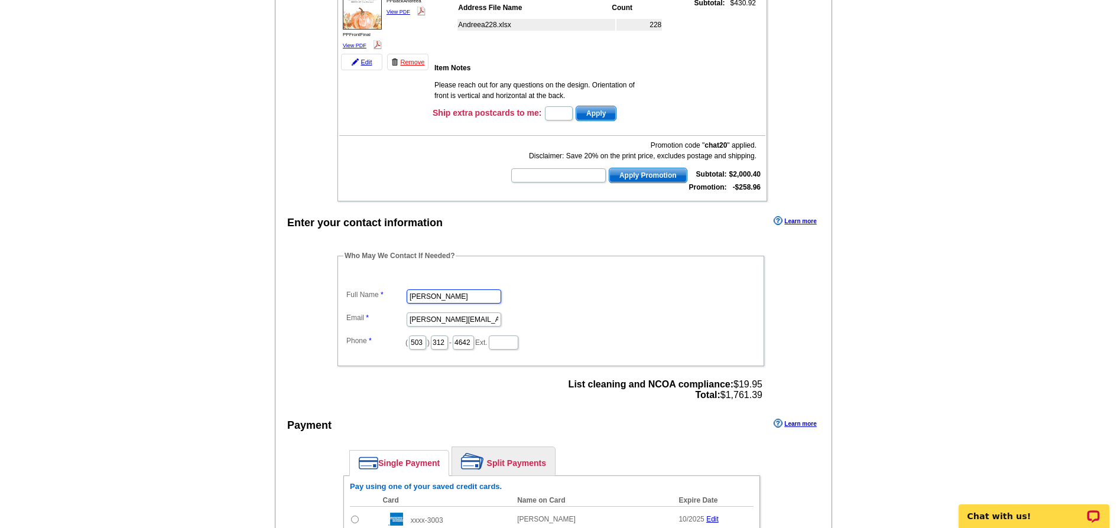
type input "[PERSON_NAME]"
type input "carla@lovejoyrealestate.com"
type input "936"
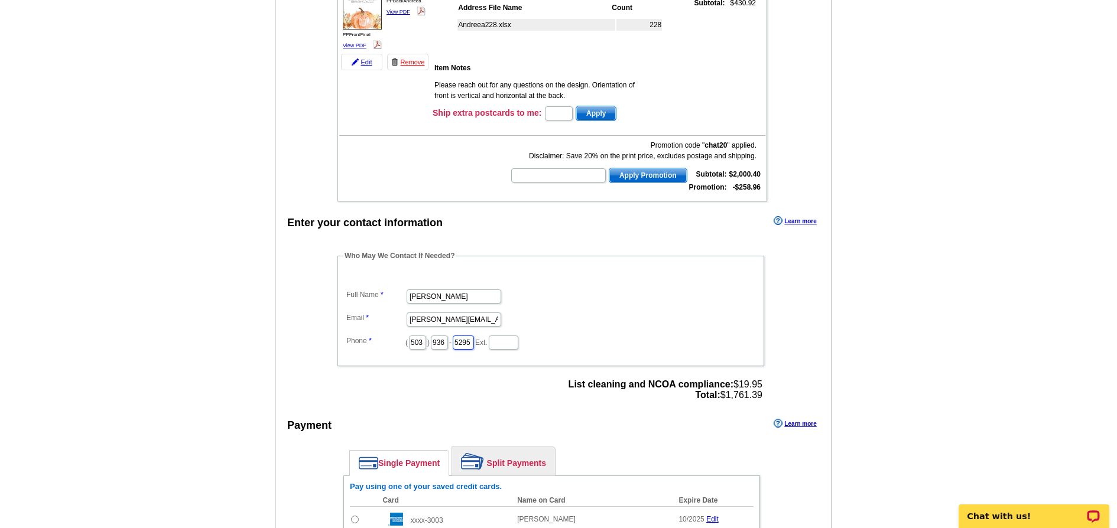
type input "5295"
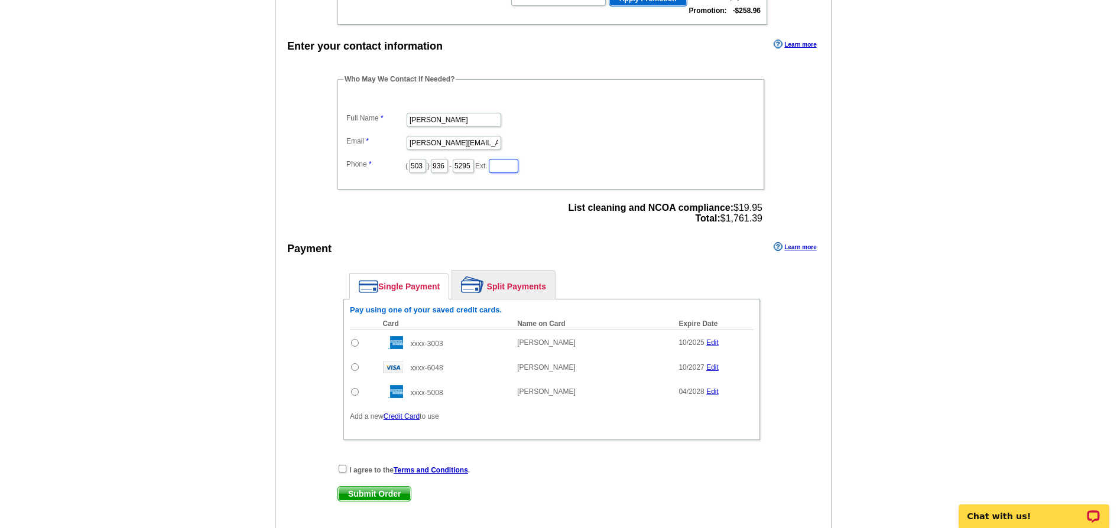
scroll to position [1023, 0]
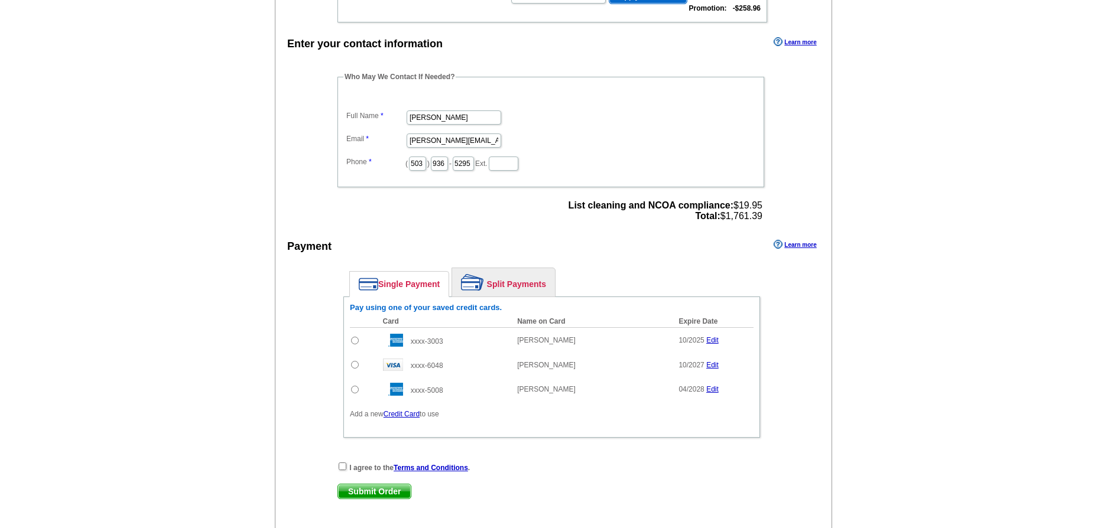
click at [355, 365] on input "radio" at bounding box center [355, 365] width 8 height 8
radio input "true"
click at [344, 466] on input "checkbox" at bounding box center [343, 467] width 8 height 8
checkbox input "true"
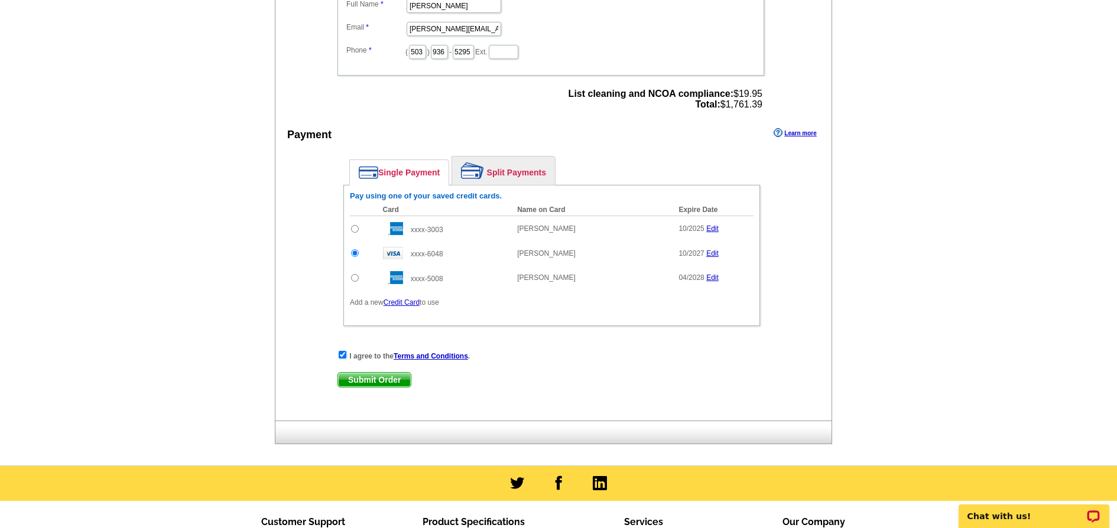
scroll to position [1140, 0]
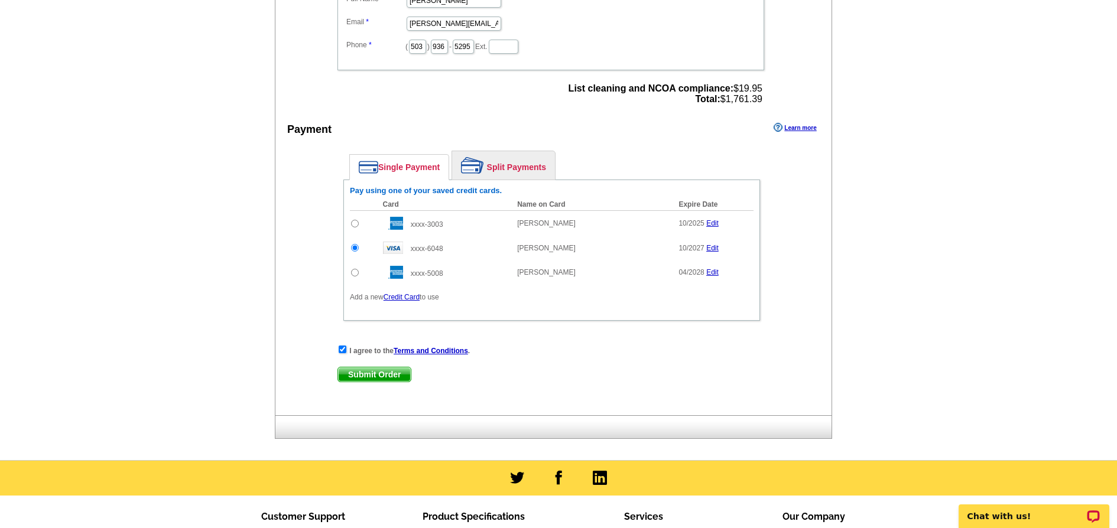
click at [383, 375] on span "Submit Order" at bounding box center [374, 375] width 73 height 14
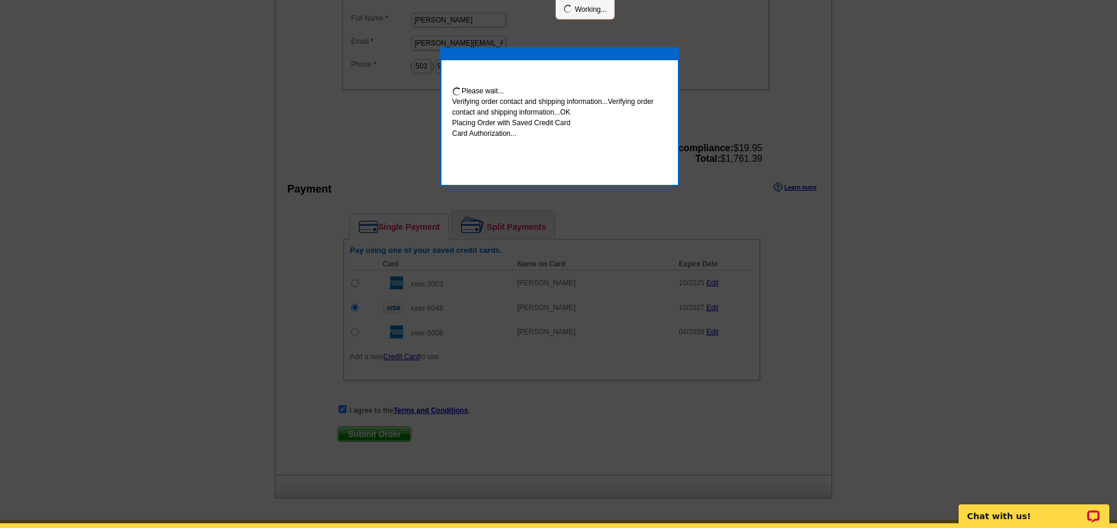
scroll to position [1135, 0]
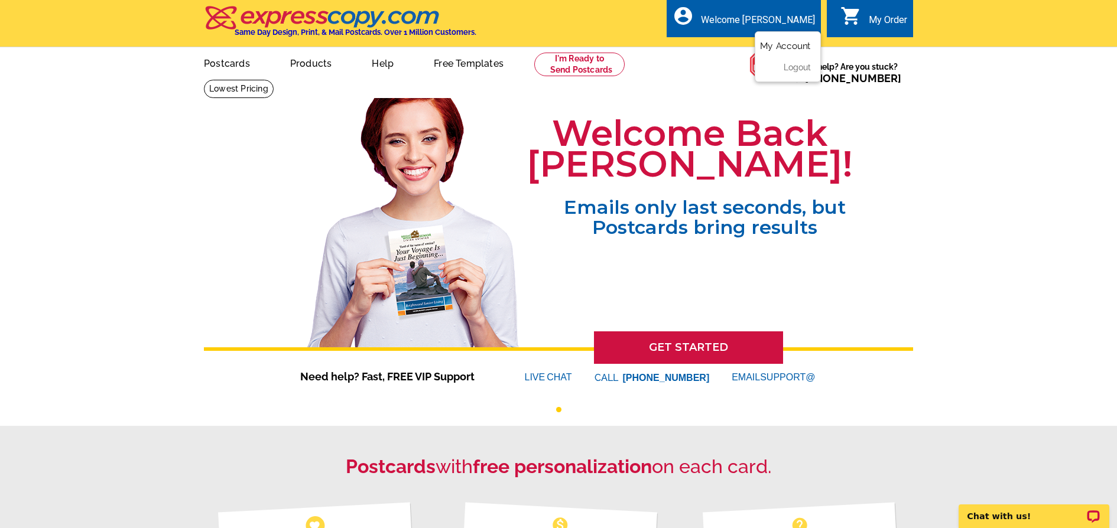
click at [774, 45] on link "My Account" at bounding box center [785, 45] width 51 height 11
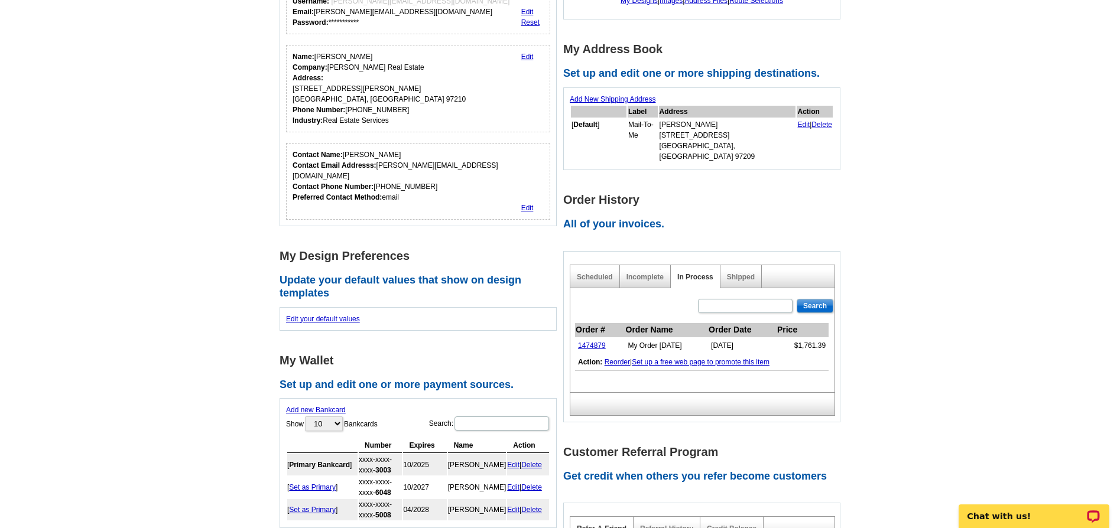
scroll to position [186, 0]
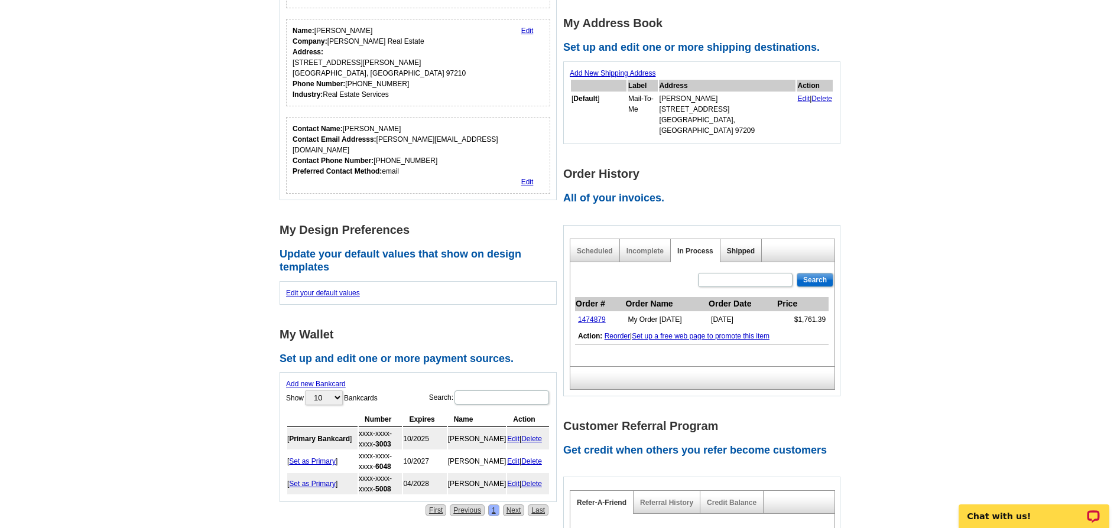
click at [735, 247] on link "Shipped" at bounding box center [741, 251] width 28 height 8
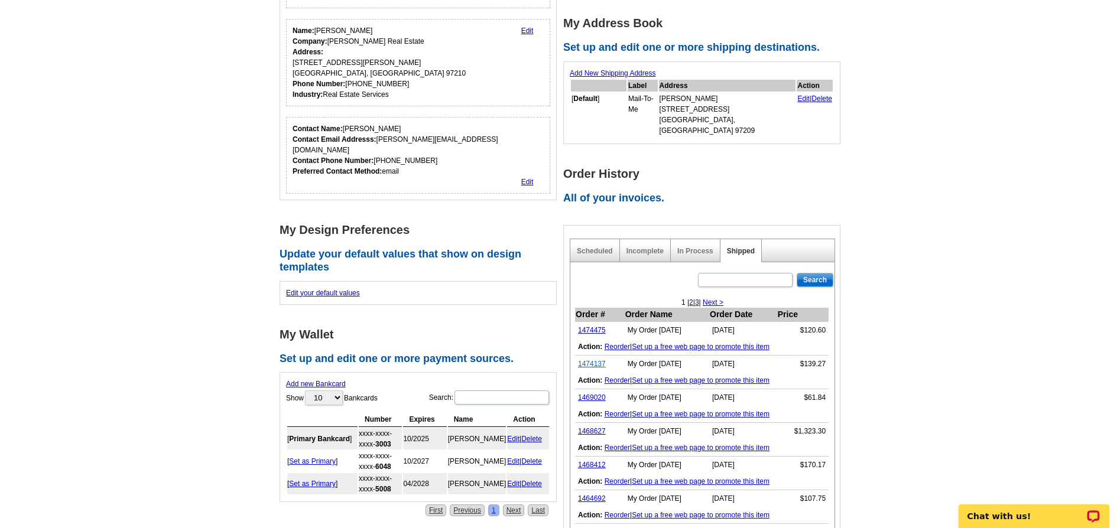
click at [598, 360] on link "1474137" at bounding box center [592, 364] width 28 height 8
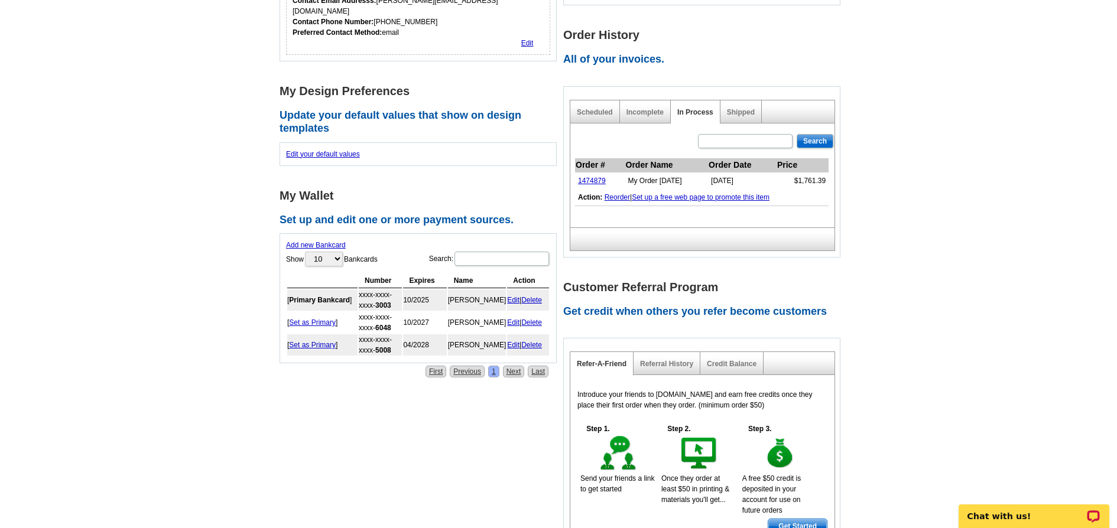
scroll to position [336, 0]
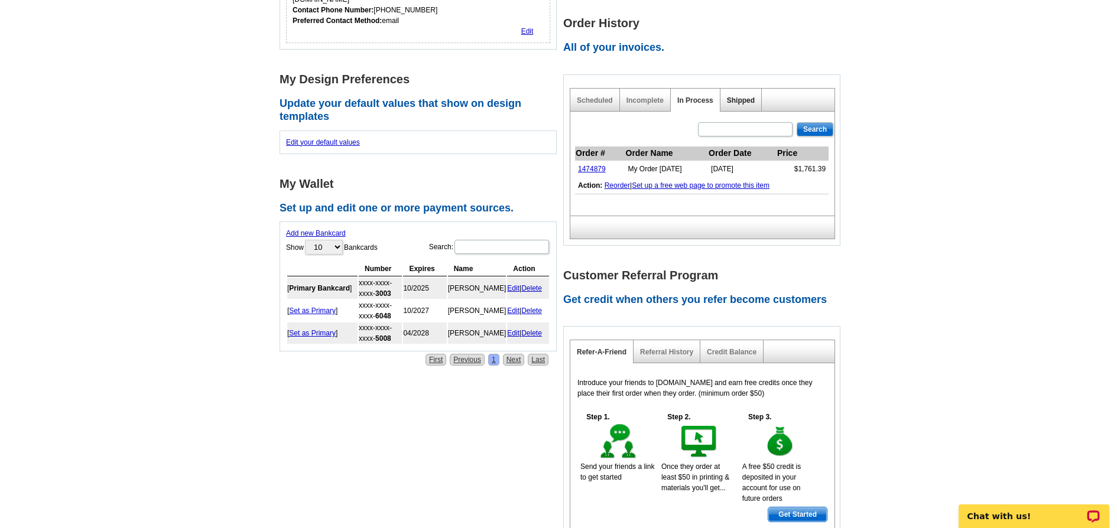
click at [741, 96] on link "Shipped" at bounding box center [741, 100] width 28 height 8
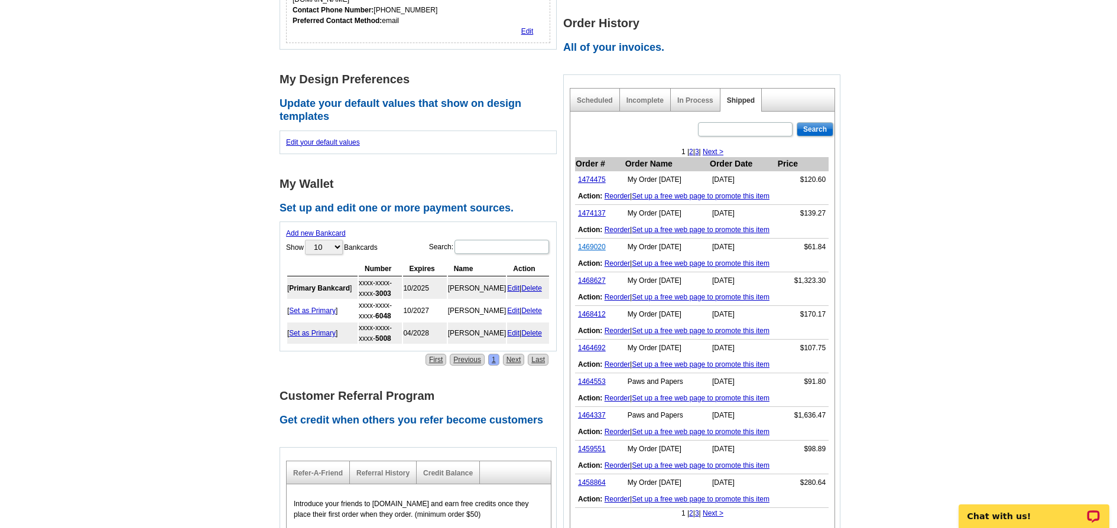
click at [597, 243] on link "1469020" at bounding box center [592, 247] width 28 height 8
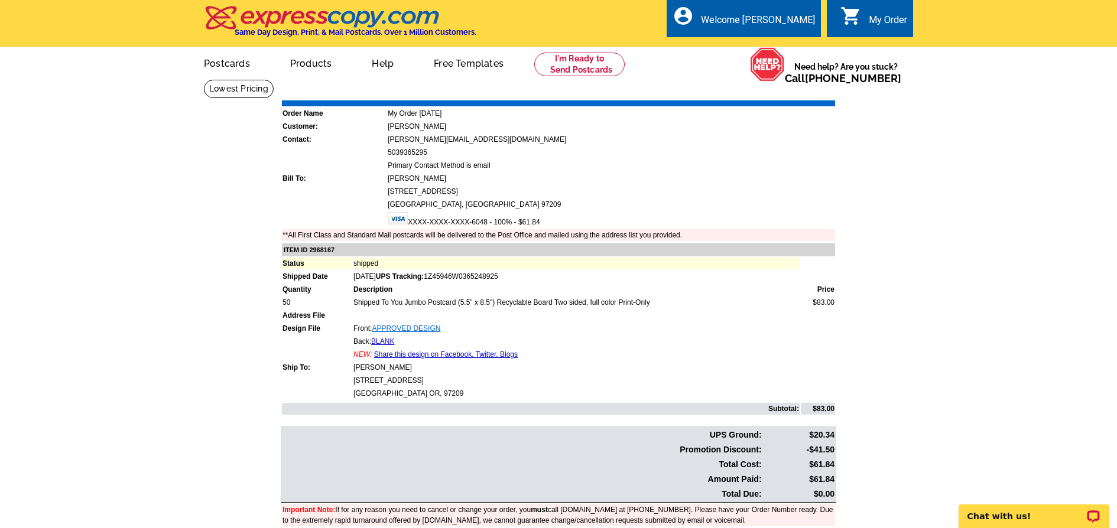
click at [404, 329] on link "APPROVED DESIGN" at bounding box center [406, 328] width 69 height 8
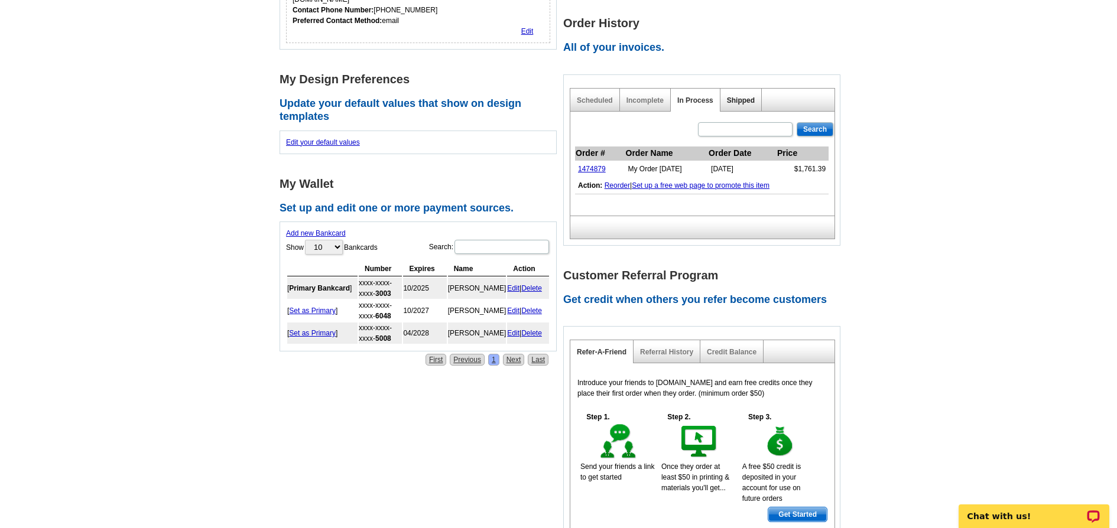
click at [728, 96] on link "Shipped" at bounding box center [741, 100] width 28 height 8
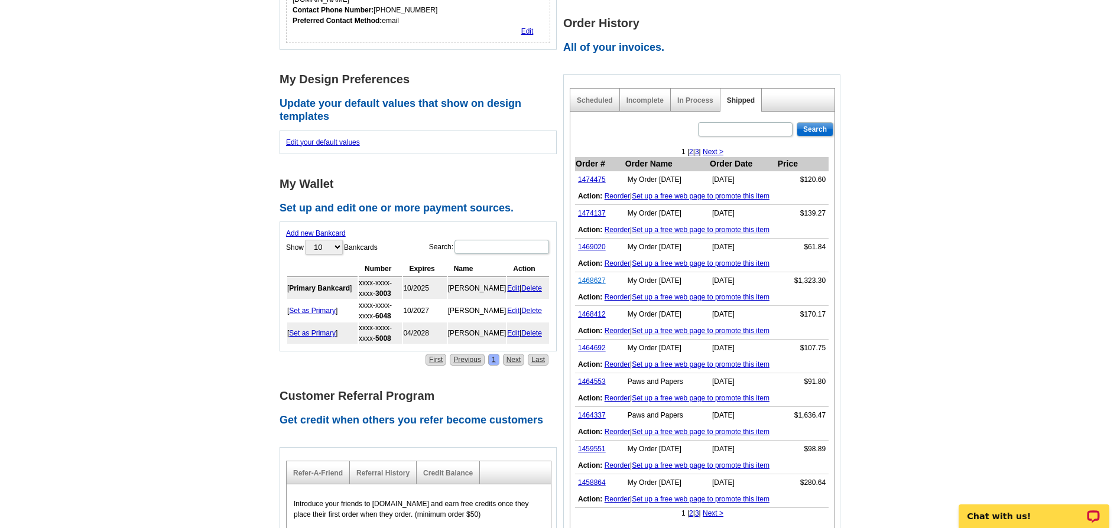
click at [593, 277] on link "1468627" at bounding box center [592, 281] width 28 height 8
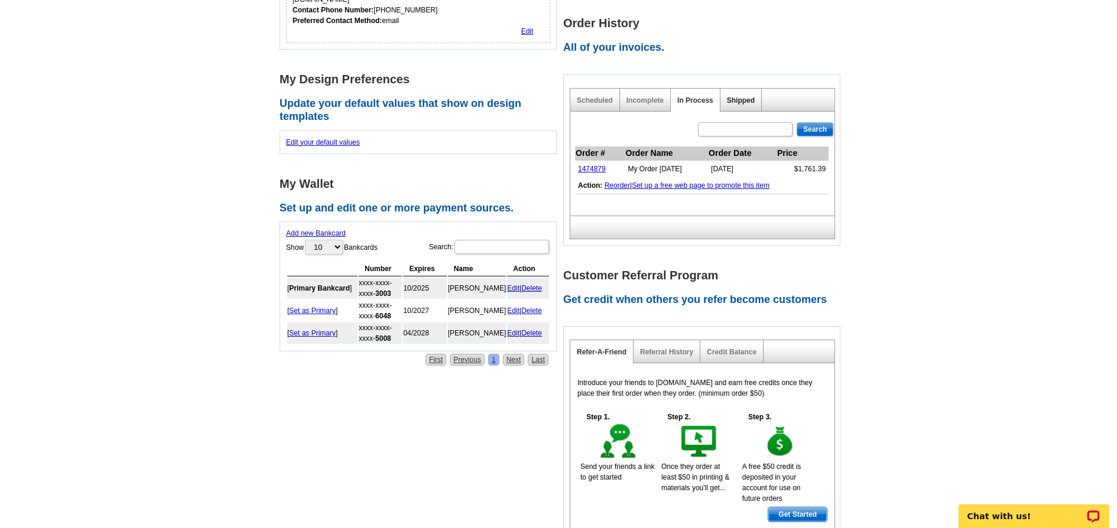
click at [741, 96] on link "Shipped" at bounding box center [741, 100] width 28 height 8
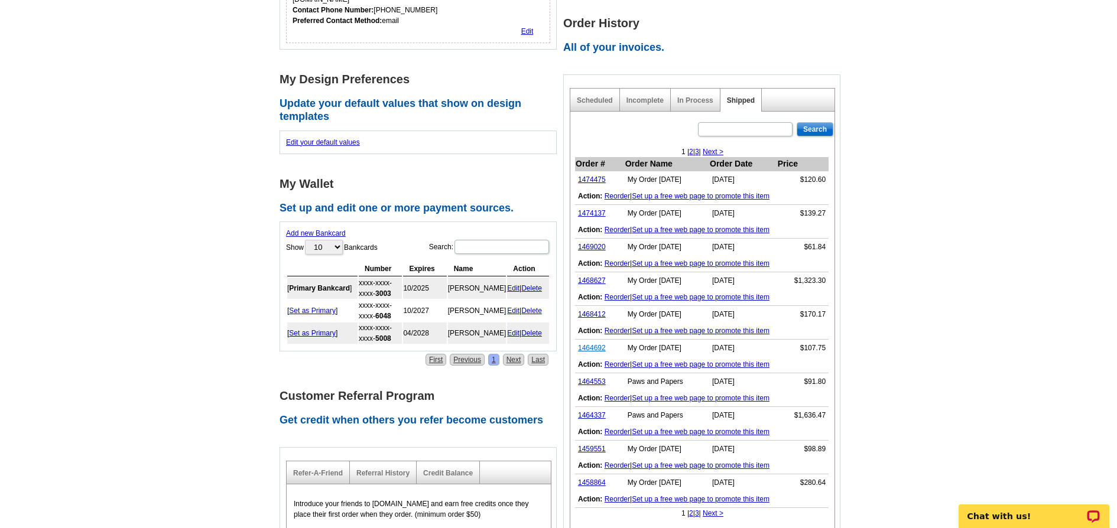
click at [592, 344] on link "1464692" at bounding box center [592, 348] width 28 height 8
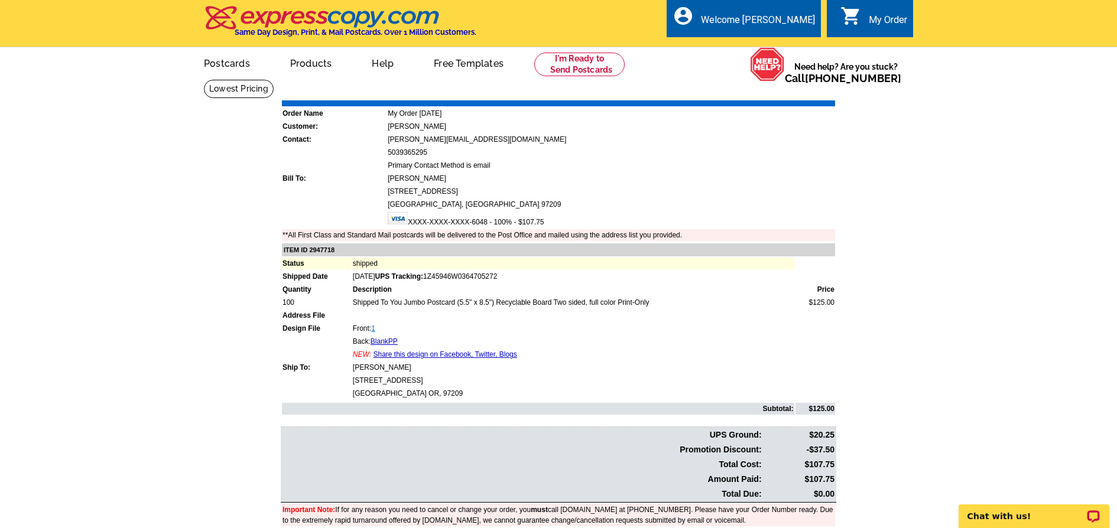
click at [375, 331] on link "1" at bounding box center [373, 328] width 4 height 8
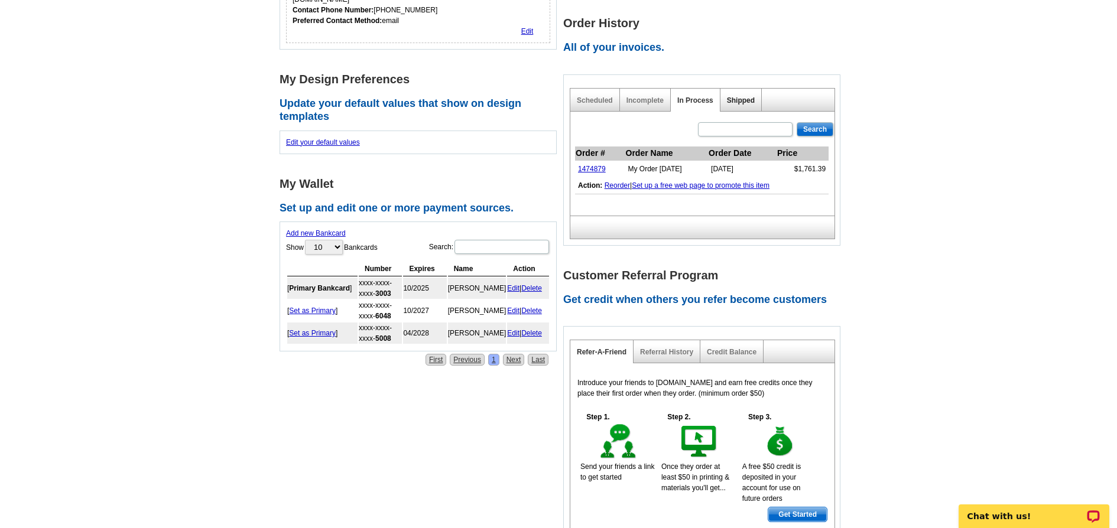
click at [745, 96] on link "Shipped" at bounding box center [741, 100] width 28 height 8
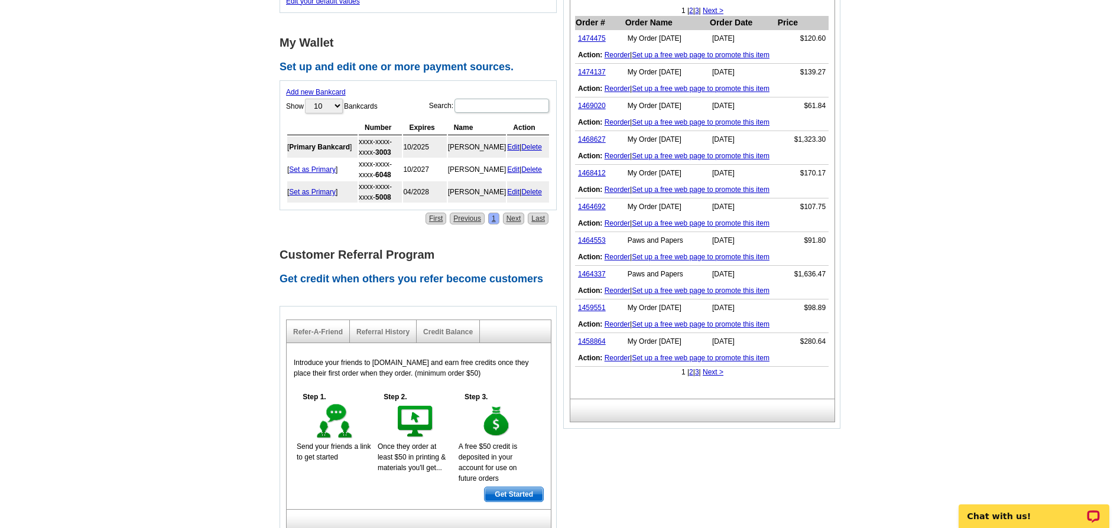
scroll to position [478, 0]
click at [590, 303] on link "1459551" at bounding box center [592, 307] width 28 height 8
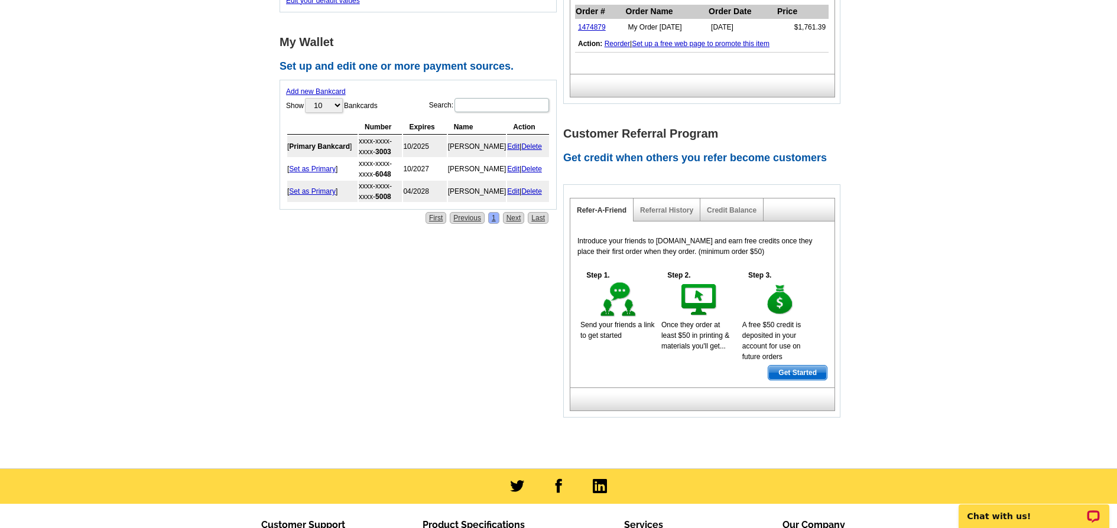
scroll to position [378, 0]
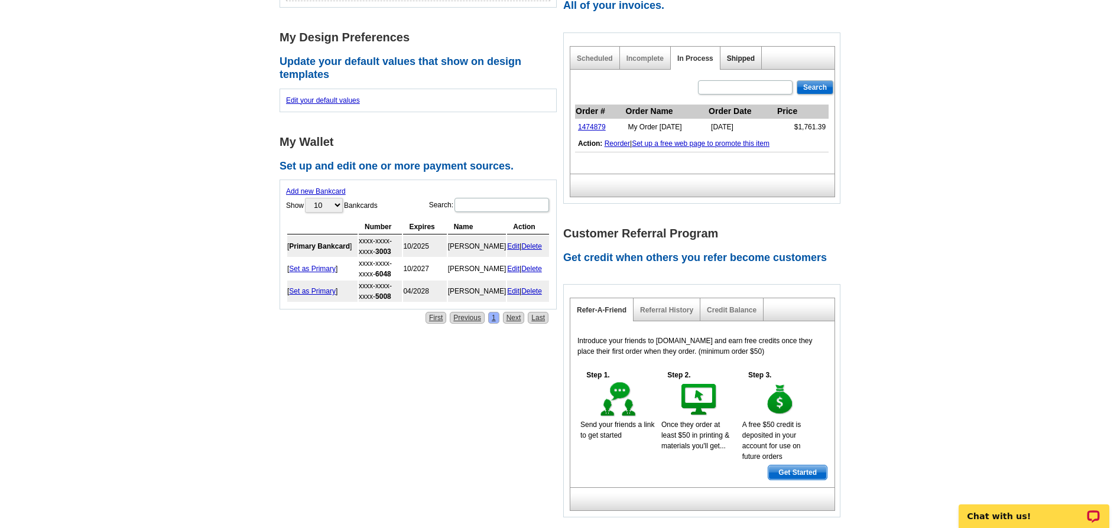
click at [741, 54] on link "Shipped" at bounding box center [741, 58] width 28 height 8
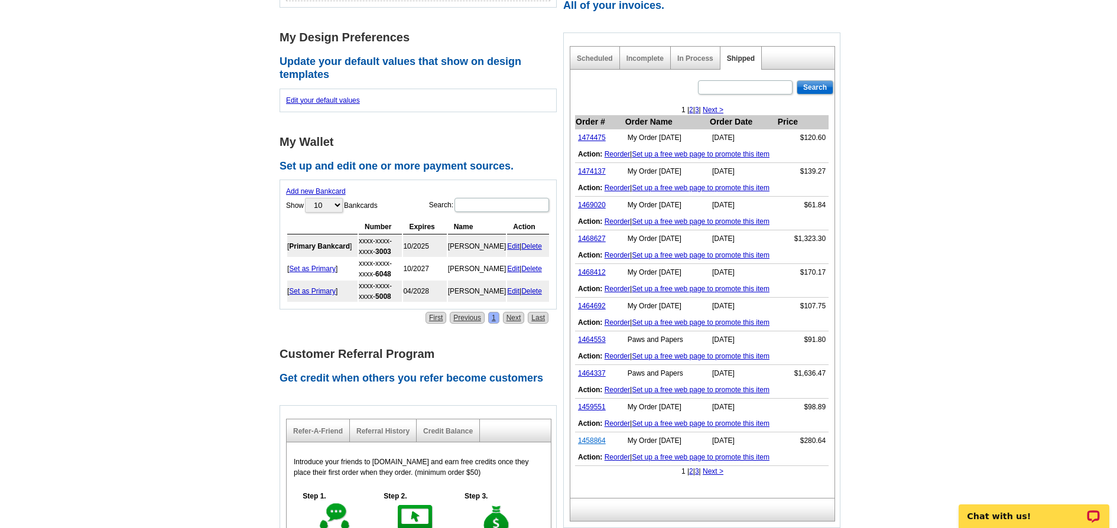
click at [593, 437] on link "1458864" at bounding box center [592, 441] width 28 height 8
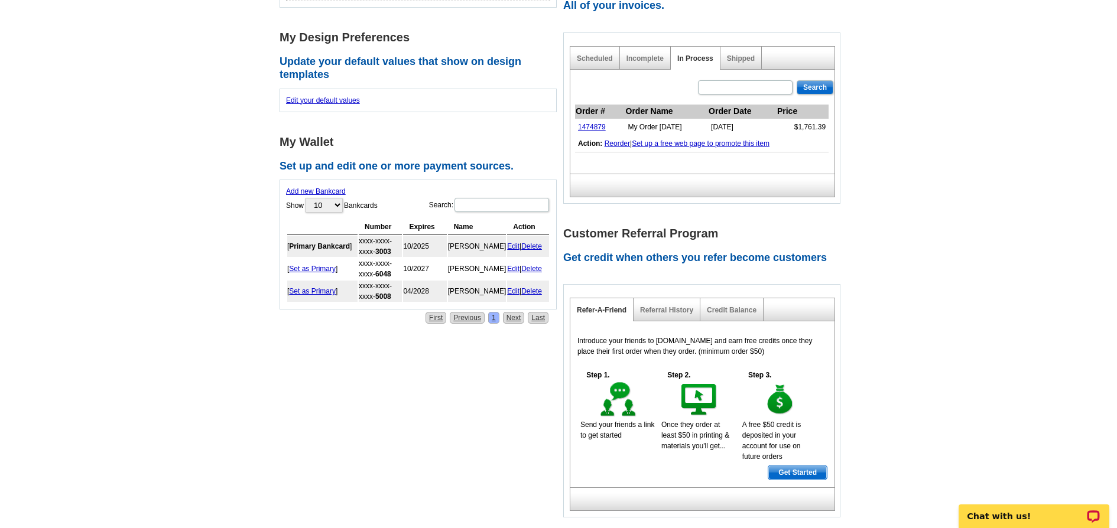
click at [745, 47] on div "Shipped" at bounding box center [740, 58] width 41 height 23
click at [735, 54] on link "Shipped" at bounding box center [741, 58] width 28 height 8
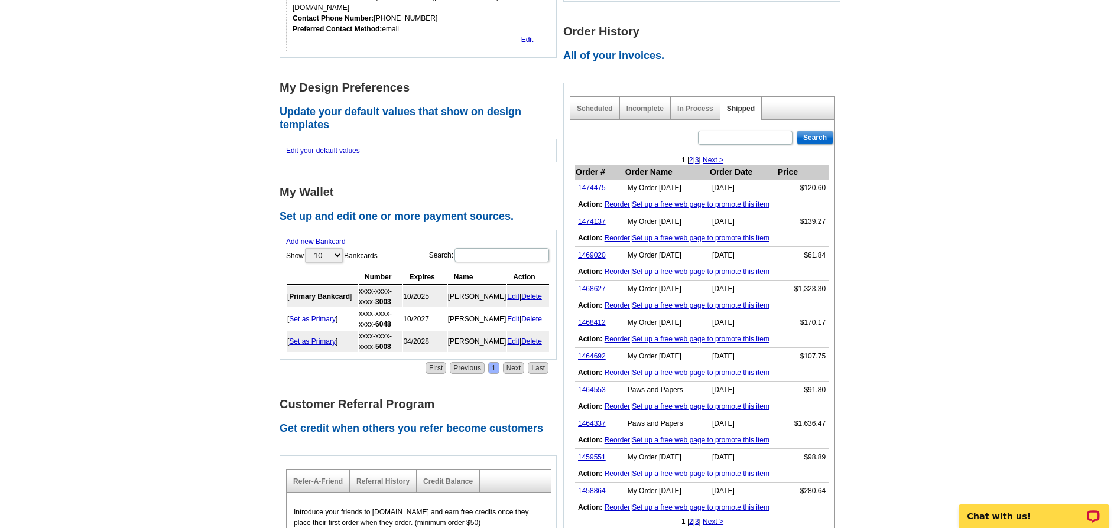
scroll to position [332, 0]
